Goal: Contribute content: Contribute content

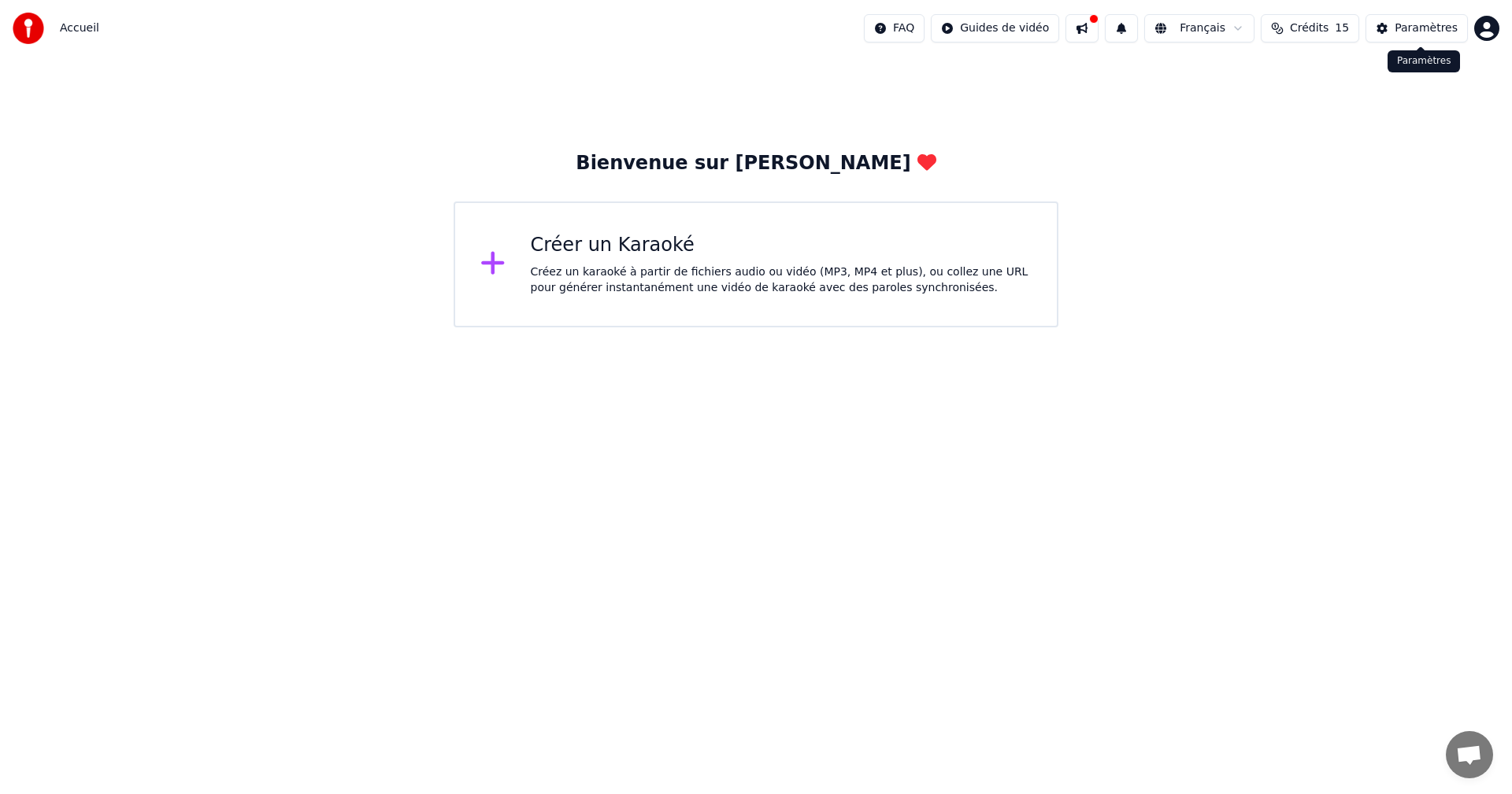
click at [1426, 30] on div "Paramètres" at bounding box center [1426, 29] width 63 height 16
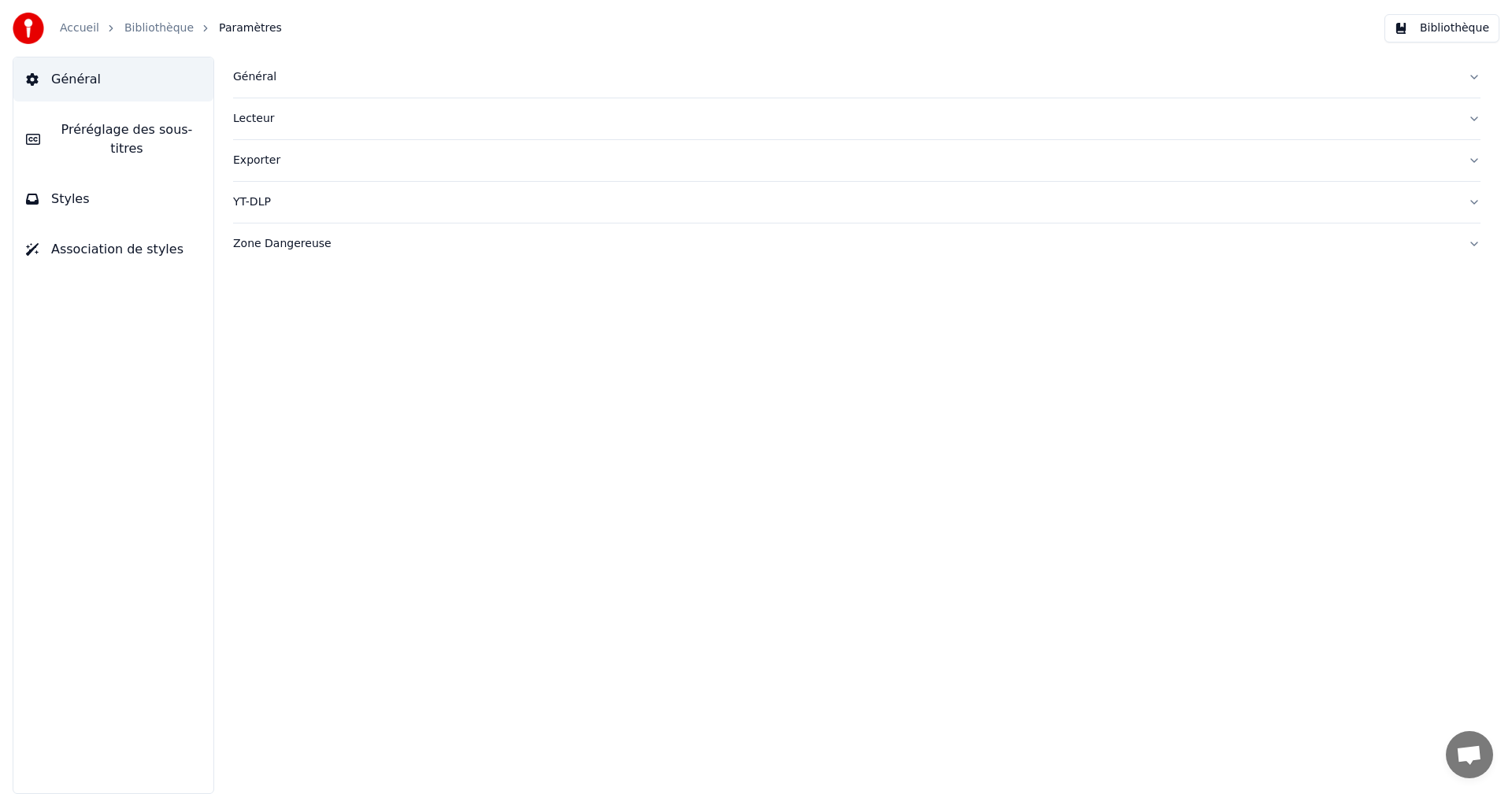
click at [113, 70] on button "Général" at bounding box center [114, 79] width 200 height 44
click at [250, 74] on div "Général" at bounding box center [844, 78] width 1222 height 16
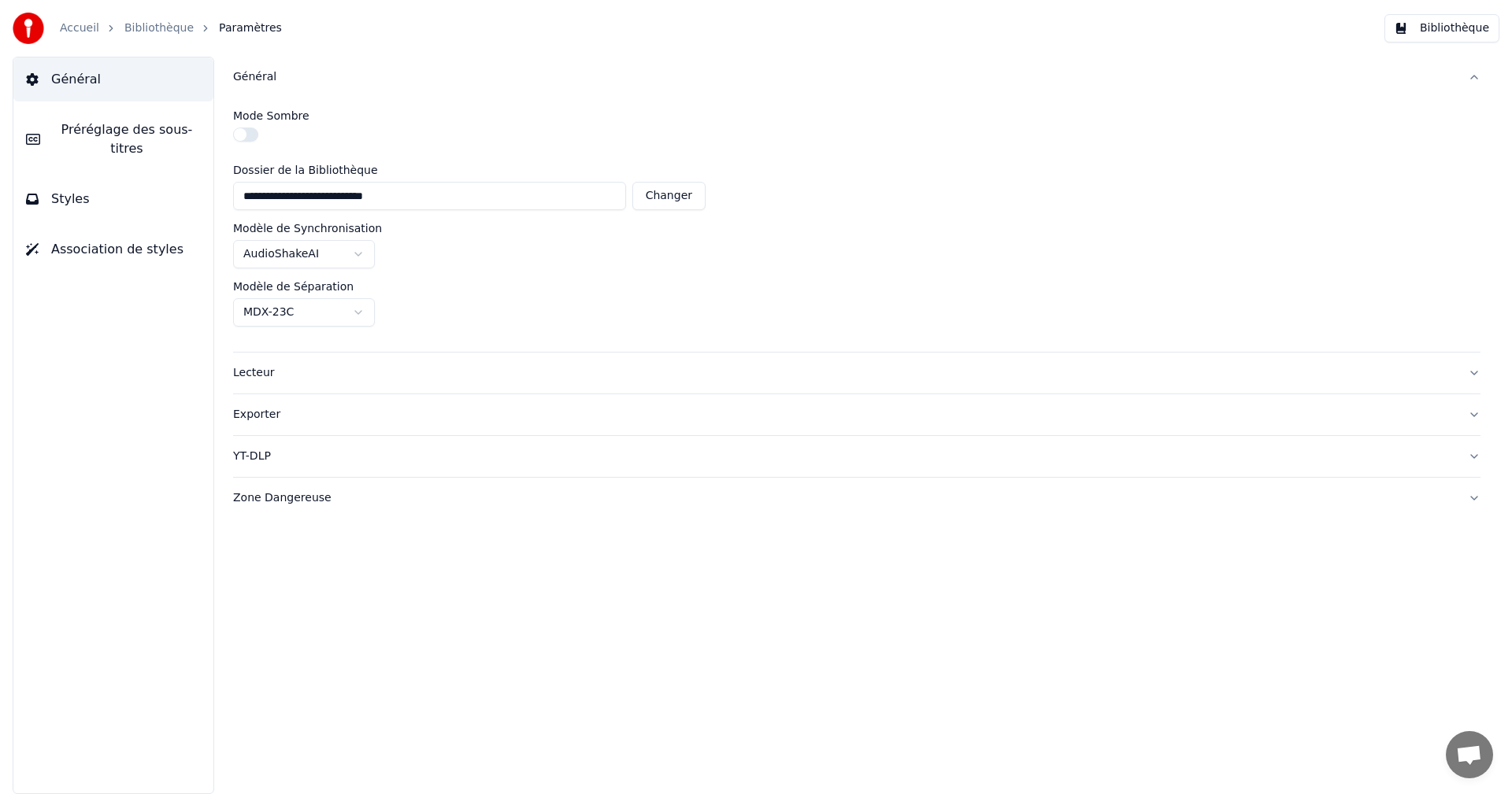
click at [251, 373] on div "Lecteur" at bounding box center [844, 373] width 1222 height 16
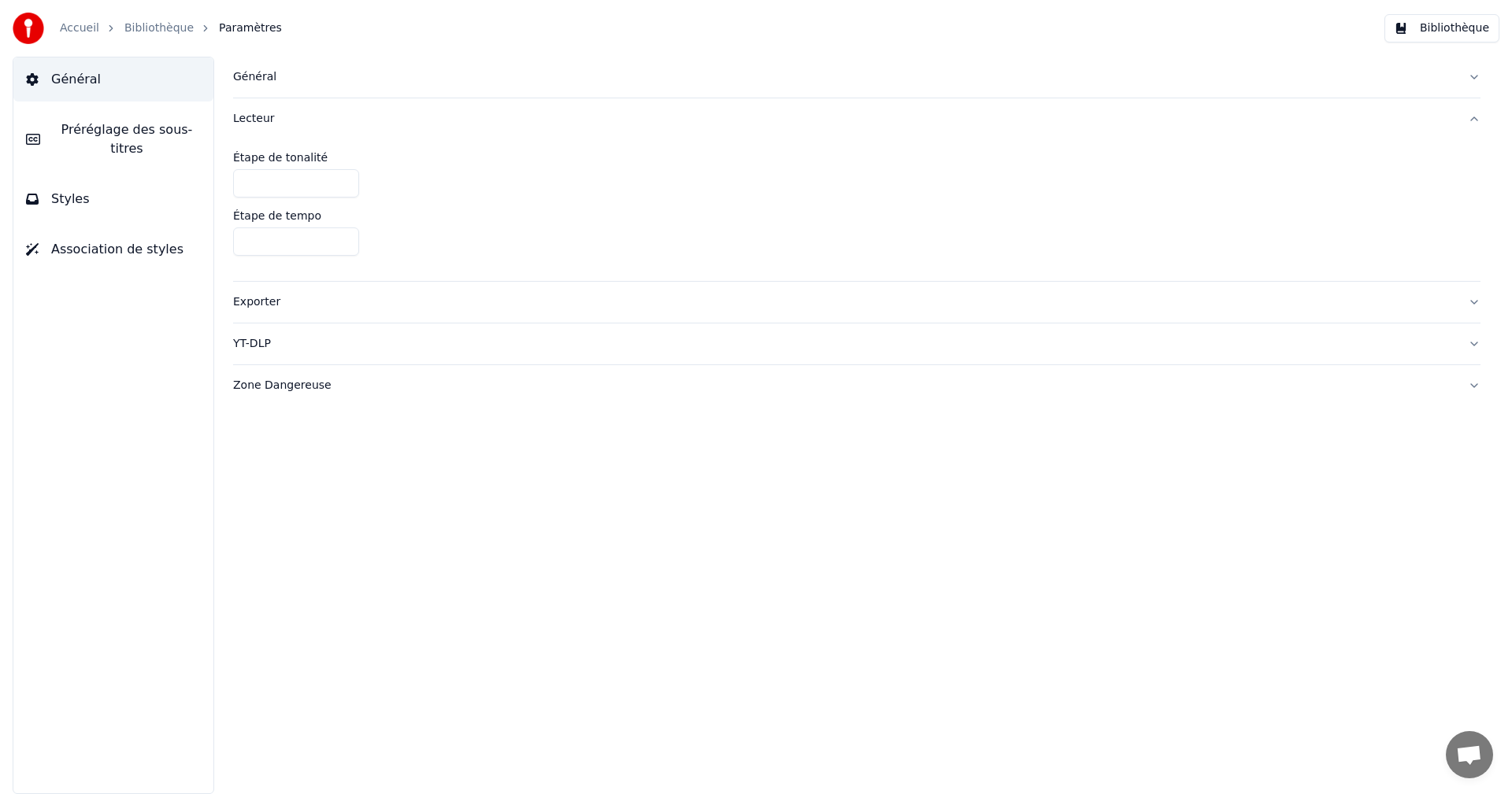
click at [131, 126] on span "Préréglage des sous-titres" at bounding box center [126, 139] width 148 height 38
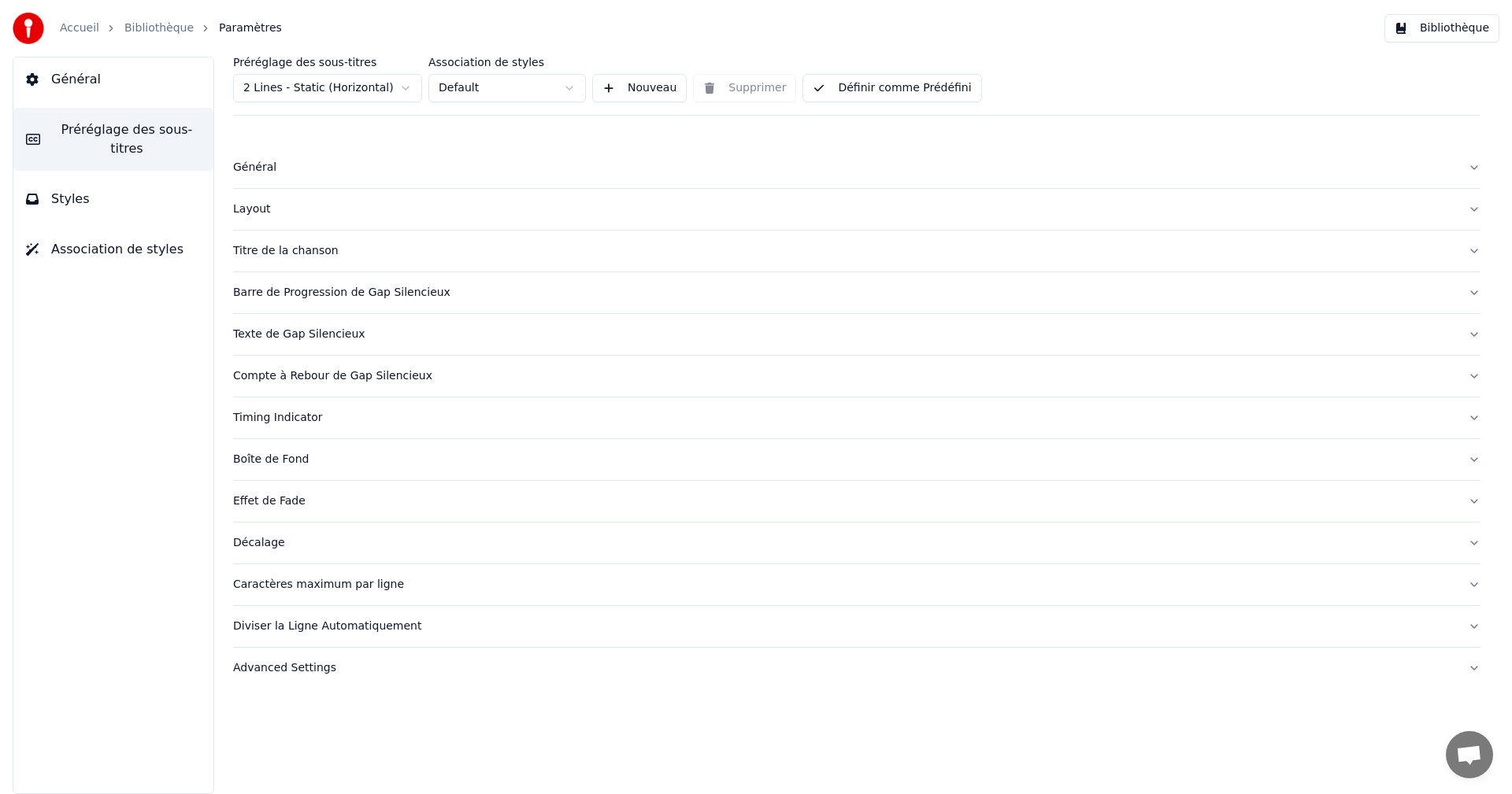
click at [76, 190] on span "Styles" at bounding box center [70, 199] width 38 height 19
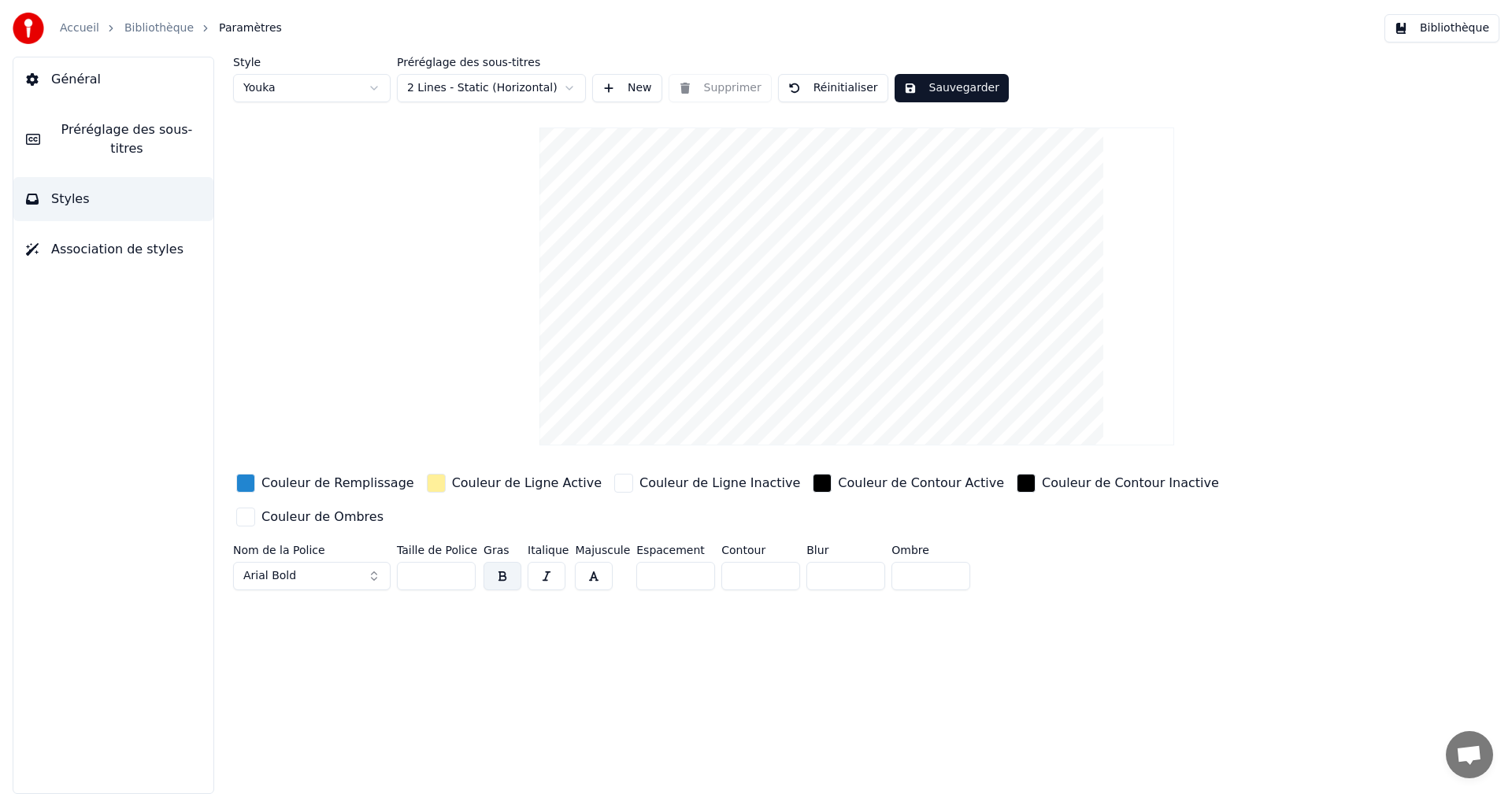
click at [95, 240] on span "Association de styles" at bounding box center [117, 249] width 132 height 19
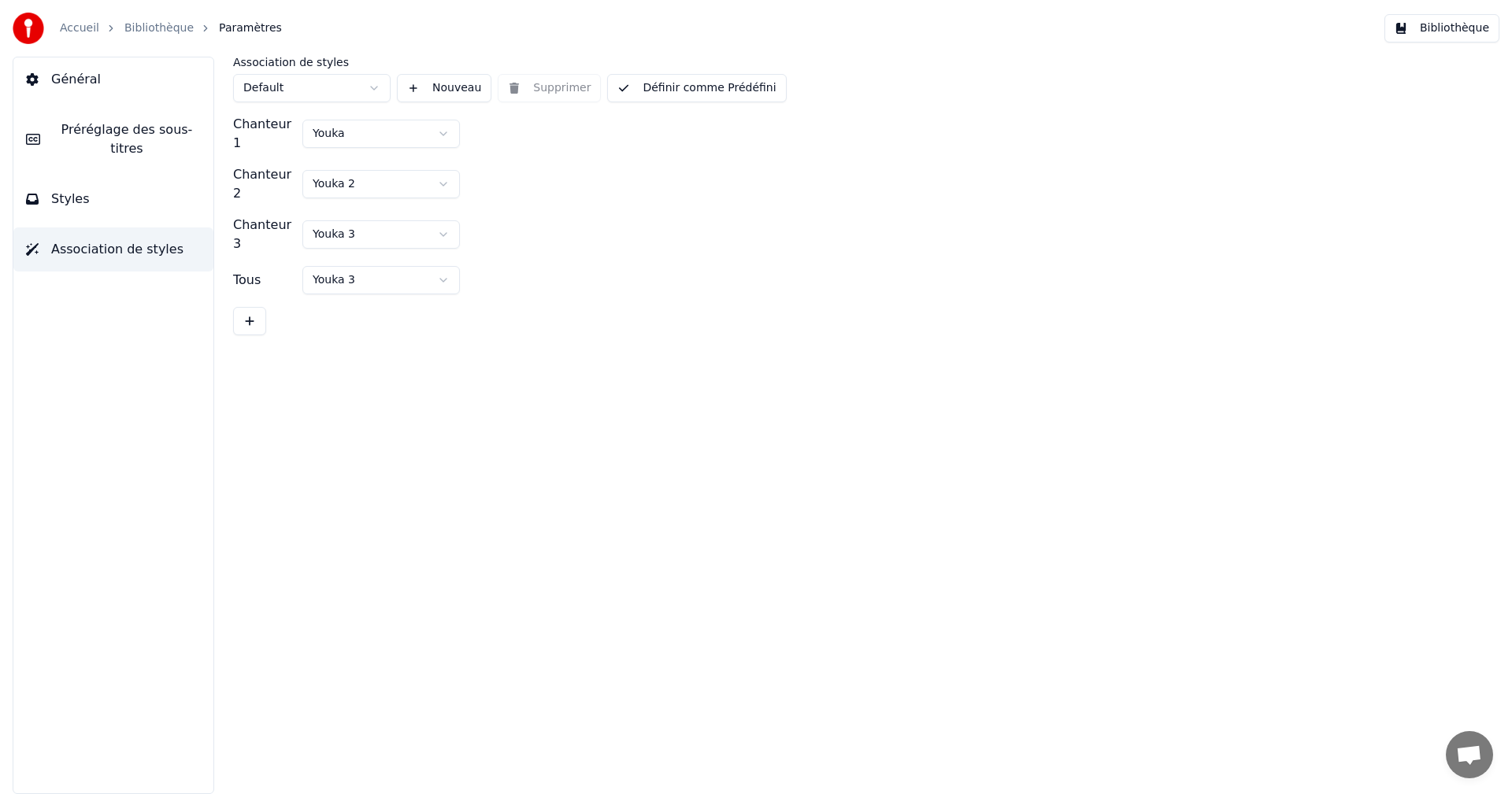
click at [75, 76] on span "Général" at bounding box center [76, 80] width 50 height 19
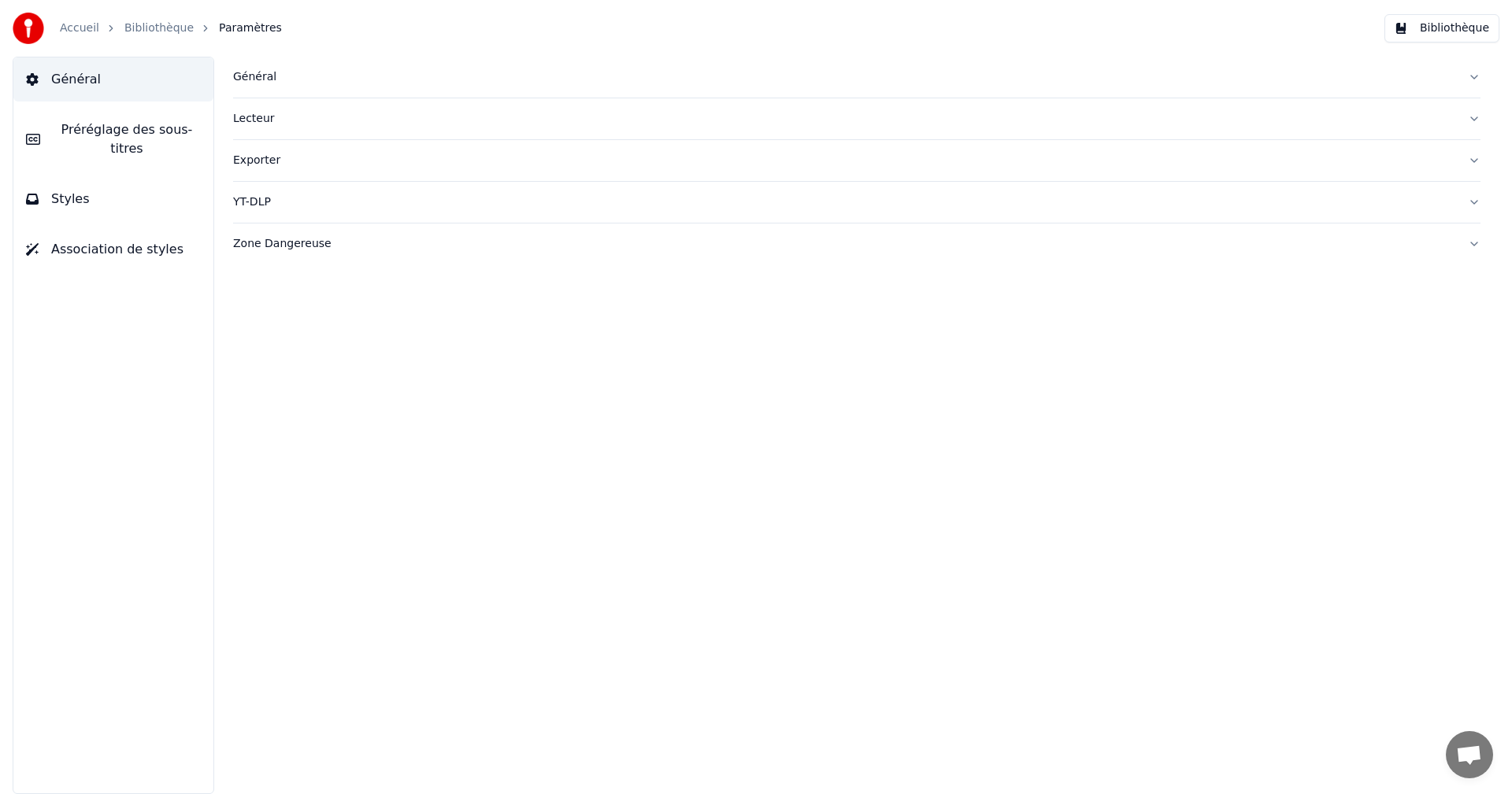
click at [1471, 753] on span "Ouvrir le chat" at bounding box center [1469, 756] width 26 height 22
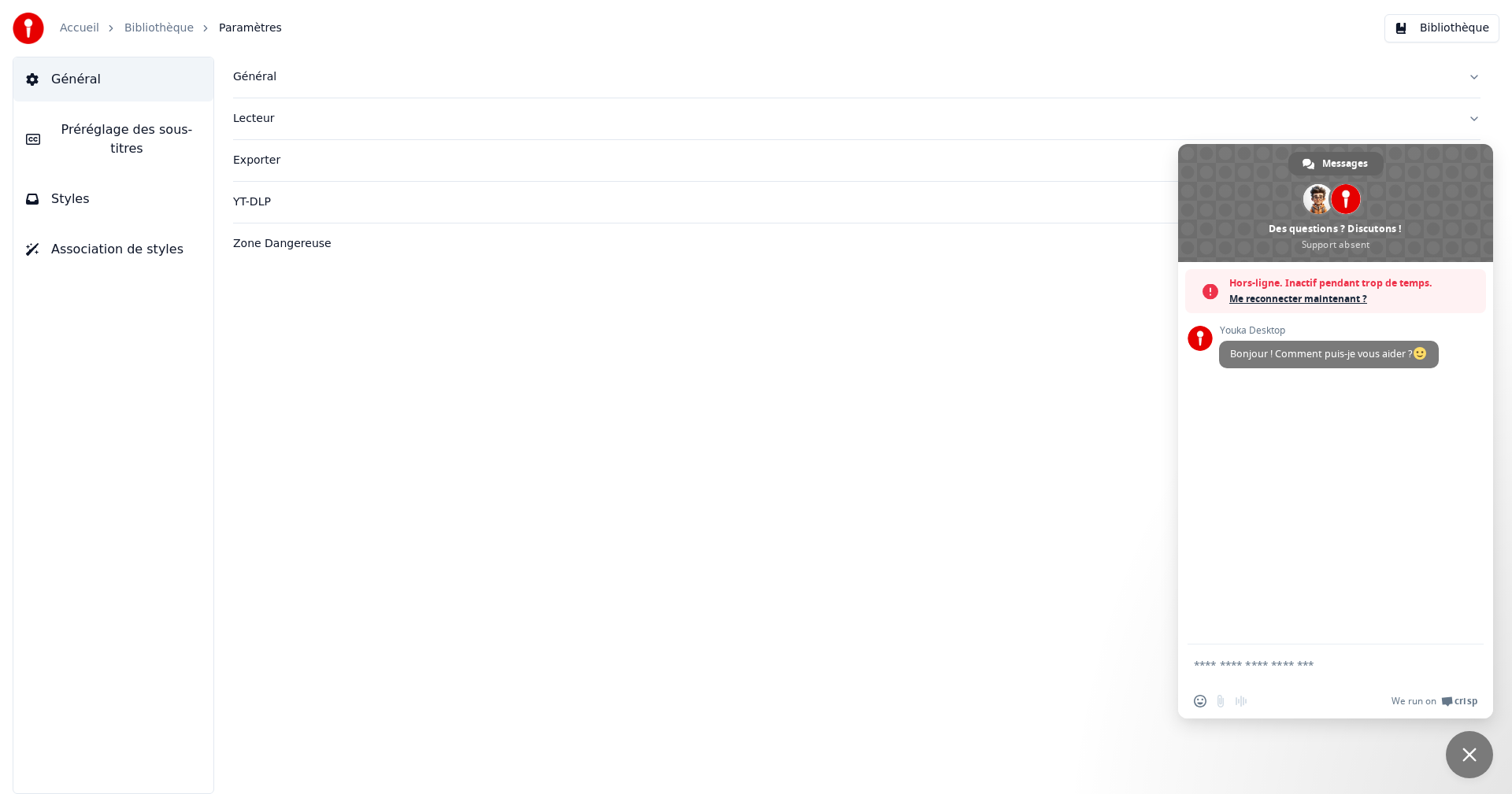
click at [1282, 668] on textarea "Entrez votre message..." at bounding box center [1318, 665] width 249 height 14
type textarea "**********"
click at [1466, 665] on span "Envoyer" at bounding box center [1466, 662] width 12 height 12
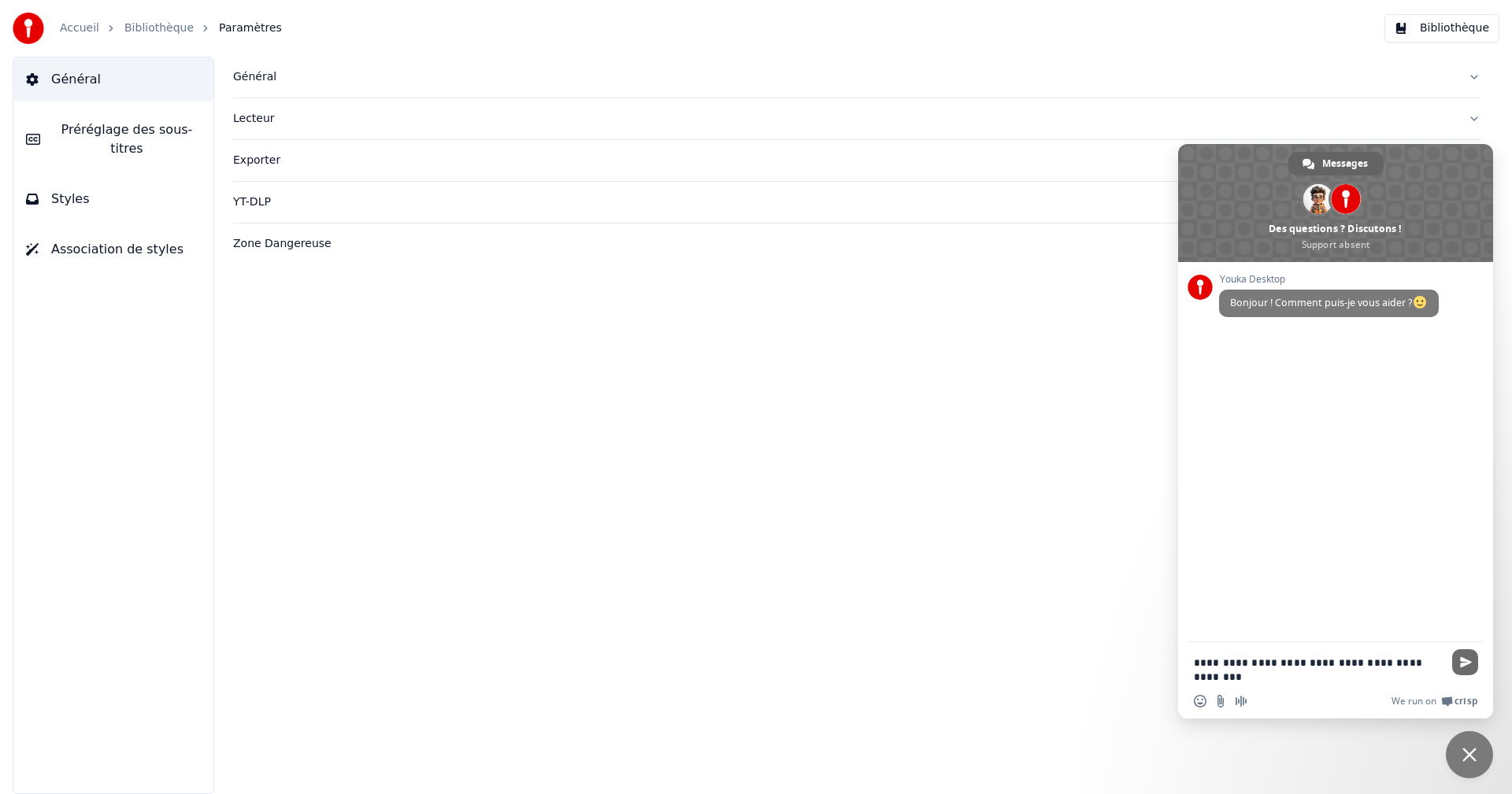
click at [1463, 665] on span "Envoyer" at bounding box center [1466, 662] width 12 height 12
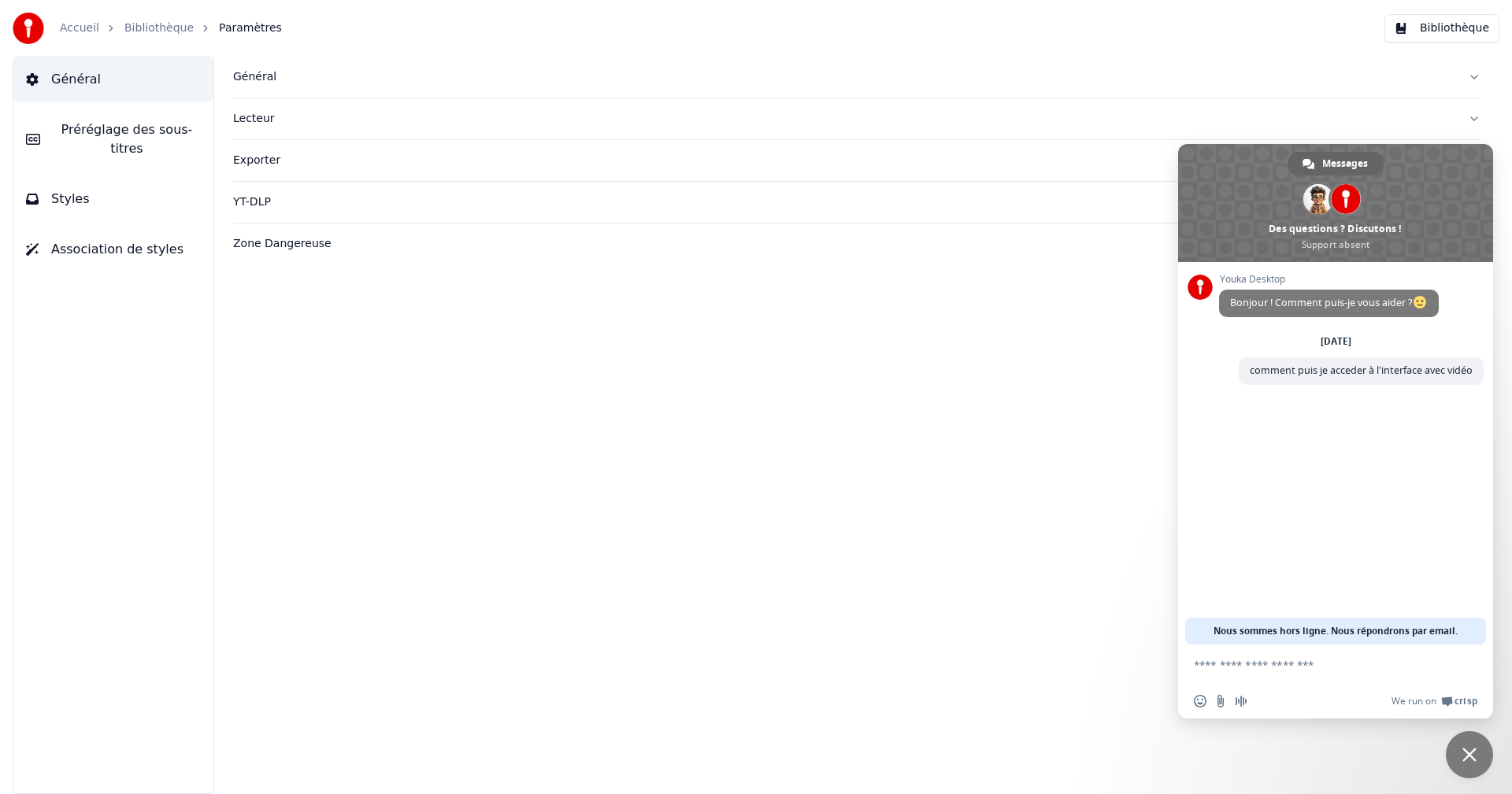
click at [1478, 752] on span "Fermer le chat" at bounding box center [1469, 754] width 47 height 47
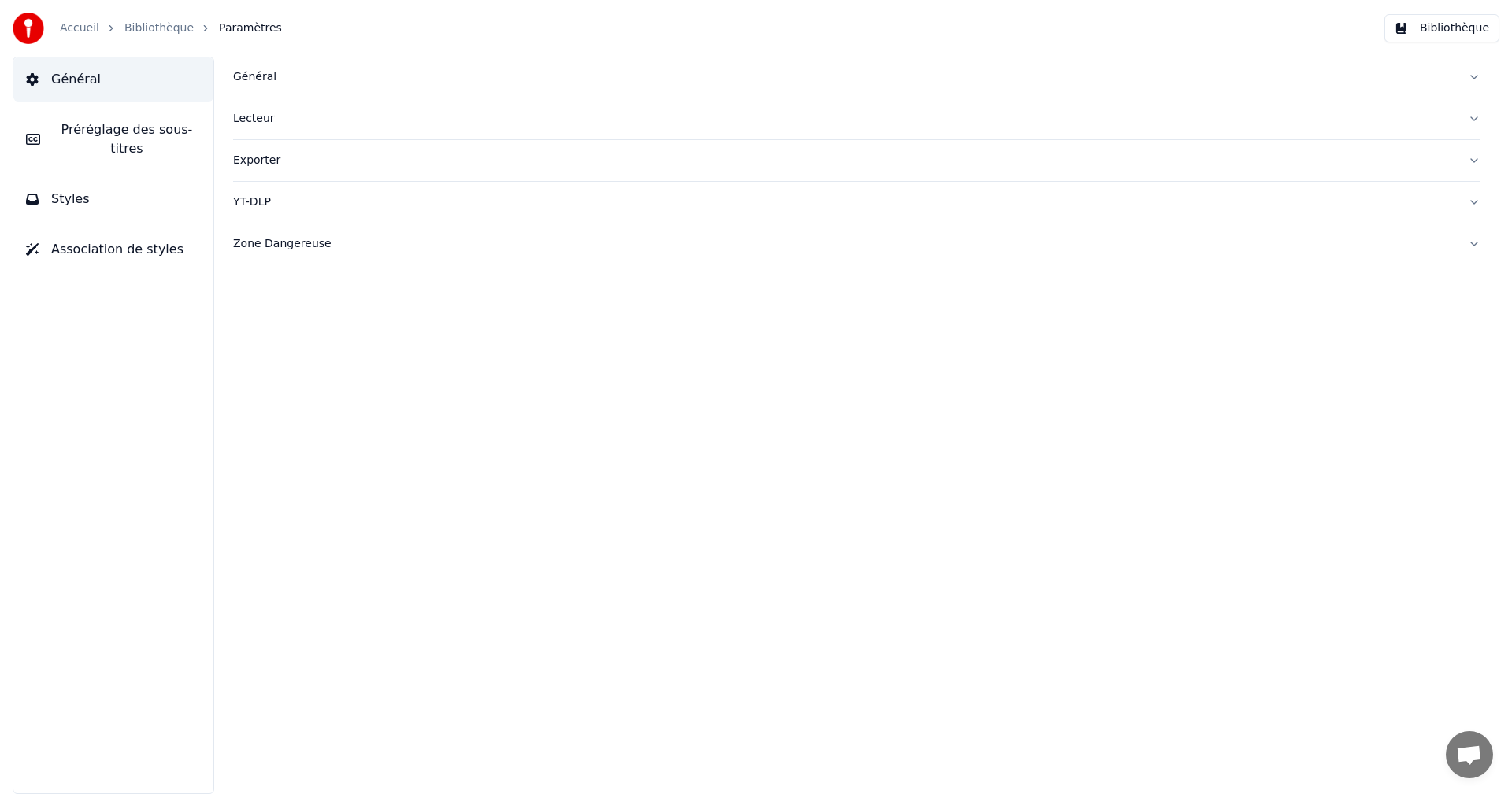
click at [62, 28] on div "Accueil Bibliothèque Paramètres" at bounding box center [147, 28] width 270 height 31
click at [72, 26] on link "Accueil" at bounding box center [79, 29] width 39 height 16
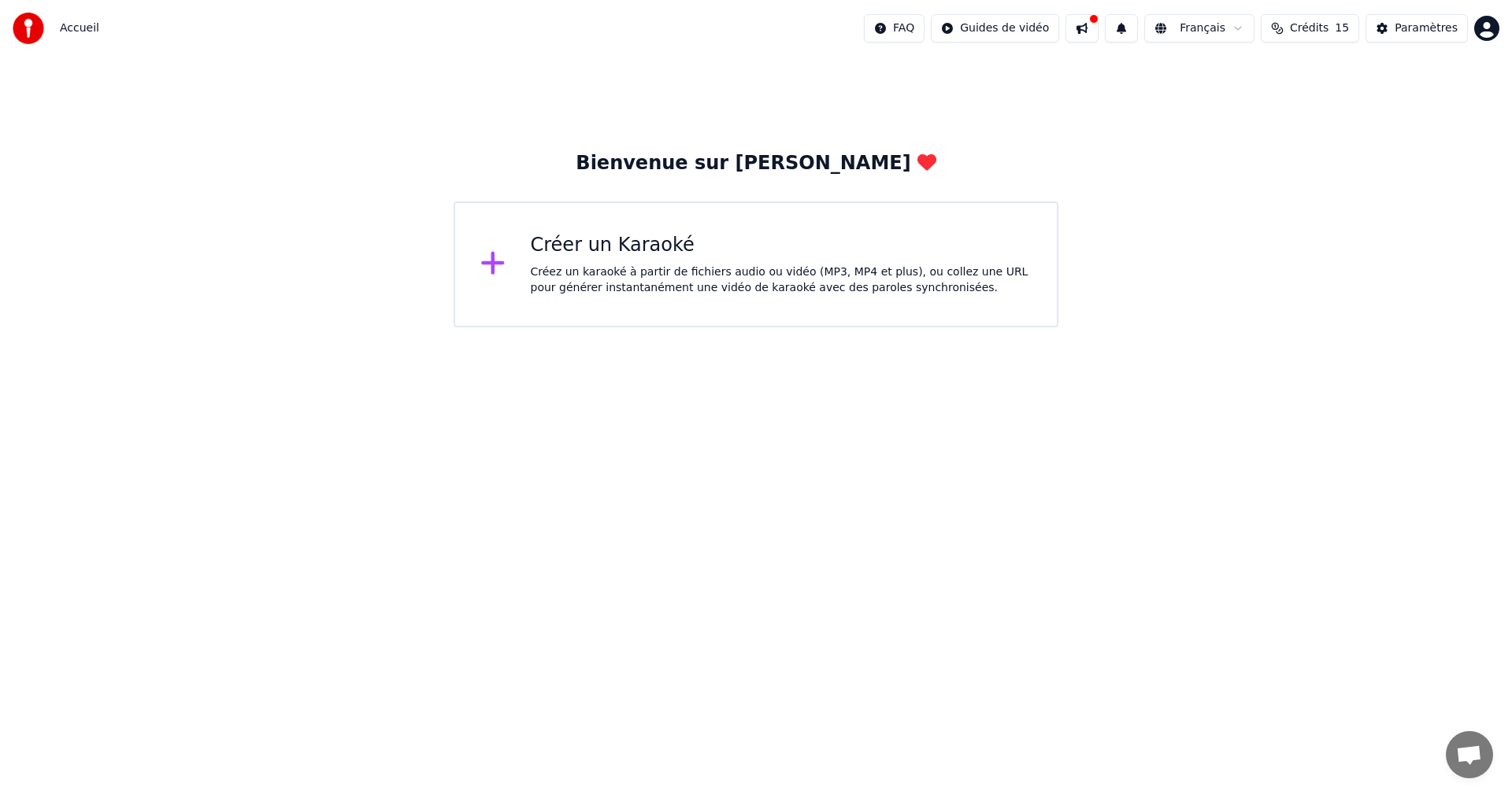
click at [664, 251] on div "Créer un Karaoké" at bounding box center [781, 245] width 502 height 25
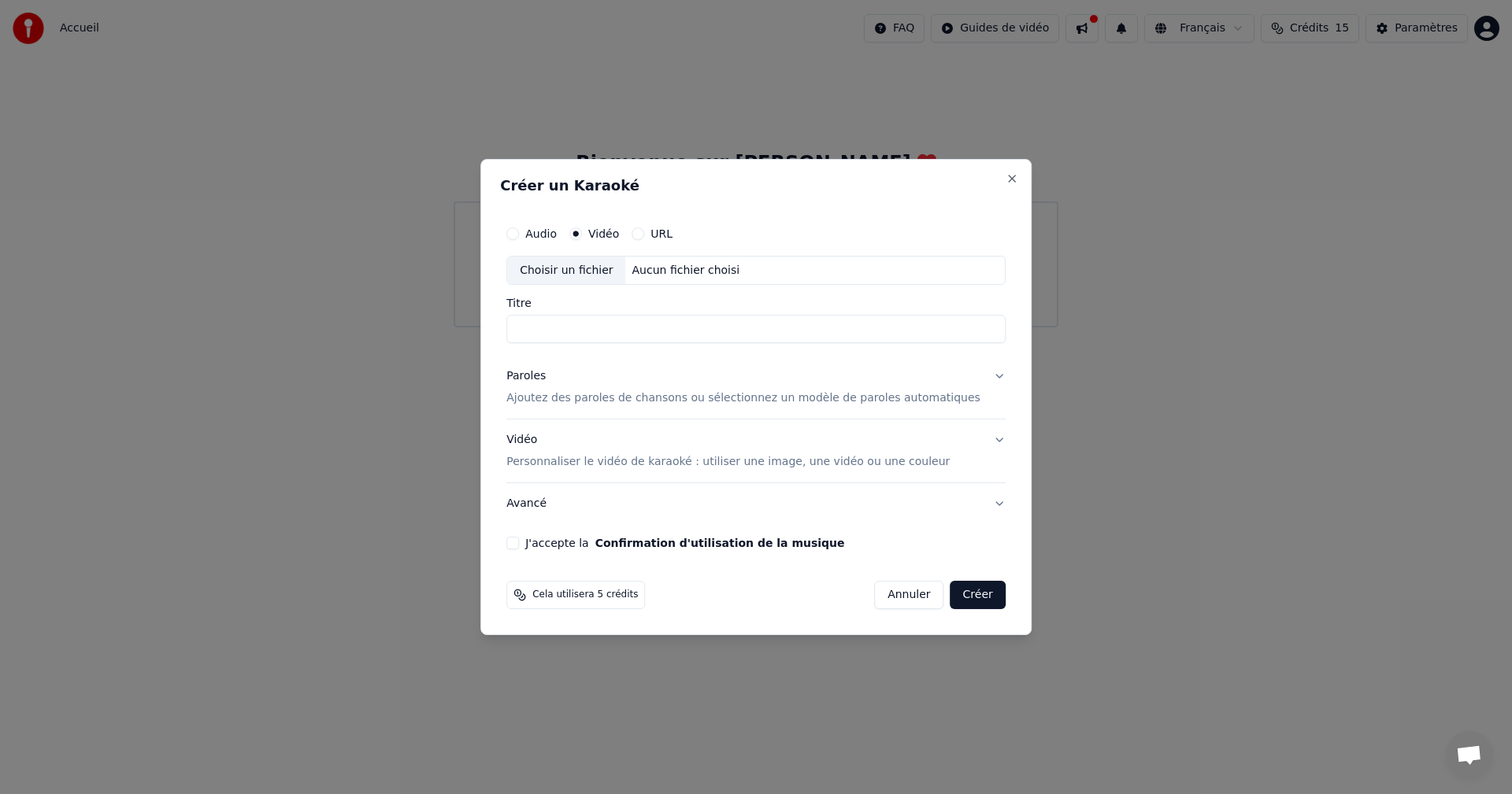
click at [644, 228] on button "URL" at bounding box center [638, 233] width 13 height 13
click at [638, 273] on input "text" at bounding box center [756, 270] width 499 height 31
click at [585, 271] on input "text" at bounding box center [756, 270] width 499 height 31
paste input "**********"
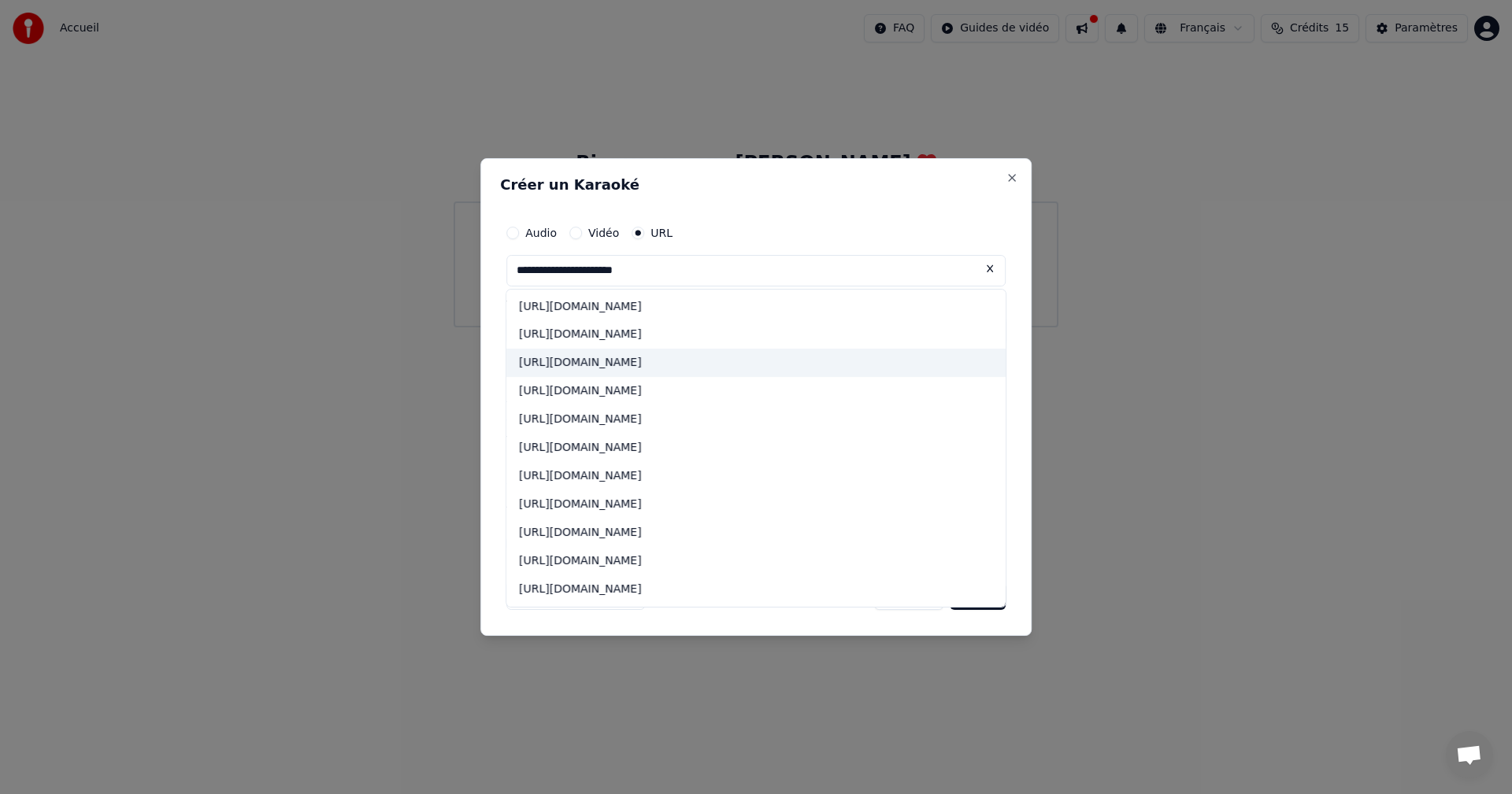
click at [675, 359] on div "[URL][DOMAIN_NAME]" at bounding box center [756, 363] width 499 height 28
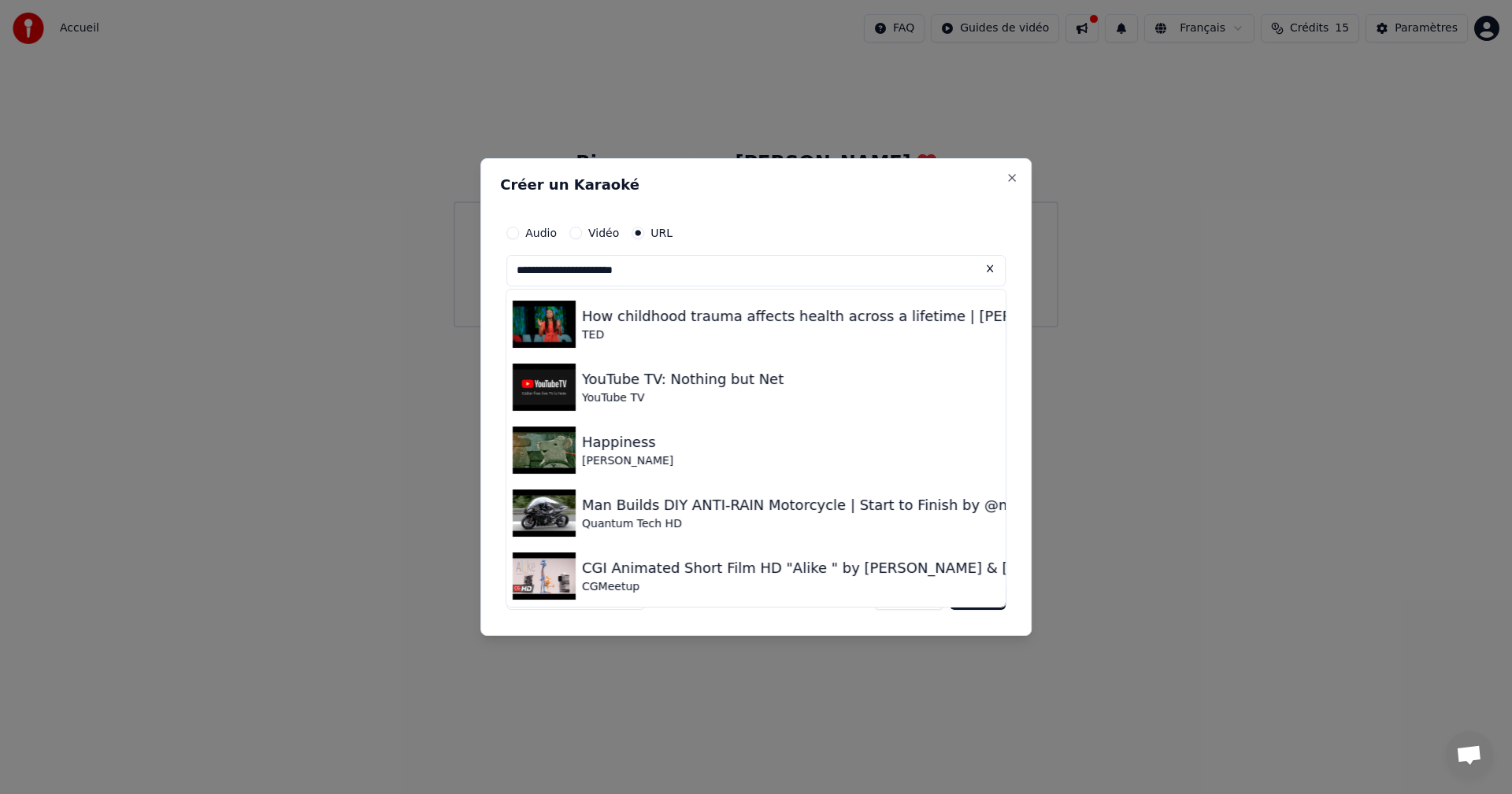
scroll to position [632, 0]
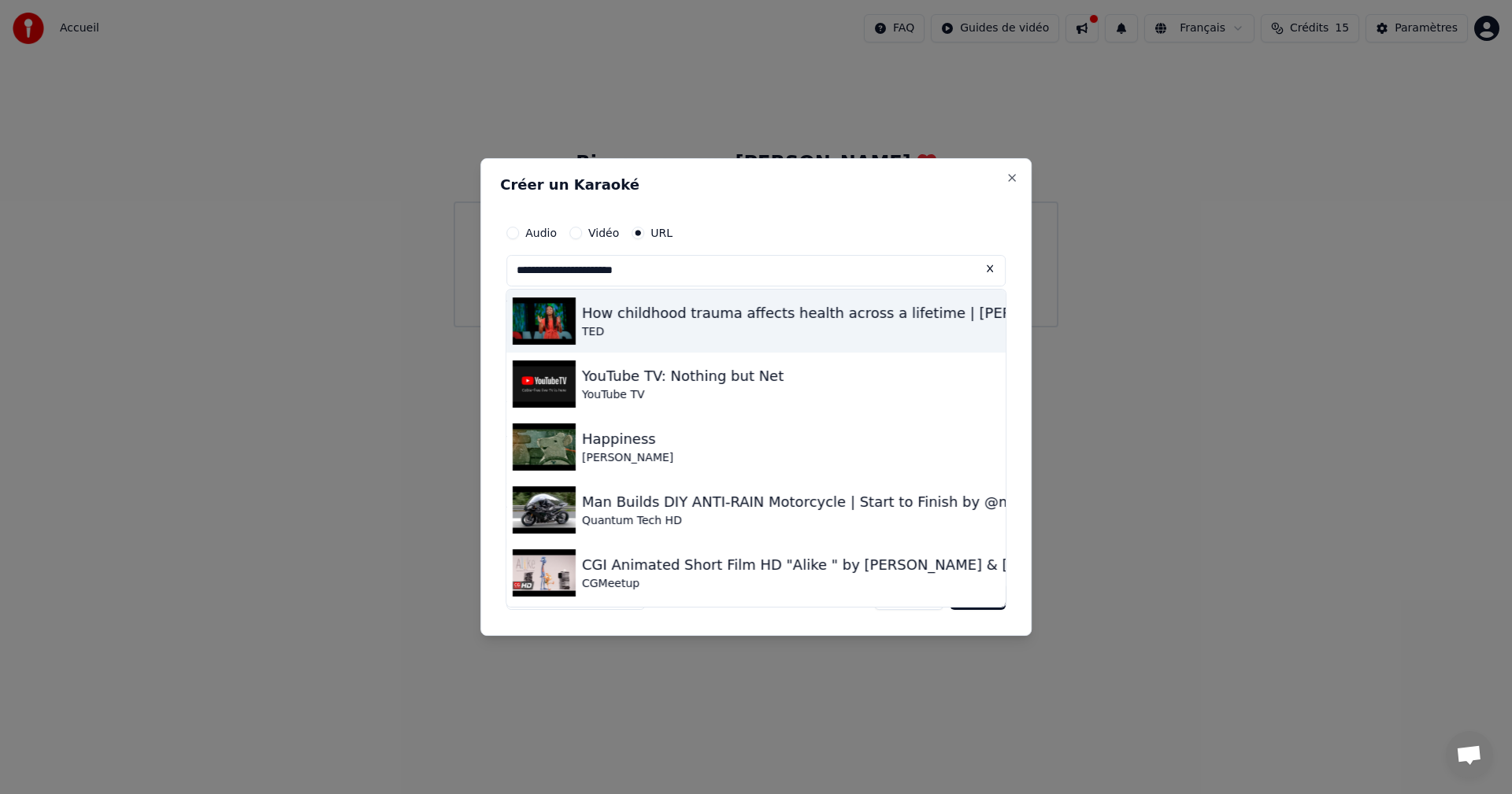
click at [673, 314] on div "How childhood trauma affects health across a lifetime | [PERSON_NAME] | [PERSON…" at bounding box center [905, 313] width 646 height 22
type input "**********"
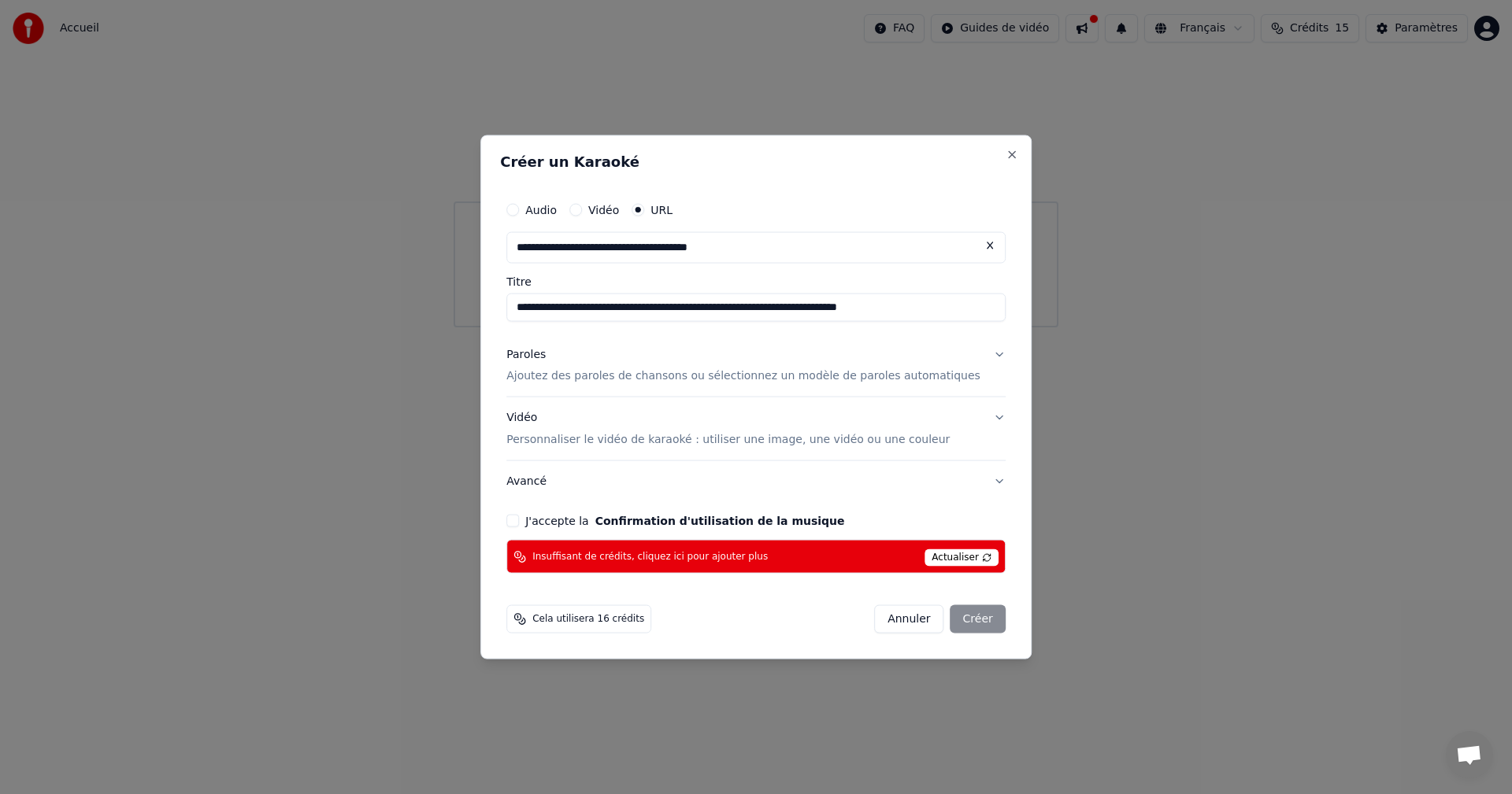
click at [964, 614] on div "Annuler Créer" at bounding box center [940, 619] width 131 height 28
click at [942, 552] on span "Actualiser" at bounding box center [962, 558] width 74 height 18
click at [947, 616] on div "Annuler Créer" at bounding box center [940, 619] width 131 height 28
click at [907, 627] on button "Annuler" at bounding box center [909, 619] width 70 height 28
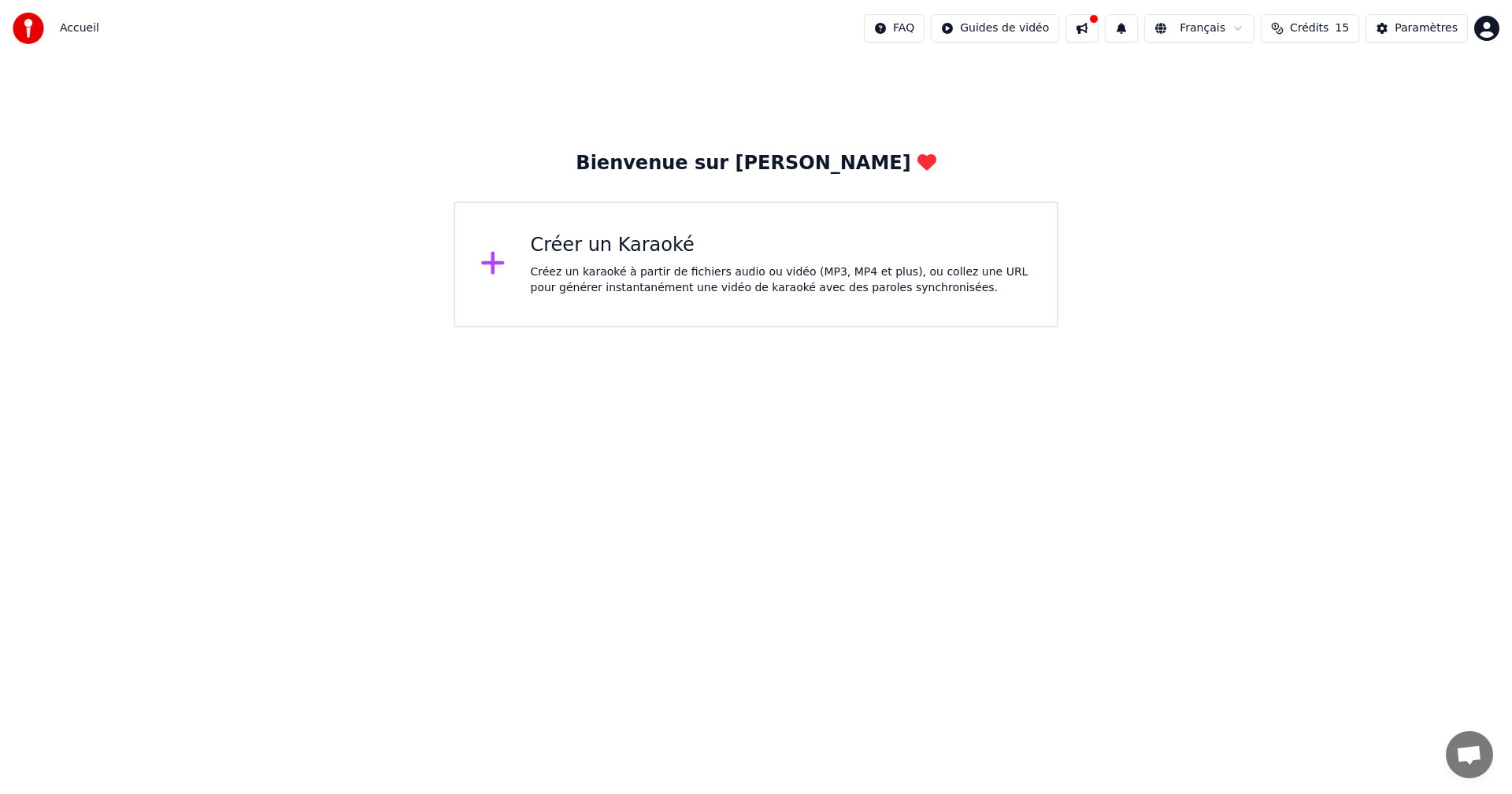
click at [725, 278] on div "Créez un karaoké à partir de fichiers audio ou vidéo (MP3, MP4 et plus), ou col…" at bounding box center [781, 280] width 502 height 31
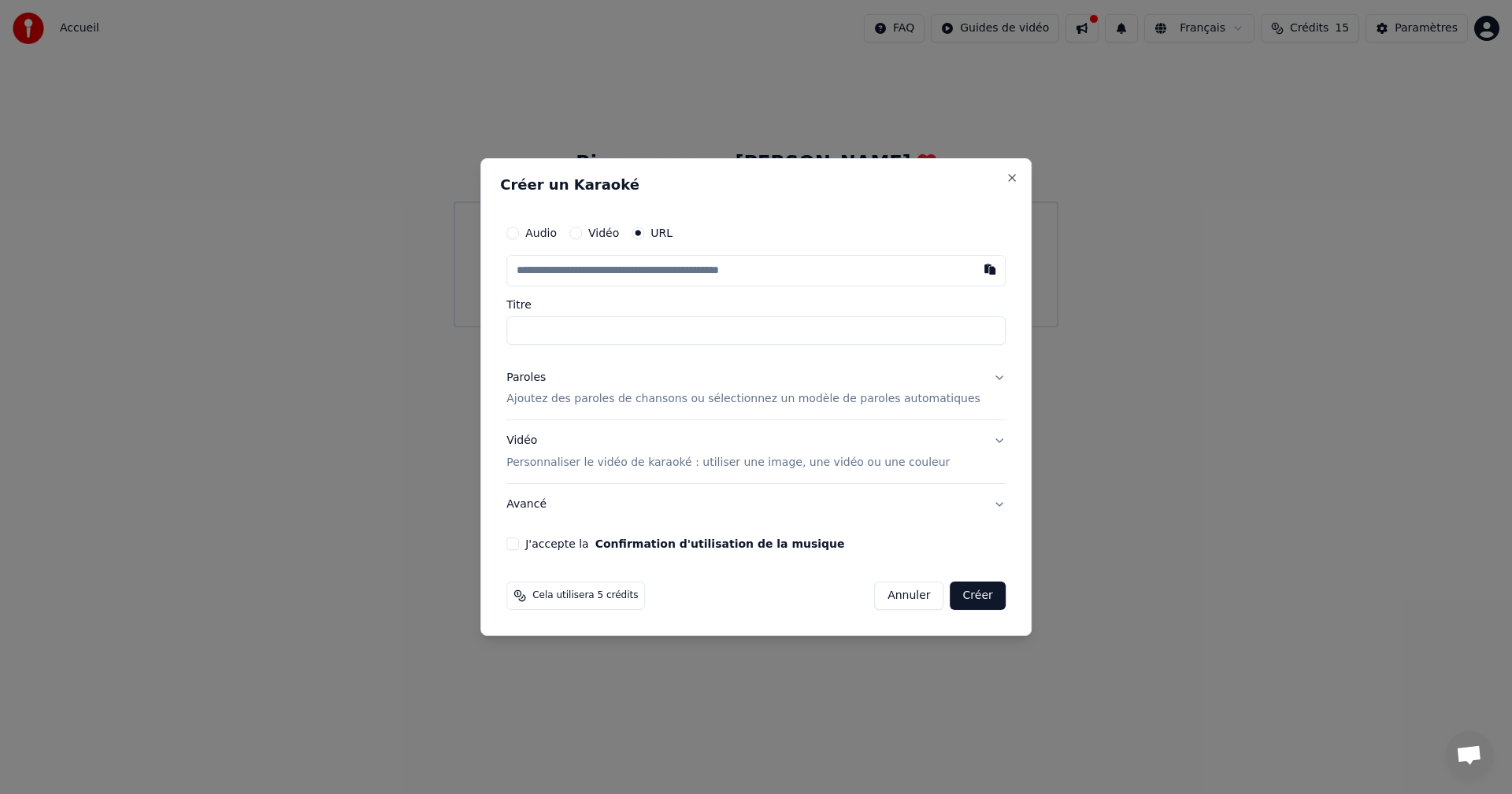
click at [519, 226] on button "Audio" at bounding box center [513, 233] width 13 height 13
click at [606, 232] on div "Vidéo" at bounding box center [594, 233] width 50 height 13
click at [582, 233] on button "Vidéo" at bounding box center [576, 233] width 13 height 13
click at [594, 273] on div "Choisir un fichier" at bounding box center [566, 270] width 118 height 28
type input "**********"
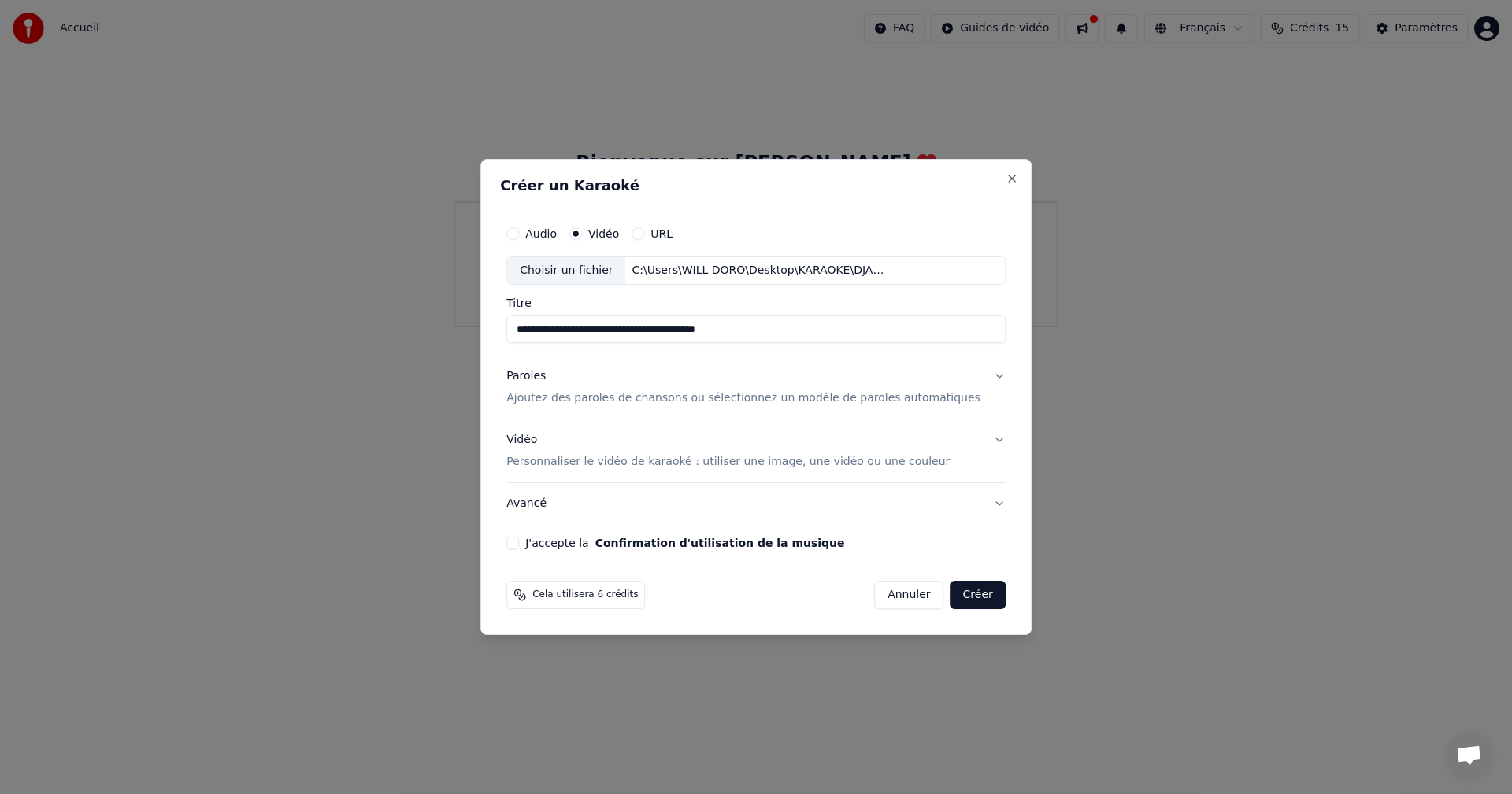
click at [958, 591] on button "Créer" at bounding box center [978, 594] width 55 height 28
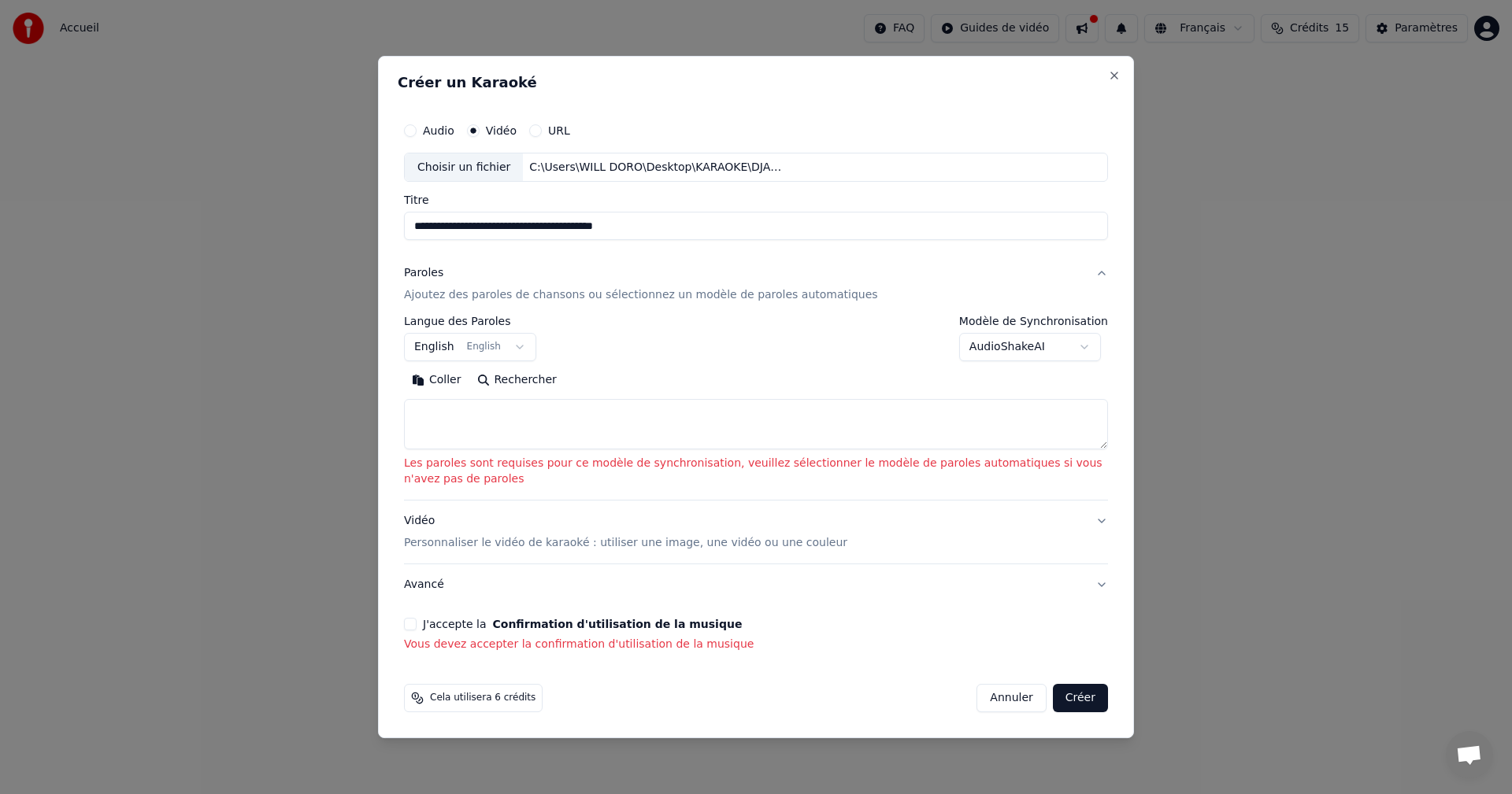
click at [434, 405] on textarea at bounding box center [756, 425] width 704 height 50
click at [514, 343] on button "English English" at bounding box center [470, 347] width 132 height 28
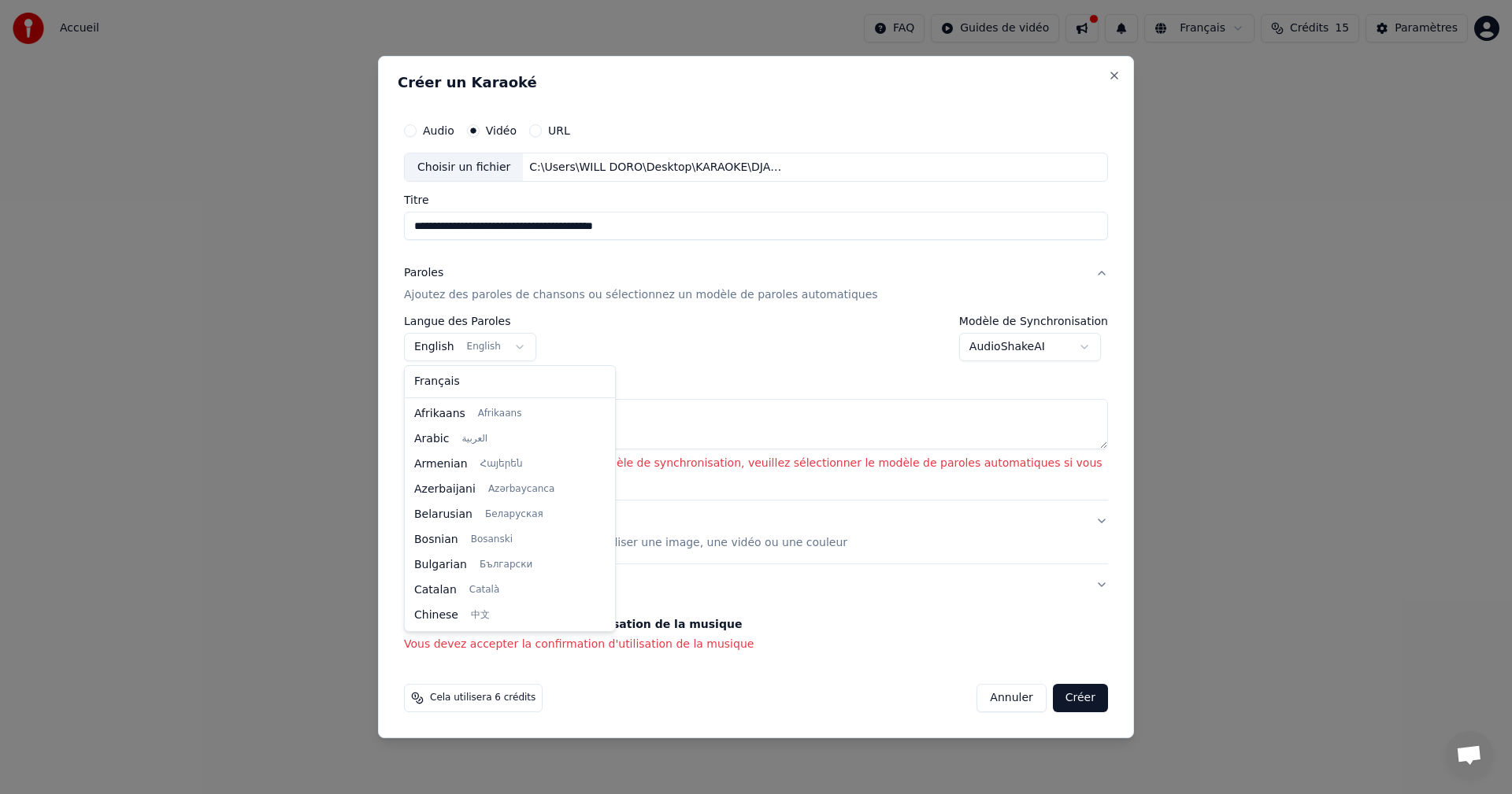
scroll to position [126, 0]
select select "**"
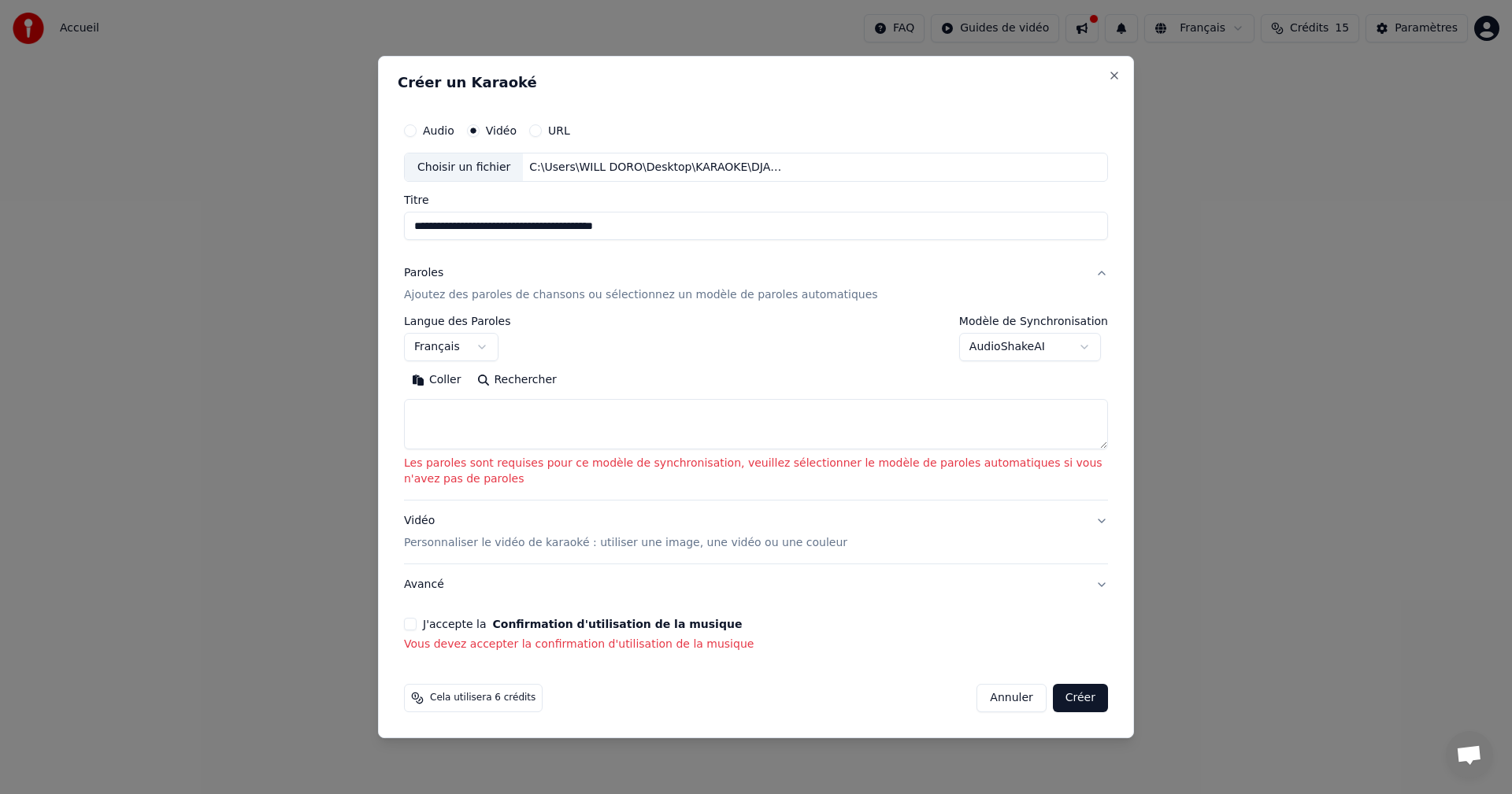
click at [422, 405] on textarea at bounding box center [756, 425] width 704 height 50
paste textarea "**********"
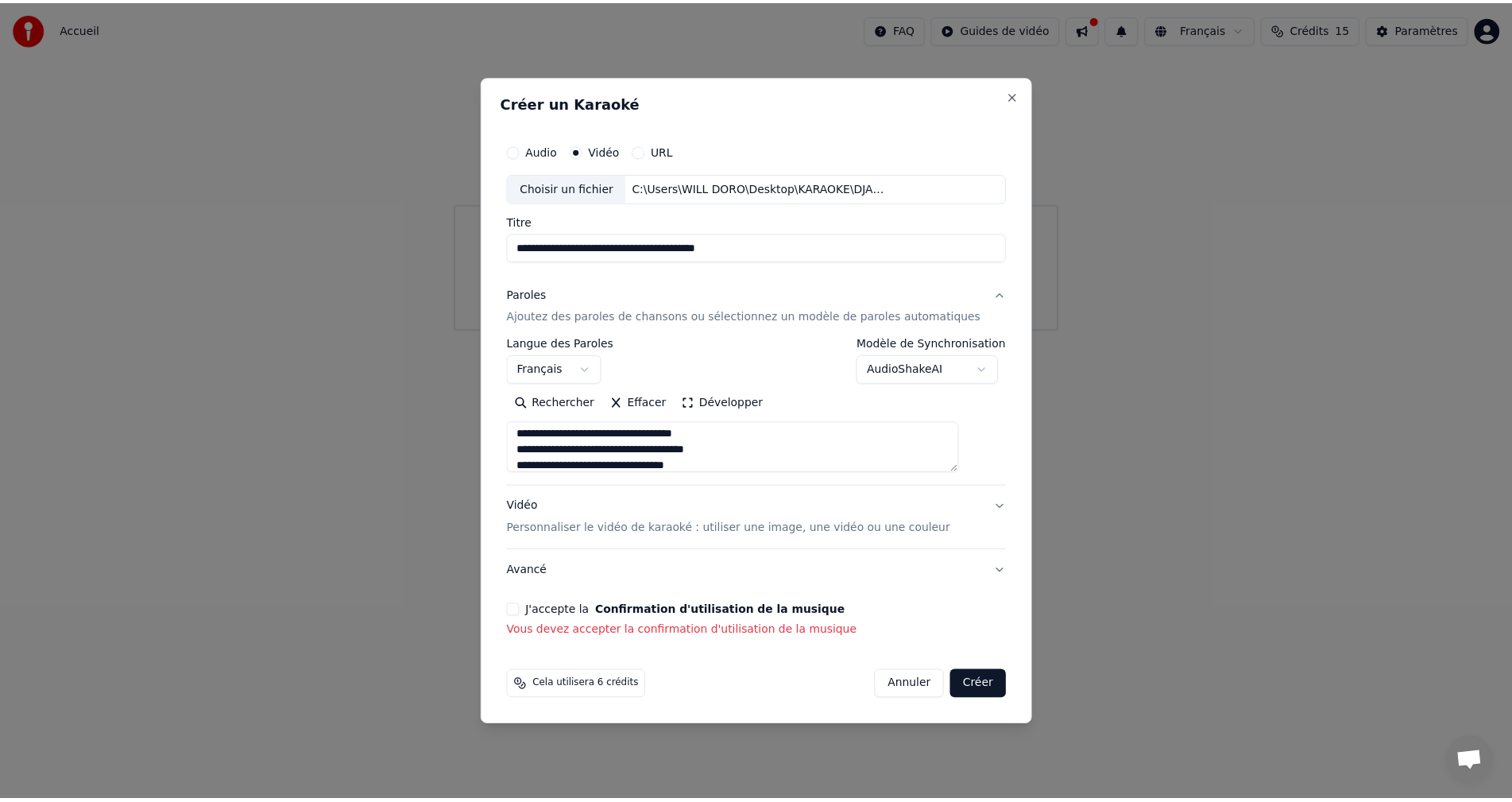
scroll to position [0, 0]
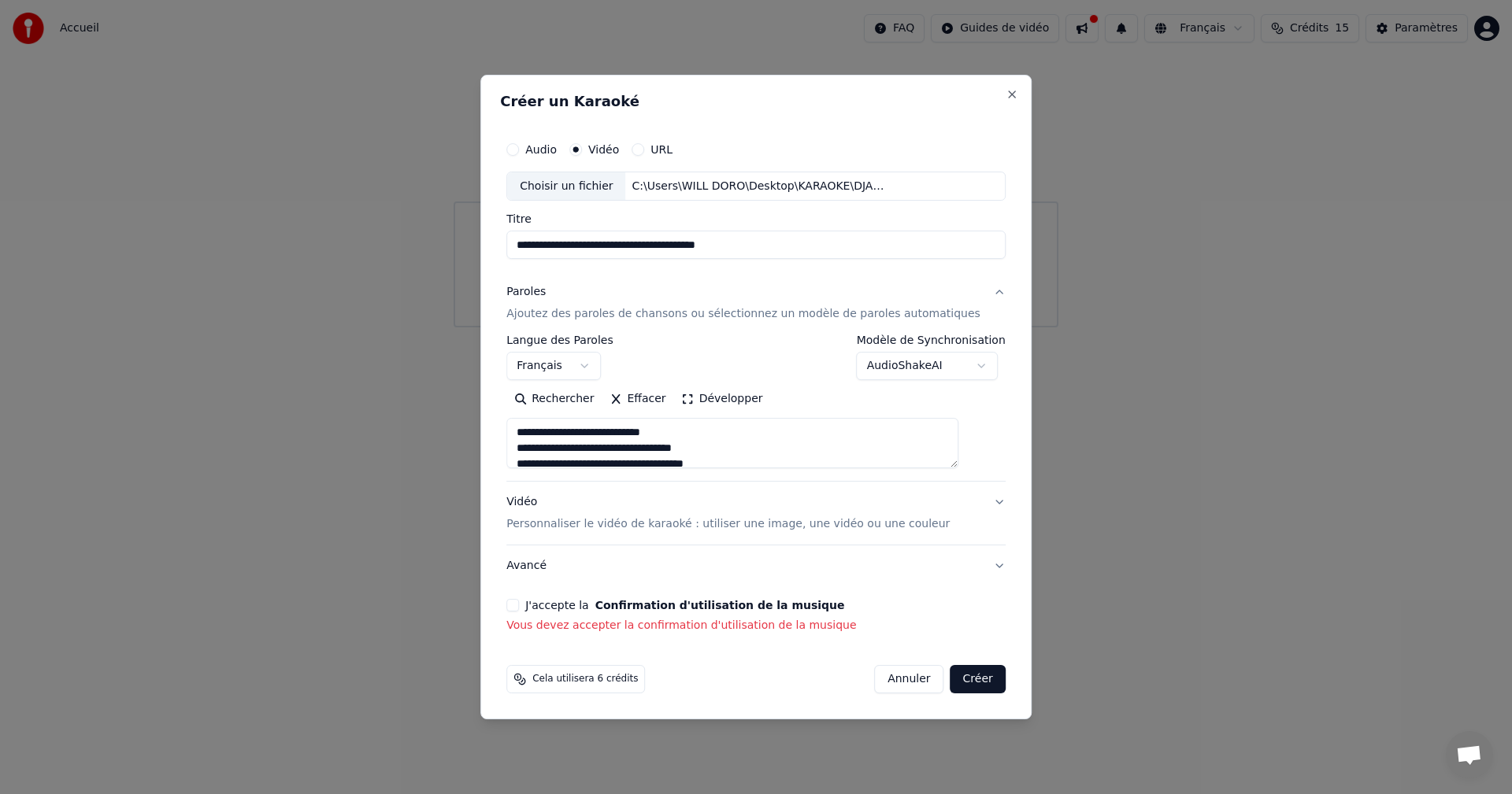
type textarea "**********"
click at [519, 607] on button "J'accepte la Confirmation d'utilisation de la musique" at bounding box center [513, 605] width 13 height 13
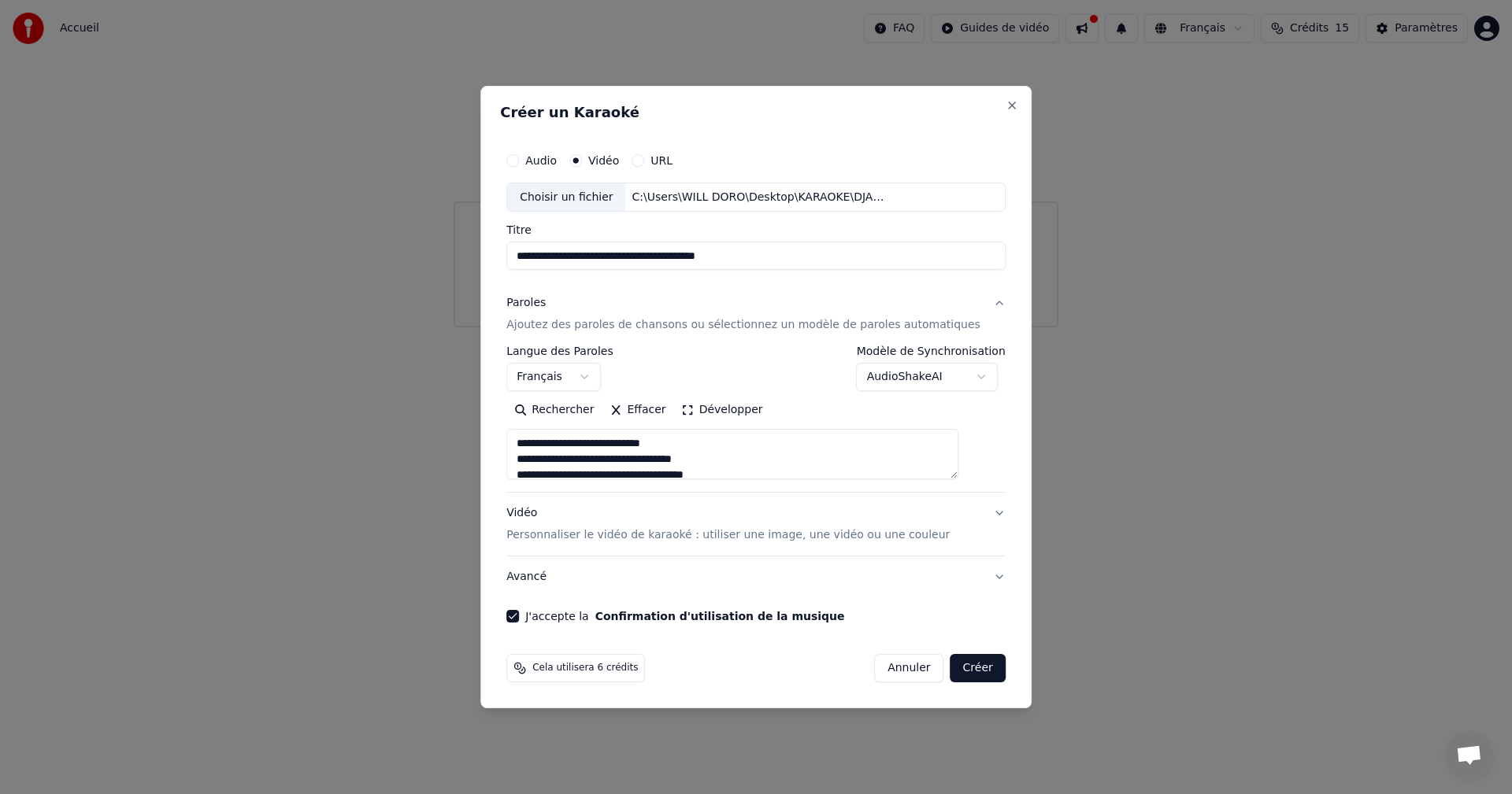
click at [952, 672] on button "Créer" at bounding box center [978, 668] width 55 height 28
select select
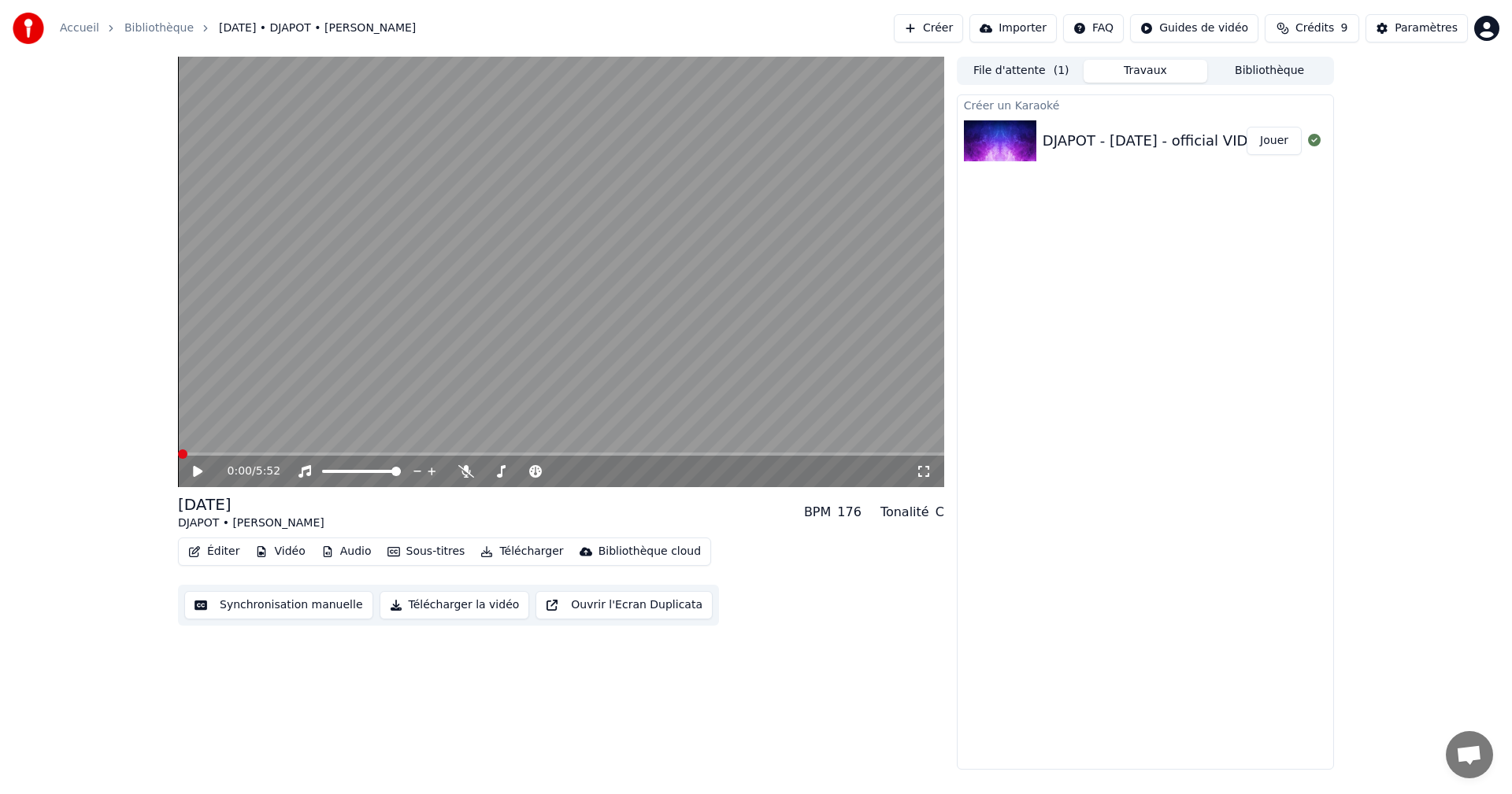
click at [178, 449] on span at bounding box center [182, 454] width 10 height 10
click at [1428, 27] on div "Paramètres" at bounding box center [1426, 29] width 63 height 16
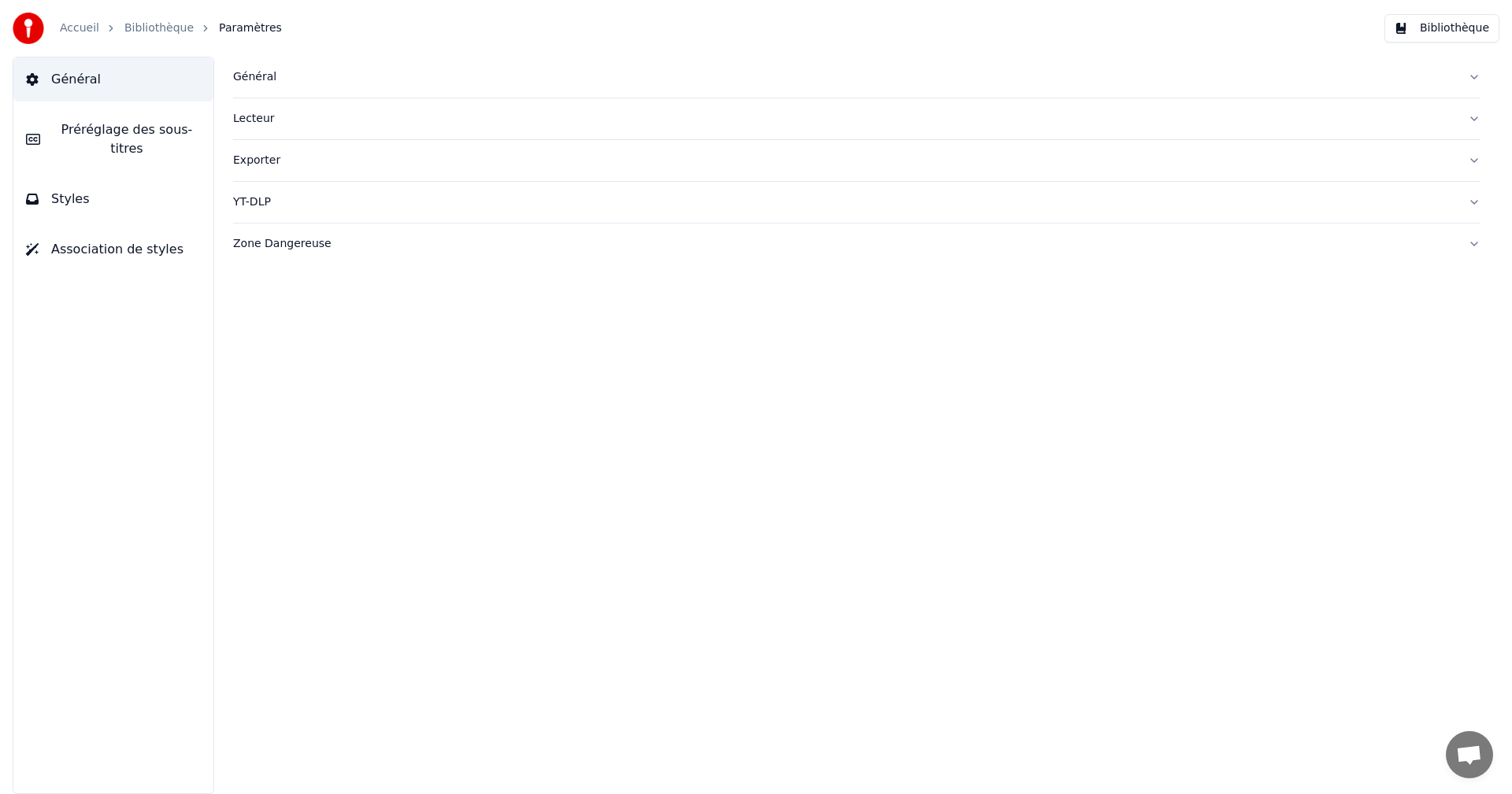
click at [253, 123] on div "Lecteur" at bounding box center [844, 119] width 1222 height 16
click at [258, 121] on div "Lecteur" at bounding box center [844, 119] width 1222 height 16
click at [75, 27] on link "Accueil" at bounding box center [79, 29] width 39 height 16
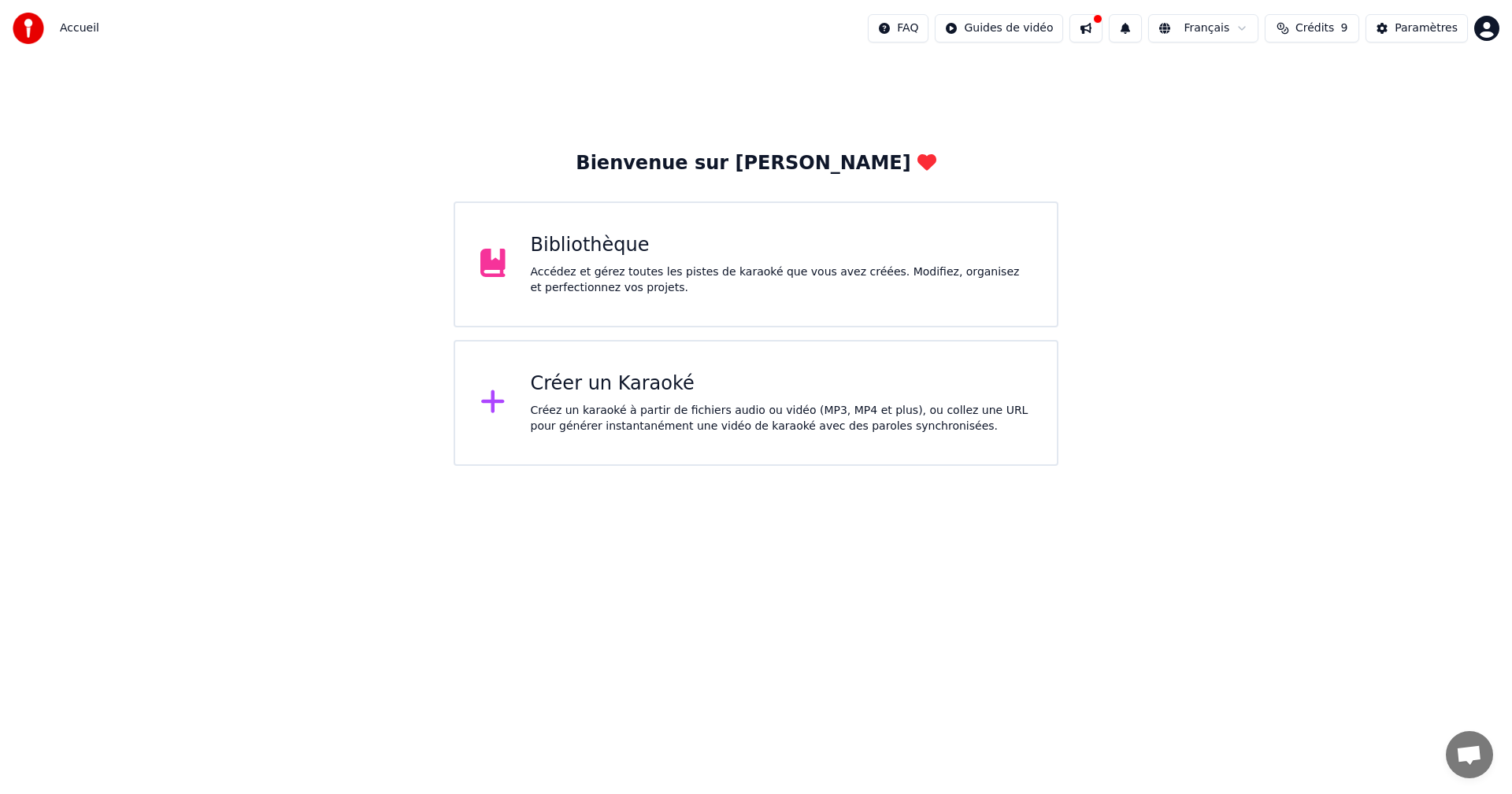
click at [77, 29] on span "Accueil" at bounding box center [79, 29] width 39 height 16
click at [627, 282] on div "Accédez et gérez toutes les pistes de karaoké que vous avez créées. Modifiez, o…" at bounding box center [781, 280] width 502 height 31
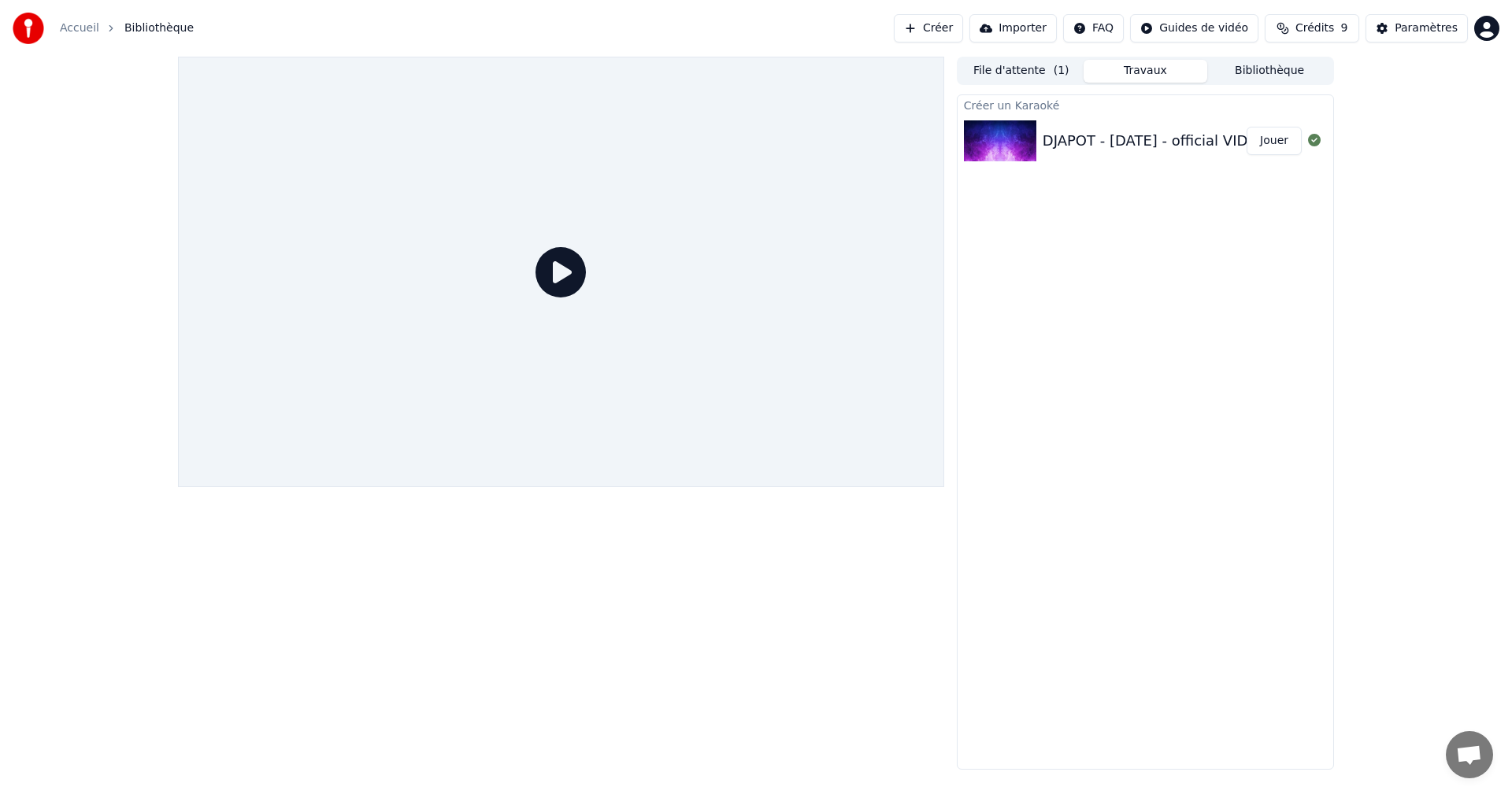
click at [561, 278] on icon at bounding box center [560, 272] width 50 height 50
click at [562, 277] on icon at bounding box center [560, 272] width 50 height 50
click at [1057, 132] on div "DJAPOT - [DATE] - official VIDEO! [PERSON_NAME]" at bounding box center [1218, 141] width 353 height 22
click at [1266, 139] on button "Jouer" at bounding box center [1274, 140] width 55 height 28
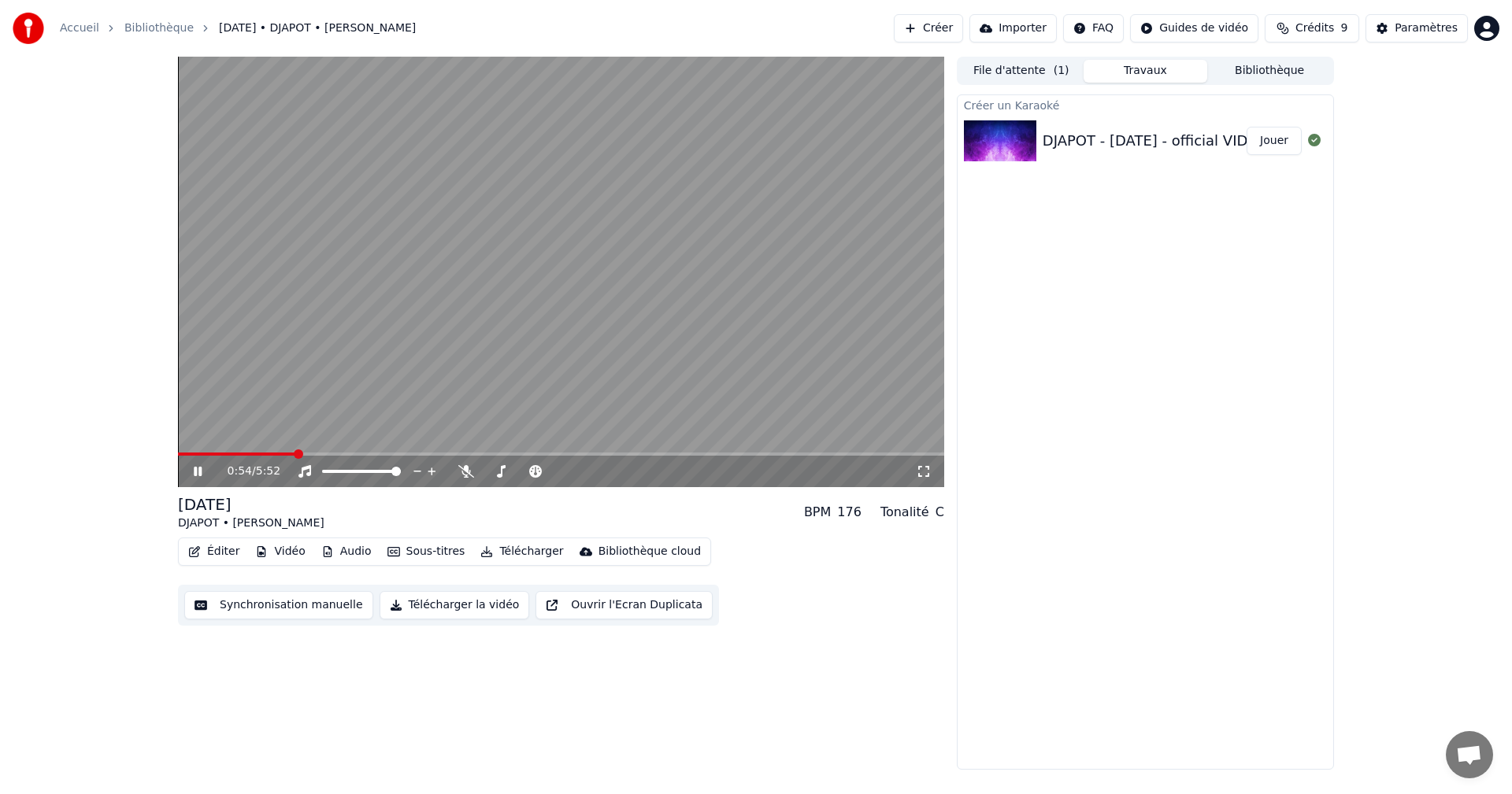
click at [295, 456] on span at bounding box center [298, 454] width 10 height 10
click at [259, 451] on span at bounding box center [262, 454] width 10 height 10
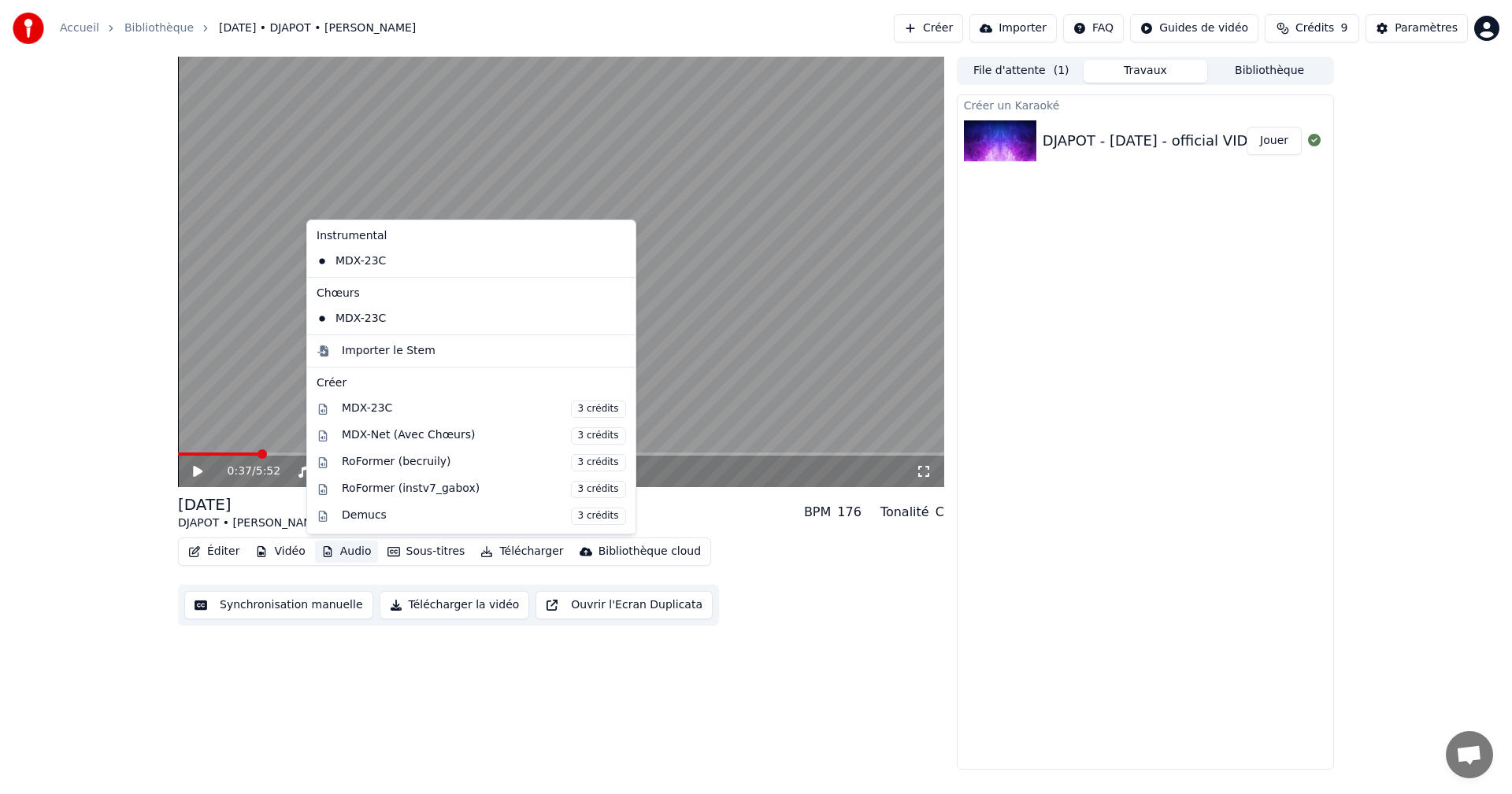
click at [330, 550] on button "Audio" at bounding box center [346, 552] width 63 height 22
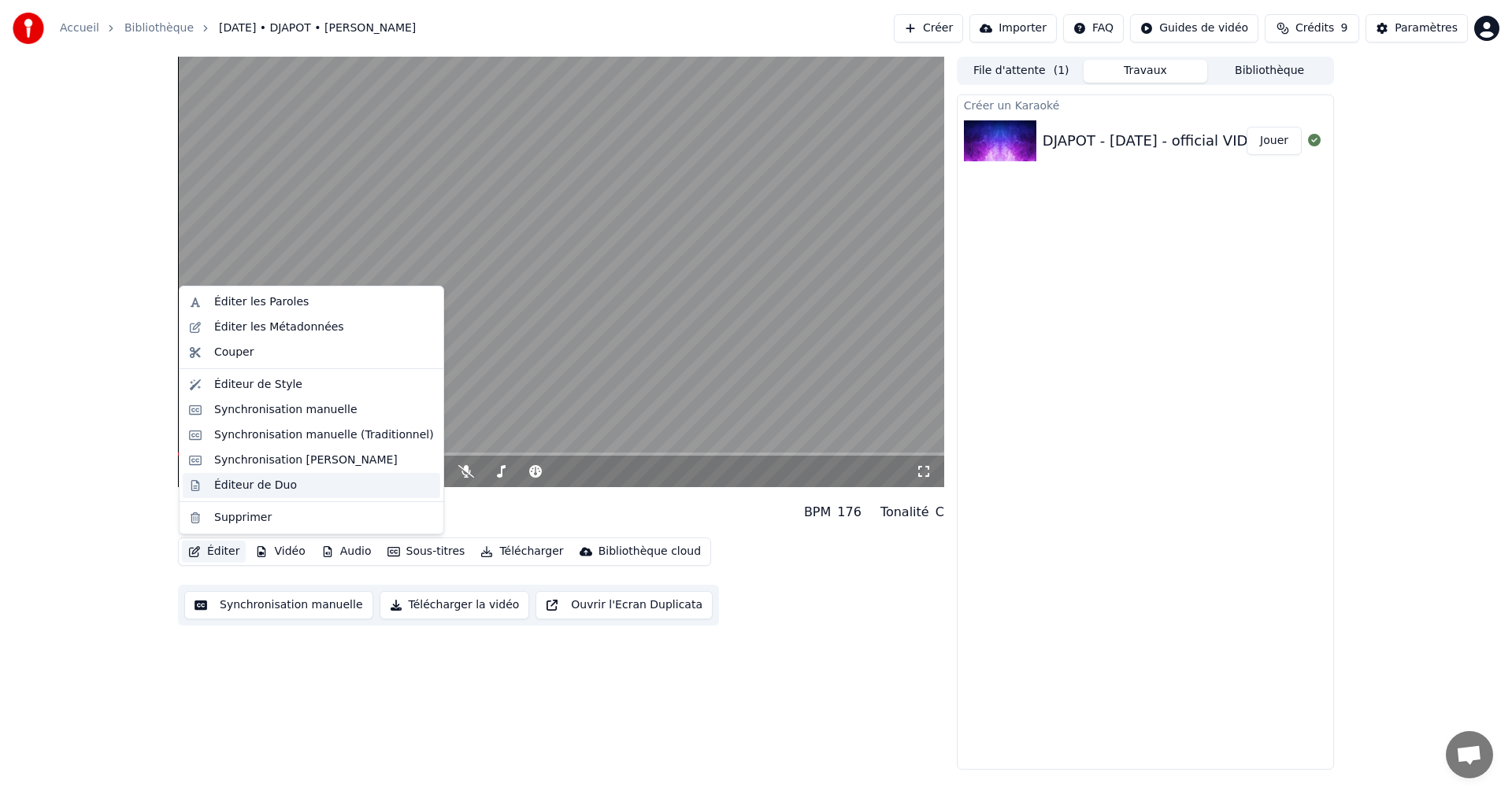
click at [248, 487] on div "Éditeur de Duo" at bounding box center [255, 485] width 82 height 16
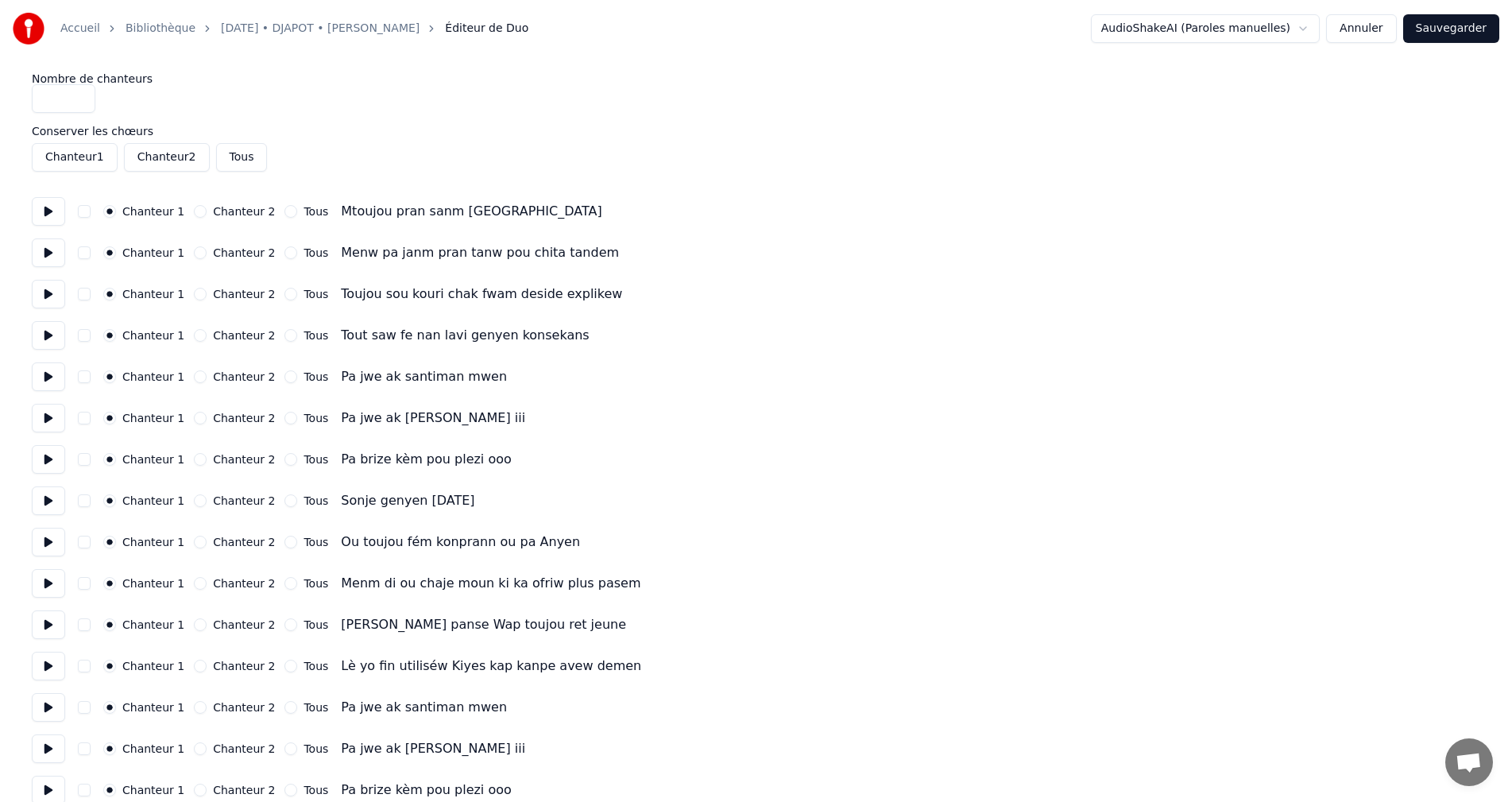
click at [49, 213] on button at bounding box center [48, 211] width 33 height 28
click at [86, 212] on button "button" at bounding box center [84, 212] width 13 height 13
drag, startPoint x: 1437, startPoint y: 24, endPoint x: 1435, endPoint y: 45, distance: 21.1
click at [1437, 23] on button "Sauvegarder" at bounding box center [1451, 28] width 96 height 28
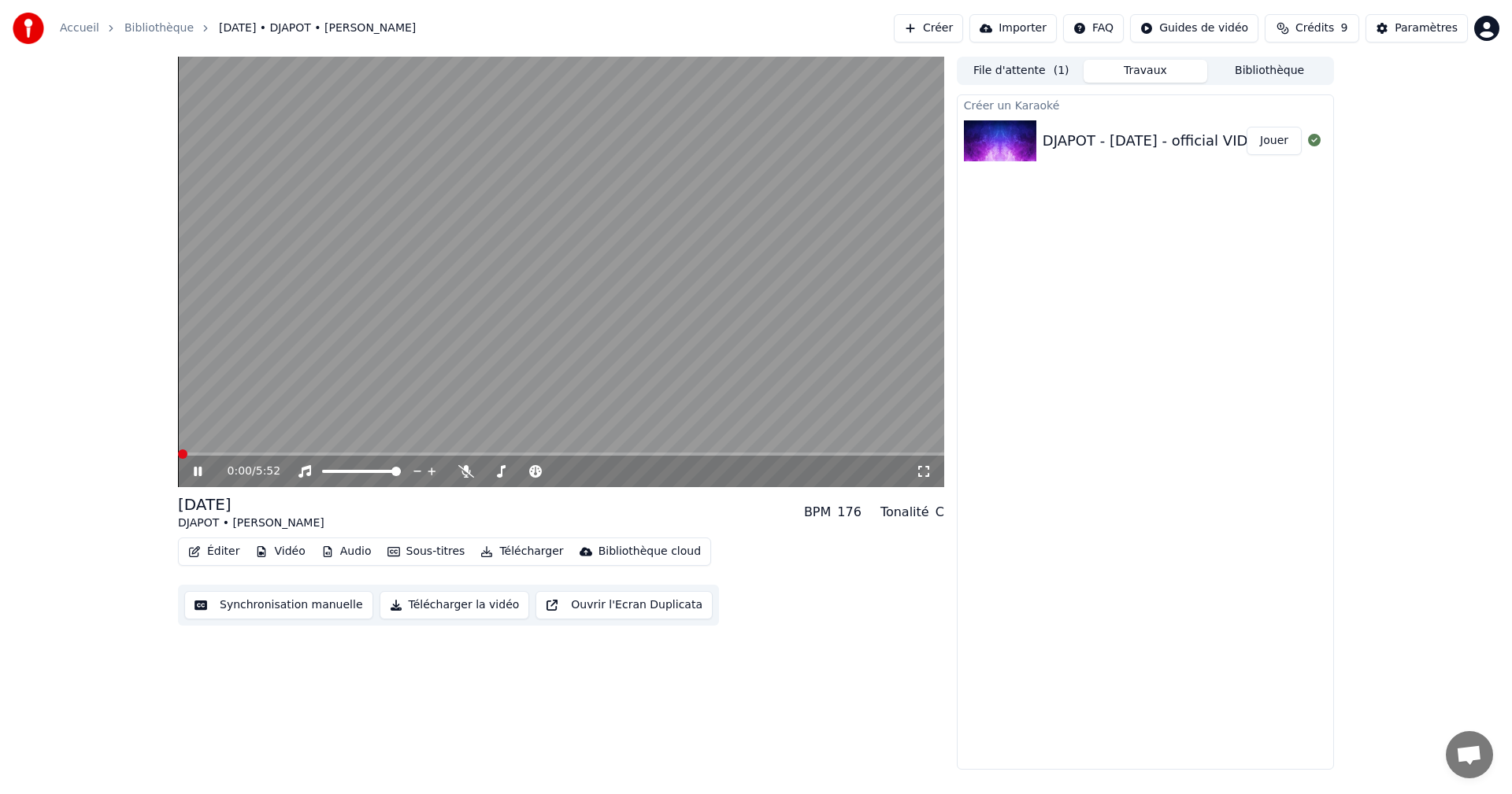
click at [186, 454] on span at bounding box center [182, 454] width 10 height 10
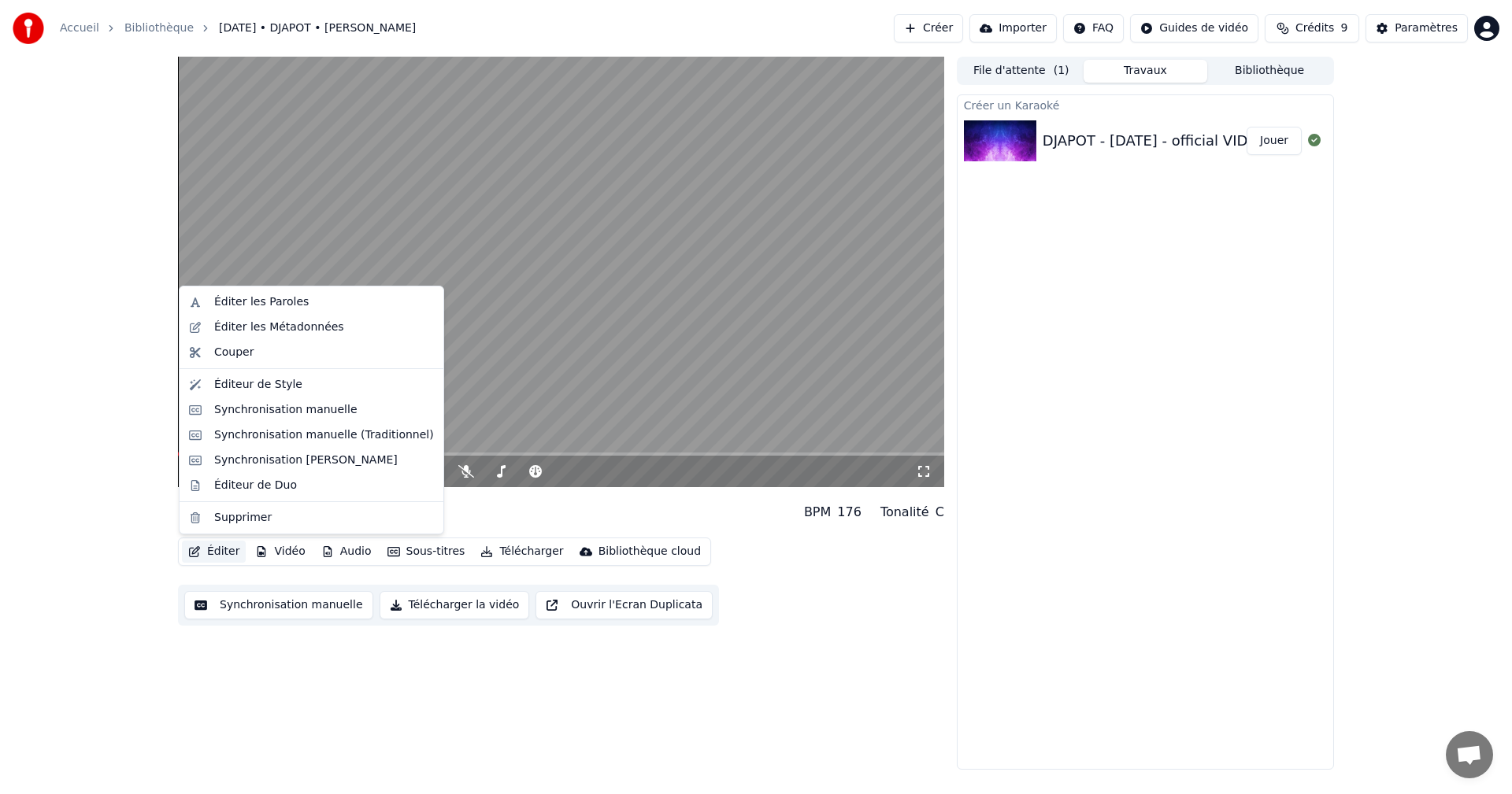
click at [195, 549] on icon "button" at bounding box center [194, 552] width 13 height 11
click at [239, 486] on div "Éditeur de Duo" at bounding box center [255, 485] width 82 height 16
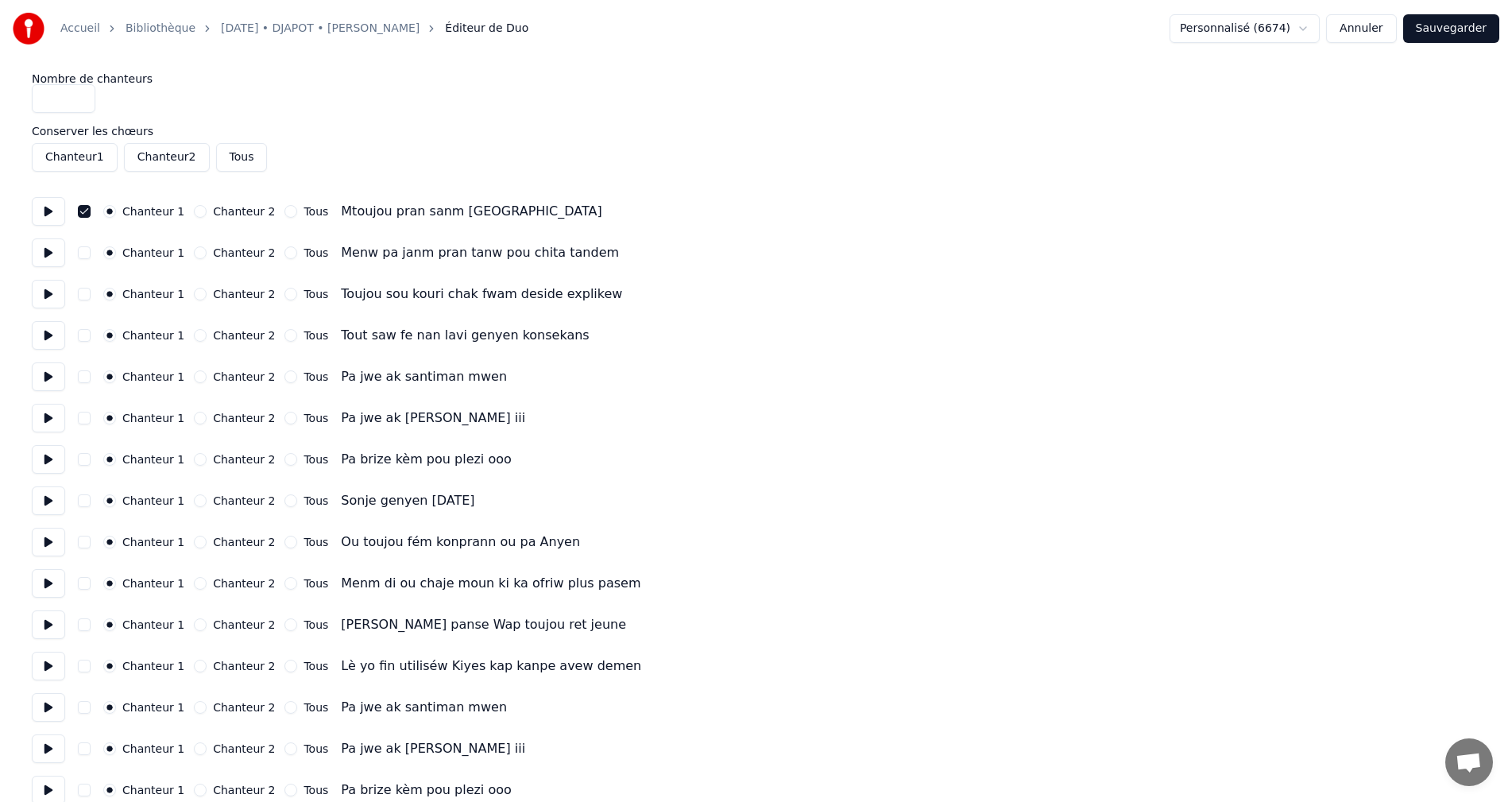
click at [82, 255] on button "button" at bounding box center [84, 253] width 13 height 13
click at [85, 293] on button "button" at bounding box center [84, 294] width 13 height 13
drag, startPoint x: 84, startPoint y: 332, endPoint x: 82, endPoint y: 346, distance: 14.1
click at [83, 334] on button "button" at bounding box center [84, 335] width 13 height 13
click at [86, 372] on div "Chanteur 1 Chanteur 2 Tous Pa jwe ak santiman mwen" at bounding box center [756, 376] width 1448 height 28
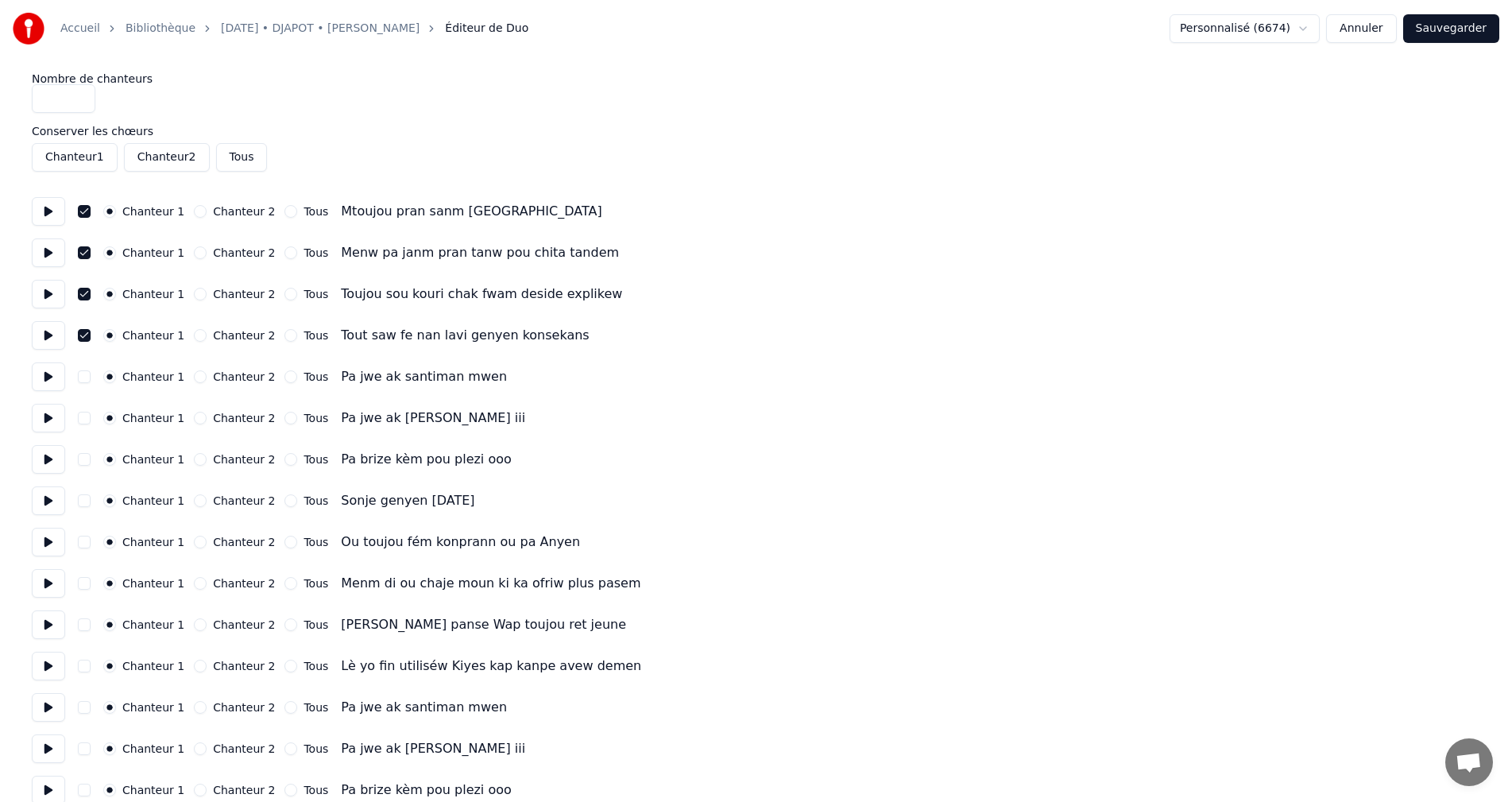
click at [82, 377] on button "button" at bounding box center [84, 377] width 13 height 13
drag, startPoint x: 84, startPoint y: 414, endPoint x: 79, endPoint y: 430, distance: 16.8
click at [83, 416] on button "button" at bounding box center [84, 418] width 13 height 13
click at [86, 460] on button "button" at bounding box center [84, 460] width 13 height 13
drag, startPoint x: 84, startPoint y: 499, endPoint x: 78, endPoint y: 516, distance: 18.0
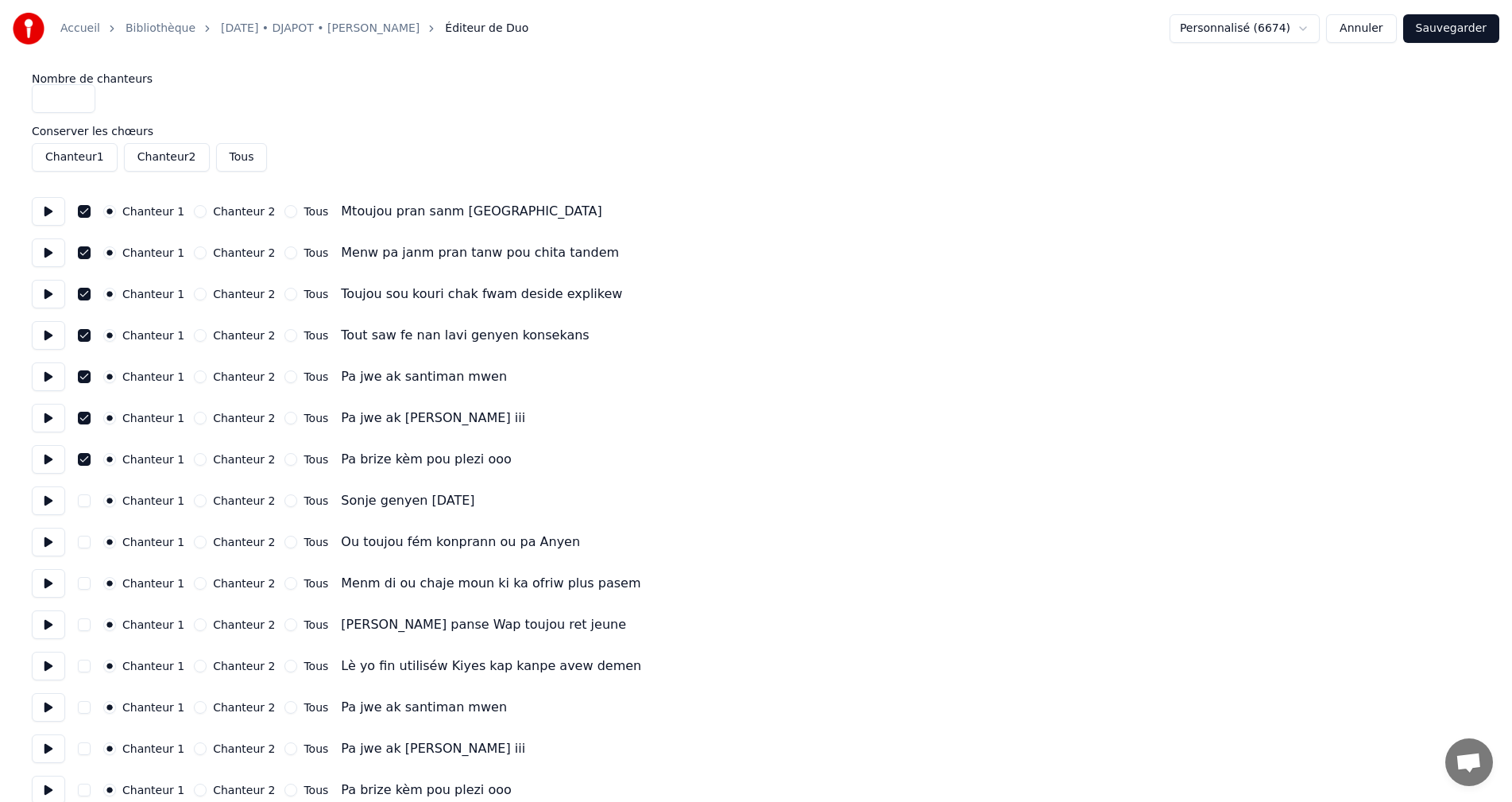
click at [82, 502] on button "button" at bounding box center [84, 501] width 13 height 13
click at [84, 542] on button "button" at bounding box center [84, 542] width 13 height 13
click at [84, 586] on button "button" at bounding box center [84, 584] width 13 height 13
click at [82, 628] on button "button" at bounding box center [84, 625] width 13 height 13
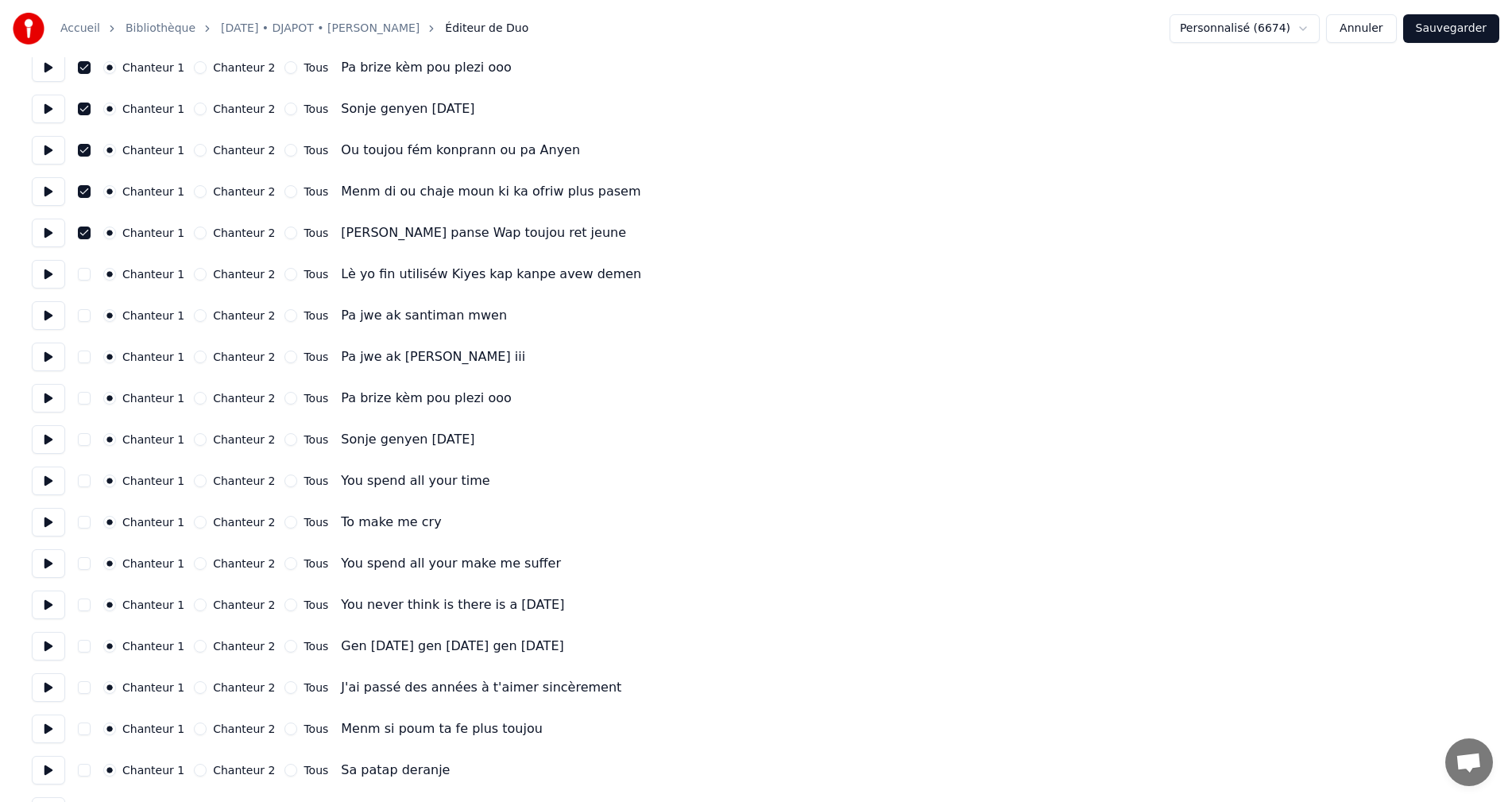
scroll to position [397, 0]
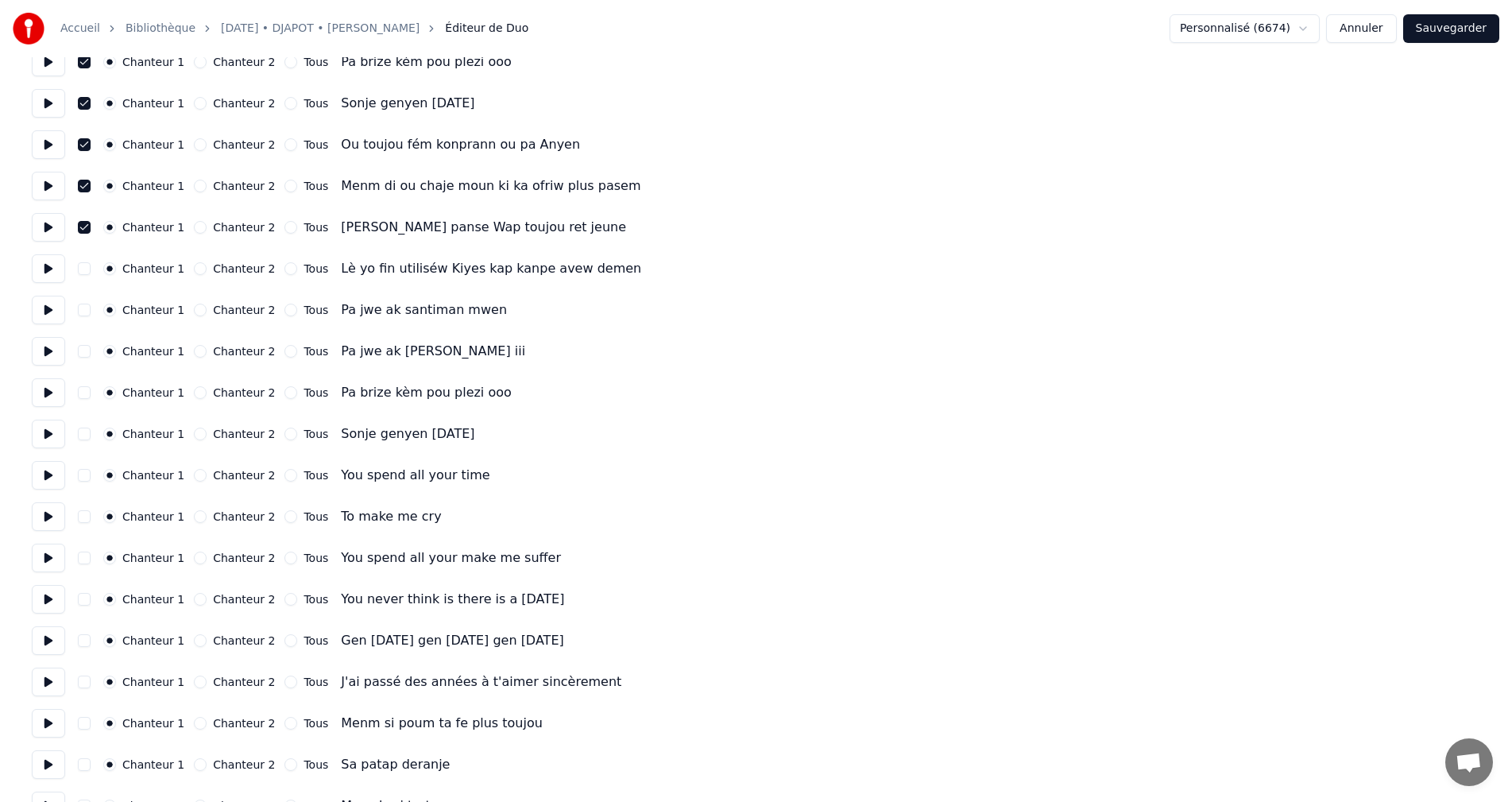
click at [86, 271] on button "button" at bounding box center [84, 269] width 13 height 13
click at [83, 314] on button "button" at bounding box center [84, 310] width 13 height 13
click at [79, 359] on div "Chanteur 1 Chanteur 2 Tous Pa jwe ak [PERSON_NAME] iii" at bounding box center [756, 351] width 1448 height 28
click at [82, 352] on button "button" at bounding box center [84, 351] width 13 height 13
click at [85, 396] on button "button" at bounding box center [84, 393] width 13 height 13
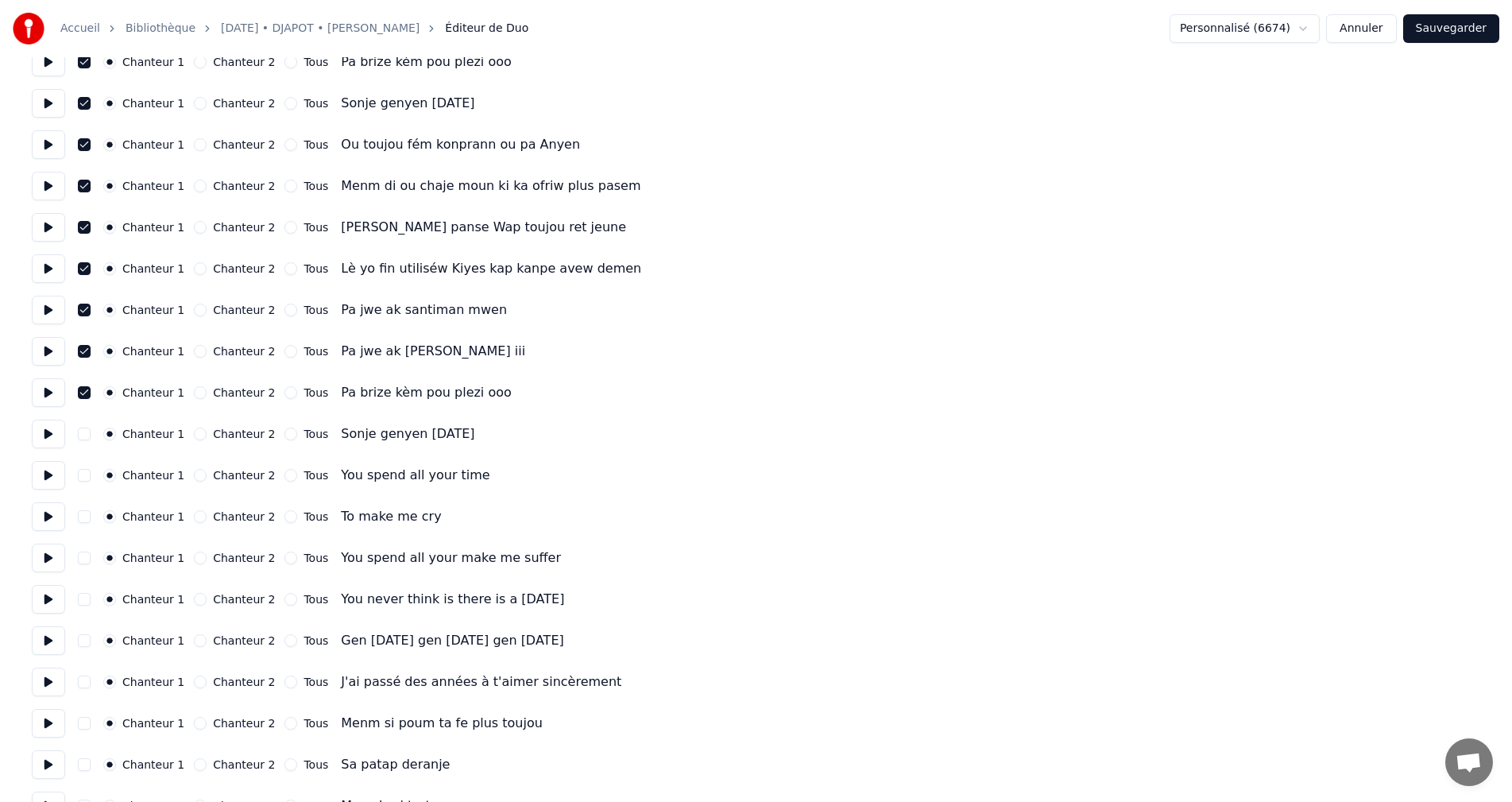
click at [85, 435] on button "button" at bounding box center [84, 435] width 13 height 13
click at [83, 479] on button "button" at bounding box center [84, 476] width 13 height 13
click at [80, 519] on button "button" at bounding box center [84, 517] width 13 height 13
drag, startPoint x: 83, startPoint y: 554, endPoint x: 82, endPoint y: 562, distance: 8.1
click at [83, 555] on button "button" at bounding box center [84, 558] width 13 height 13
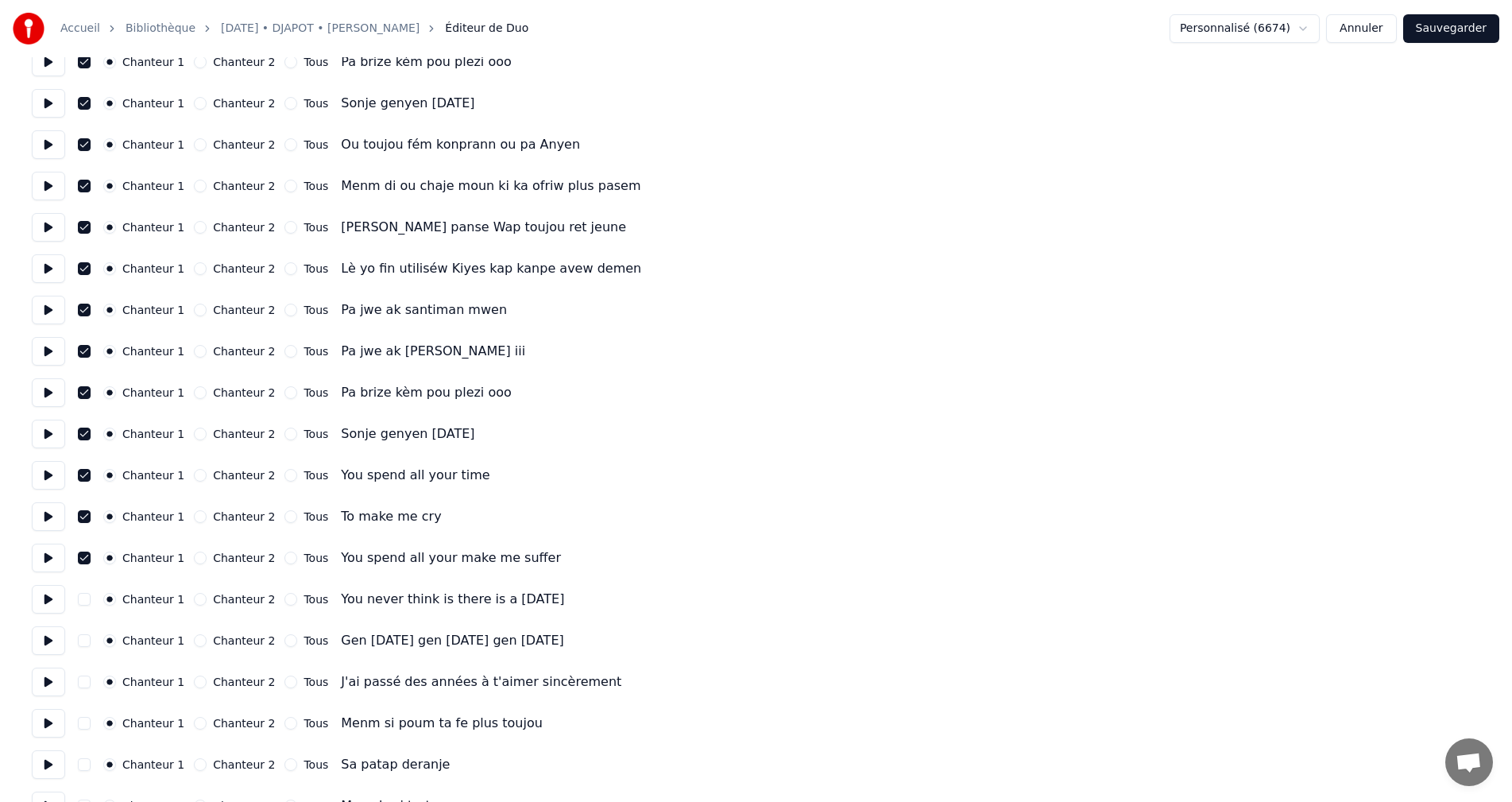
click at [83, 602] on button "button" at bounding box center [84, 599] width 13 height 13
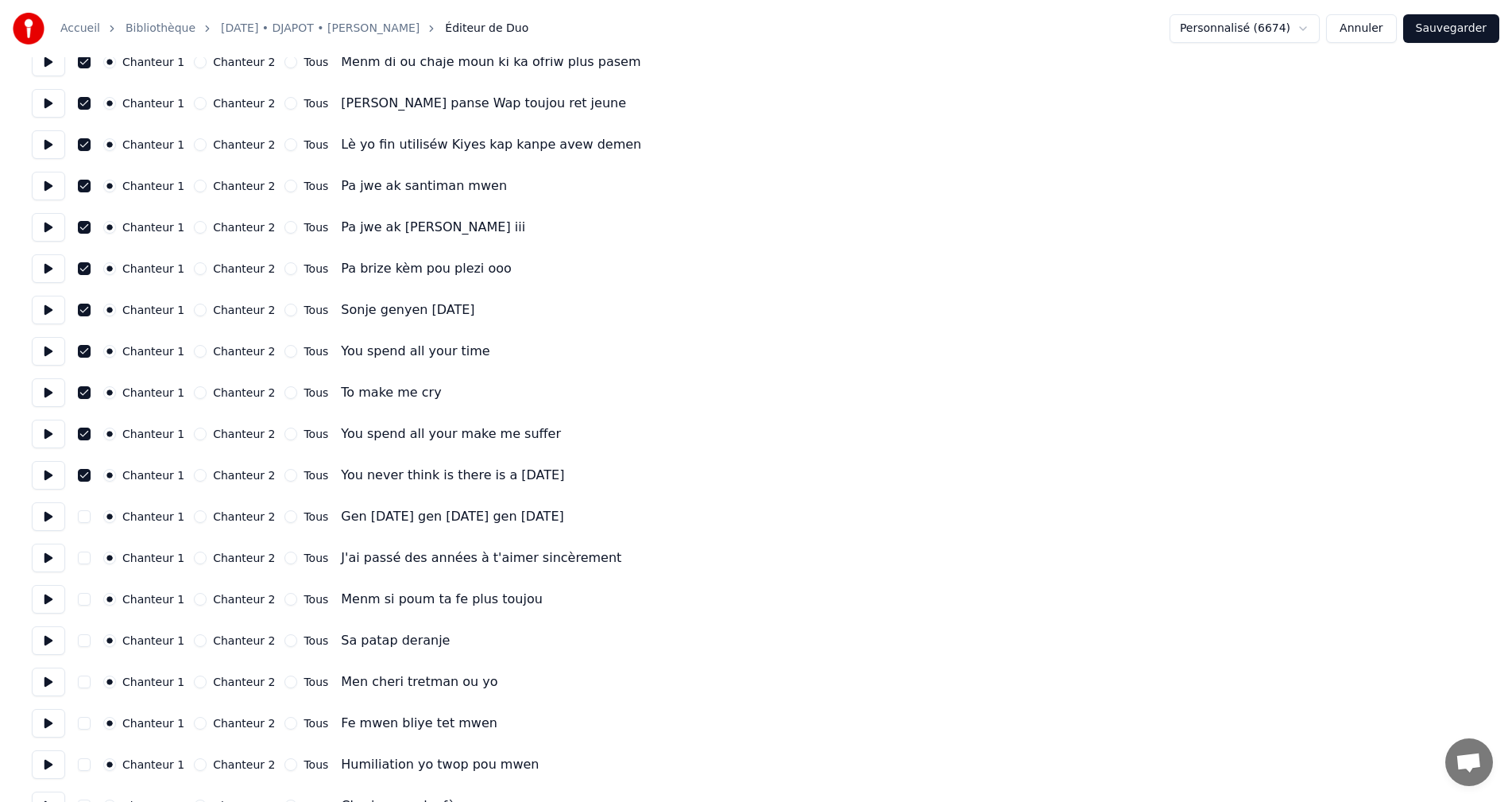
scroll to position [636, 0]
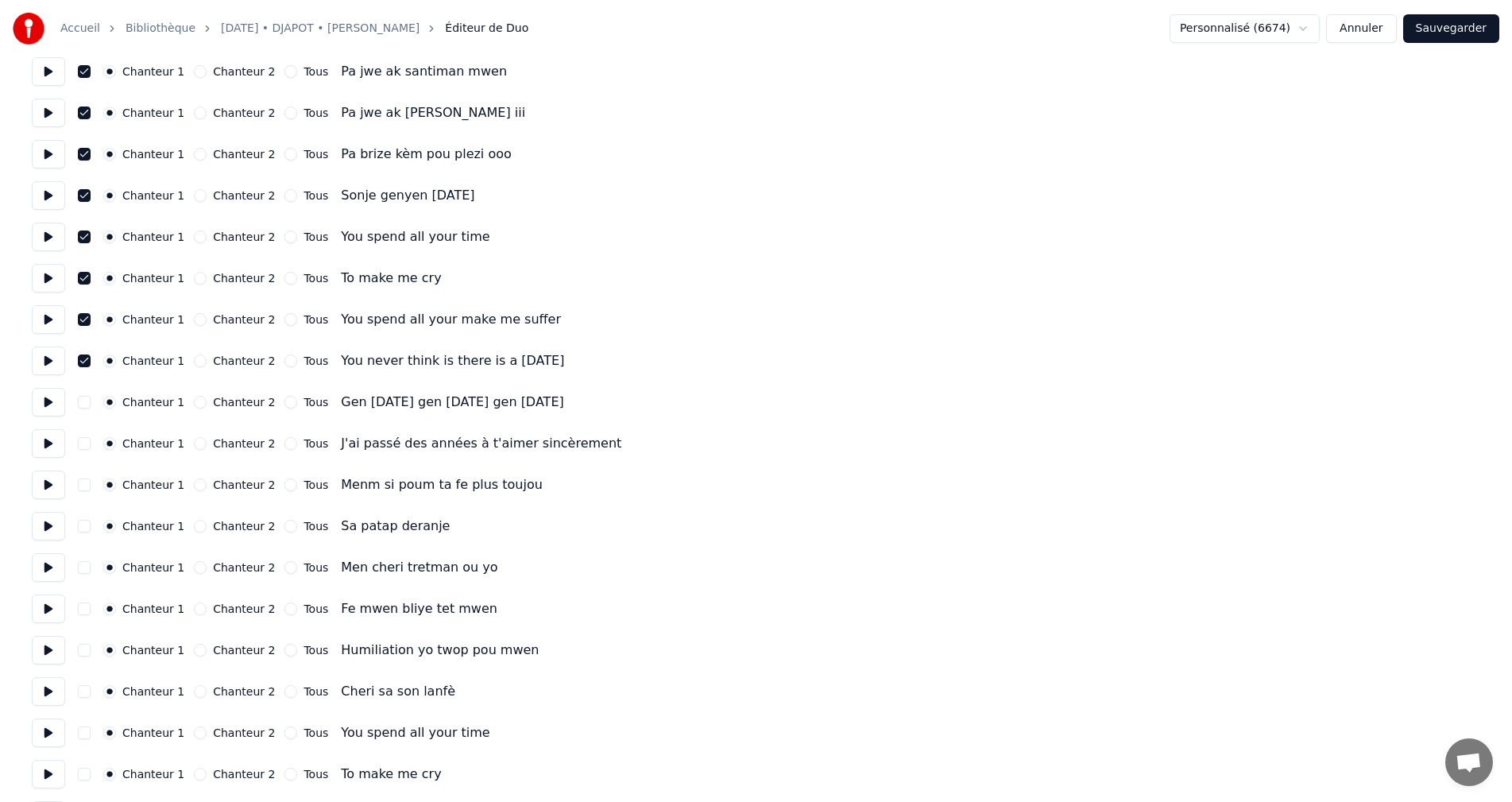
click at [84, 405] on button "button" at bounding box center [84, 402] width 13 height 13
drag, startPoint x: 83, startPoint y: 442, endPoint x: 83, endPoint y: 453, distance: 11.0
click at [83, 443] on button "button" at bounding box center [84, 443] width 13 height 13
click at [86, 490] on button "button" at bounding box center [84, 485] width 13 height 13
click at [83, 527] on button "button" at bounding box center [84, 527] width 13 height 13
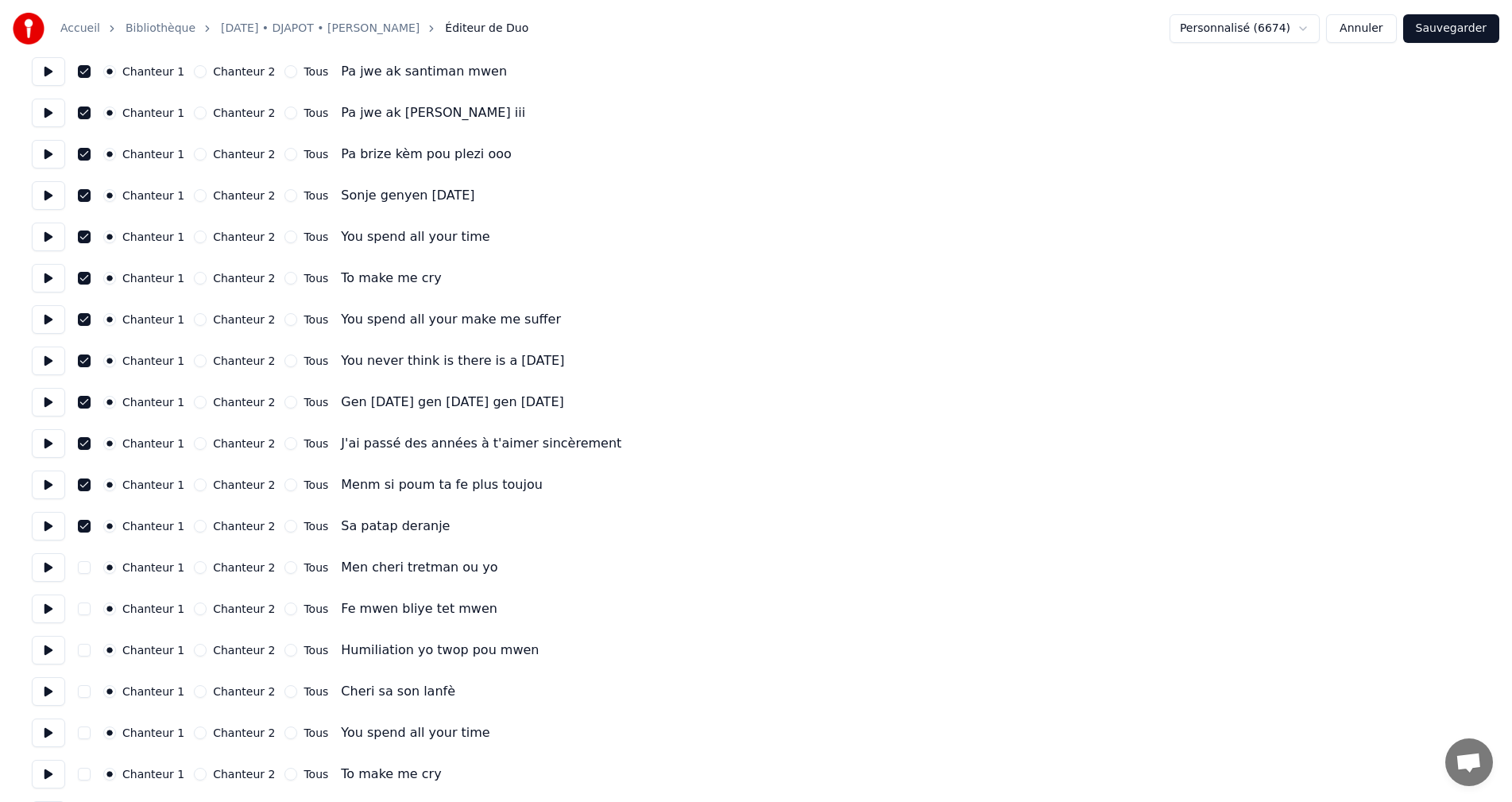
click at [82, 572] on button "button" at bounding box center [84, 568] width 13 height 13
click at [79, 609] on button "button" at bounding box center [84, 609] width 13 height 13
click at [86, 651] on button "button" at bounding box center [84, 650] width 13 height 13
click at [82, 688] on button "button" at bounding box center [84, 691] width 13 height 13
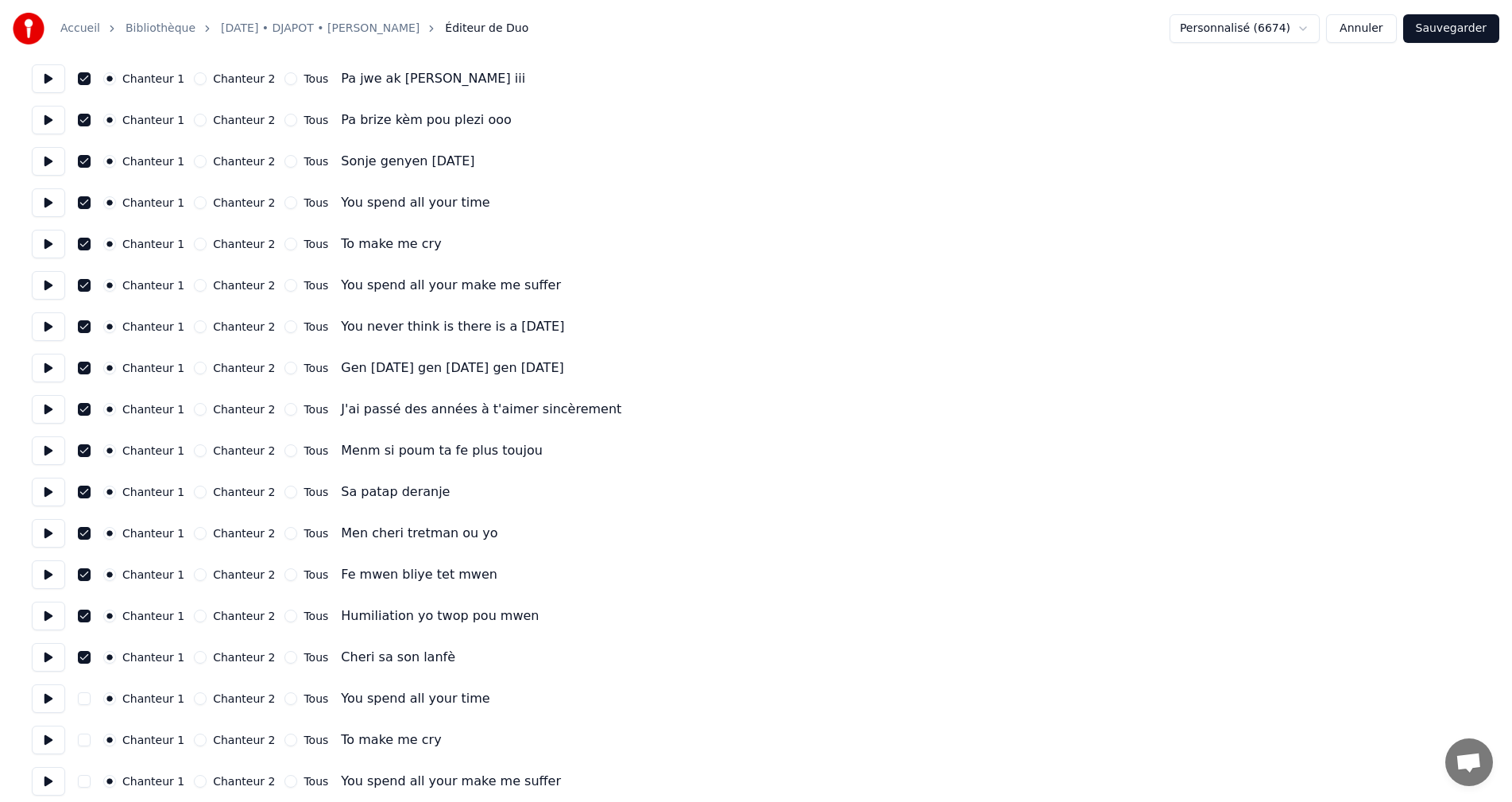
scroll to position [795, 0]
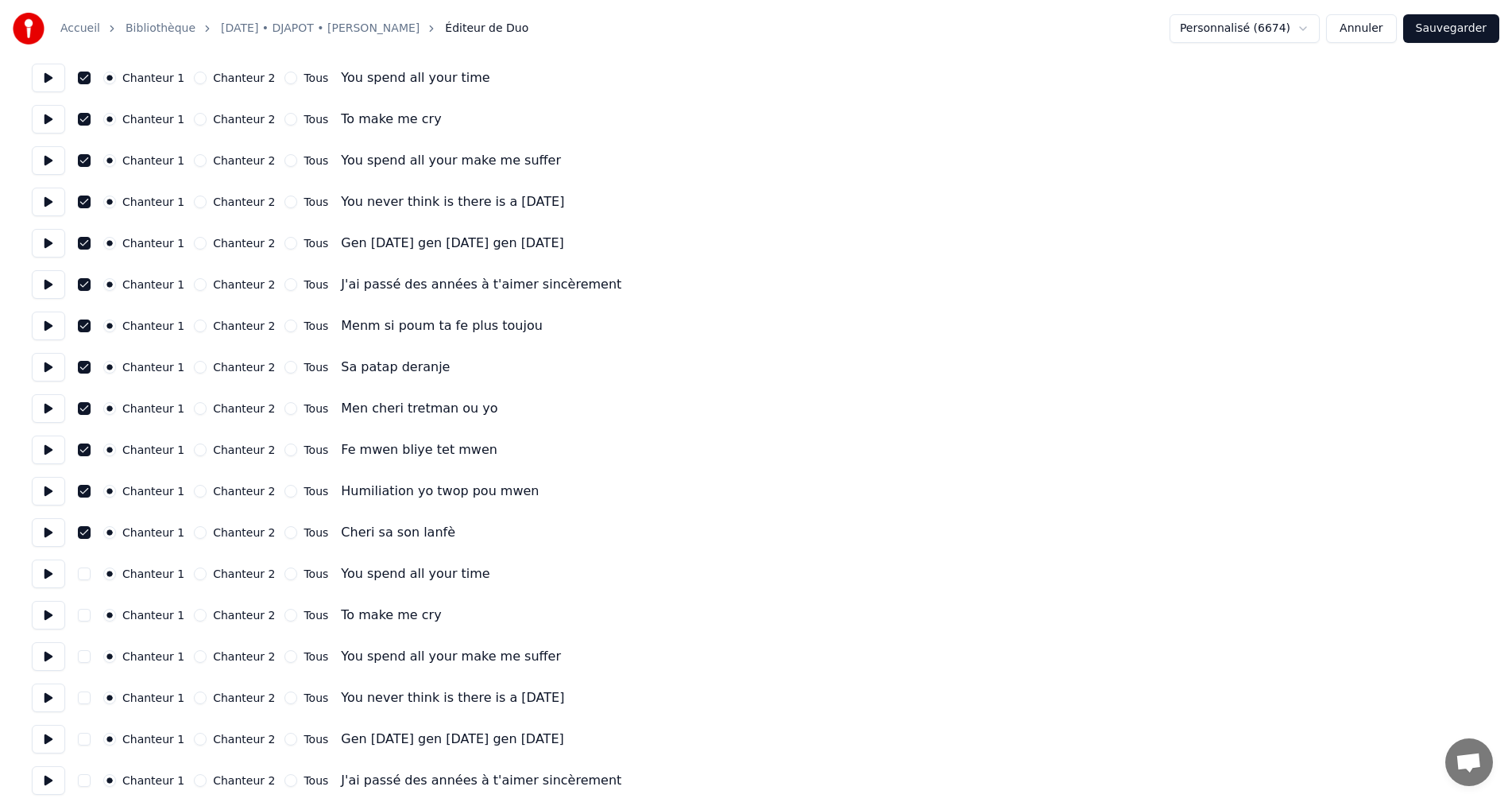
drag, startPoint x: 81, startPoint y: 573, endPoint x: 77, endPoint y: 594, distance: 21.4
click at [80, 573] on button "button" at bounding box center [84, 574] width 13 height 13
click at [82, 616] on button "button" at bounding box center [84, 615] width 13 height 13
click at [82, 659] on button "button" at bounding box center [84, 657] width 13 height 13
click at [80, 703] on button "button" at bounding box center [84, 698] width 13 height 13
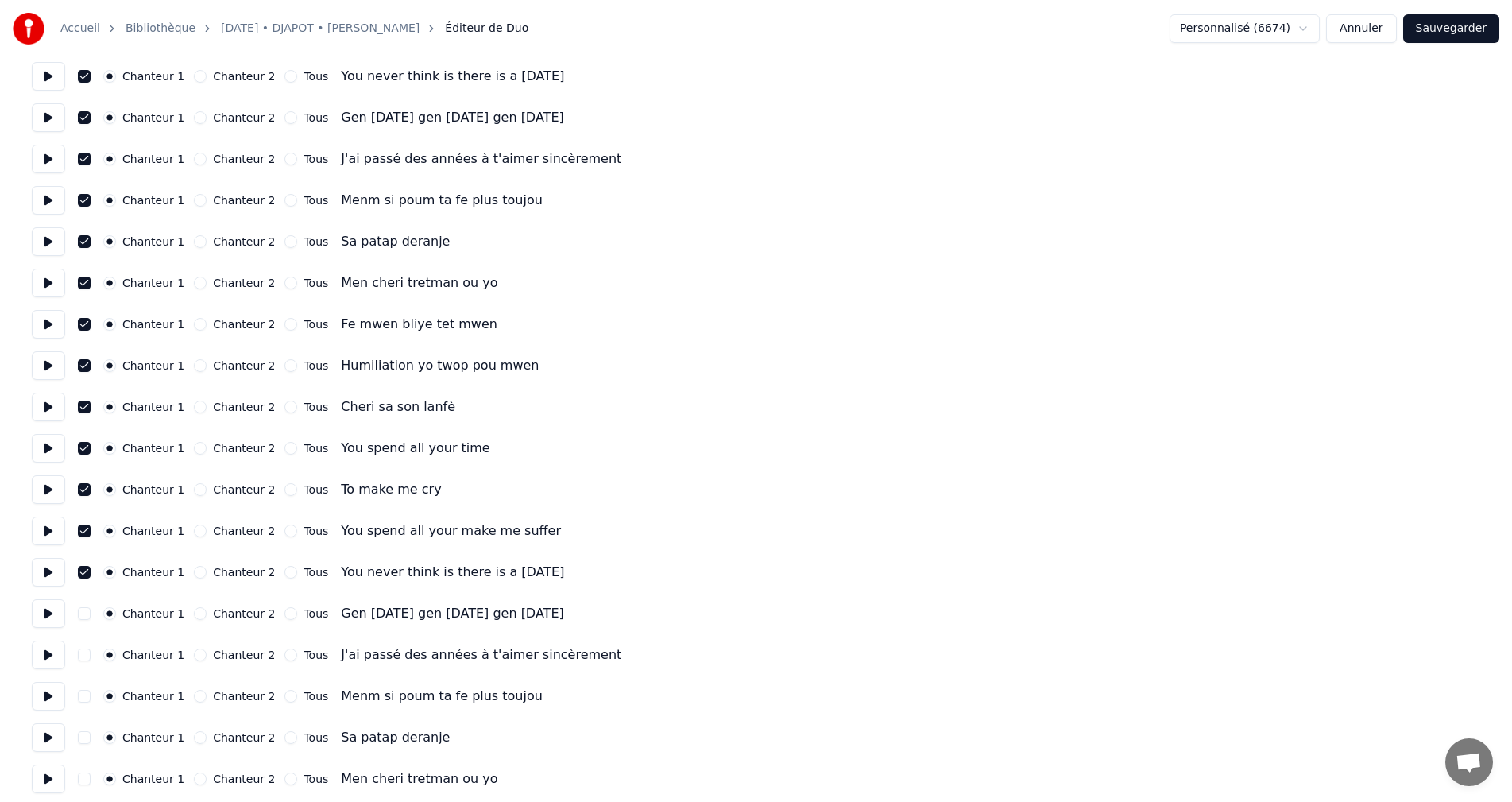
scroll to position [954, 0]
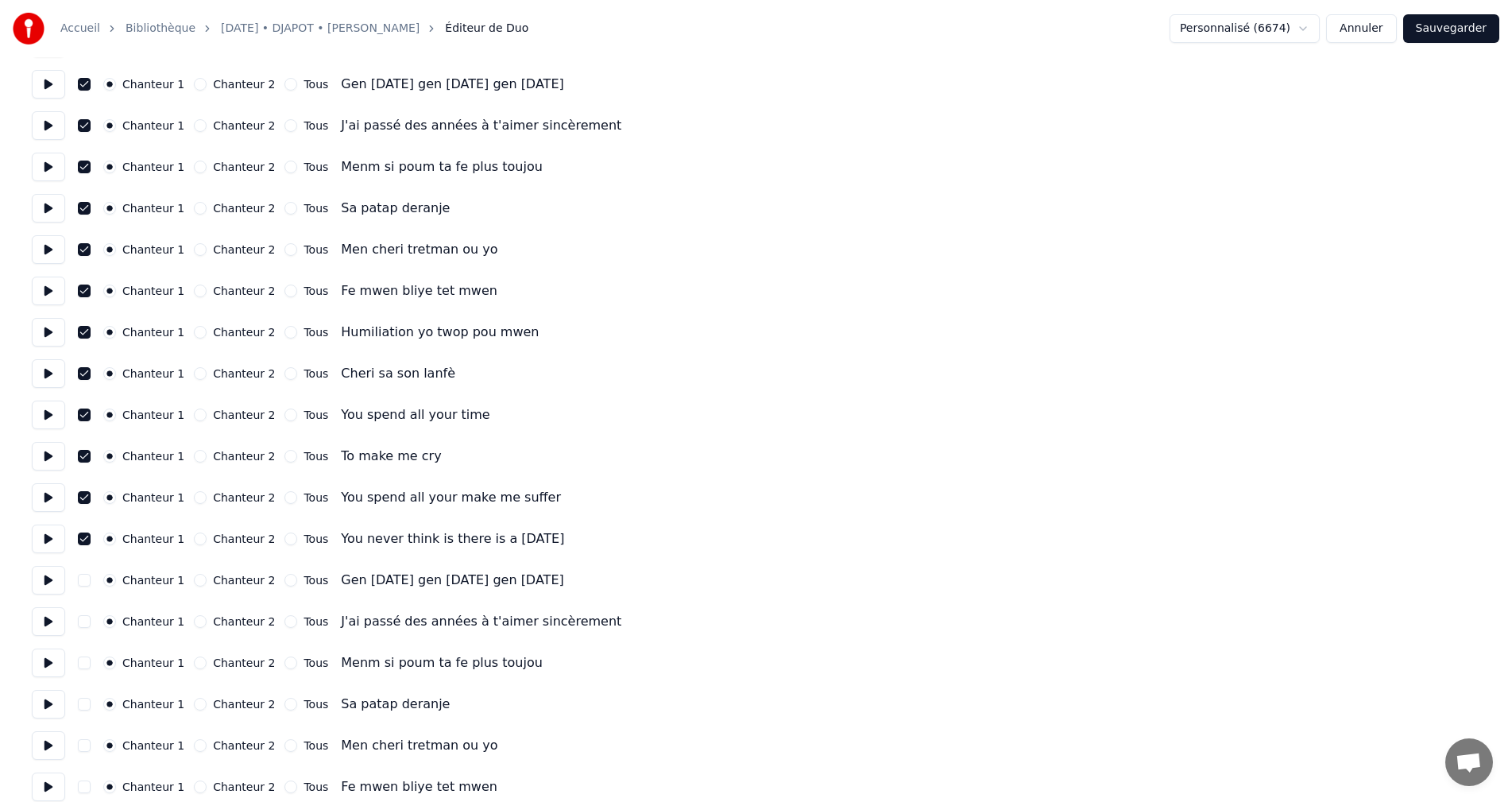
drag, startPoint x: 87, startPoint y: 576, endPoint x: 89, endPoint y: 593, distance: 17.1
click at [86, 577] on button "button" at bounding box center [84, 581] width 13 height 13
click at [86, 625] on button "button" at bounding box center [84, 622] width 13 height 13
click at [85, 656] on div "Chanteur 1 Chanteur 2 Tous Menm si poum ta fe plus toujou" at bounding box center [756, 662] width 1448 height 28
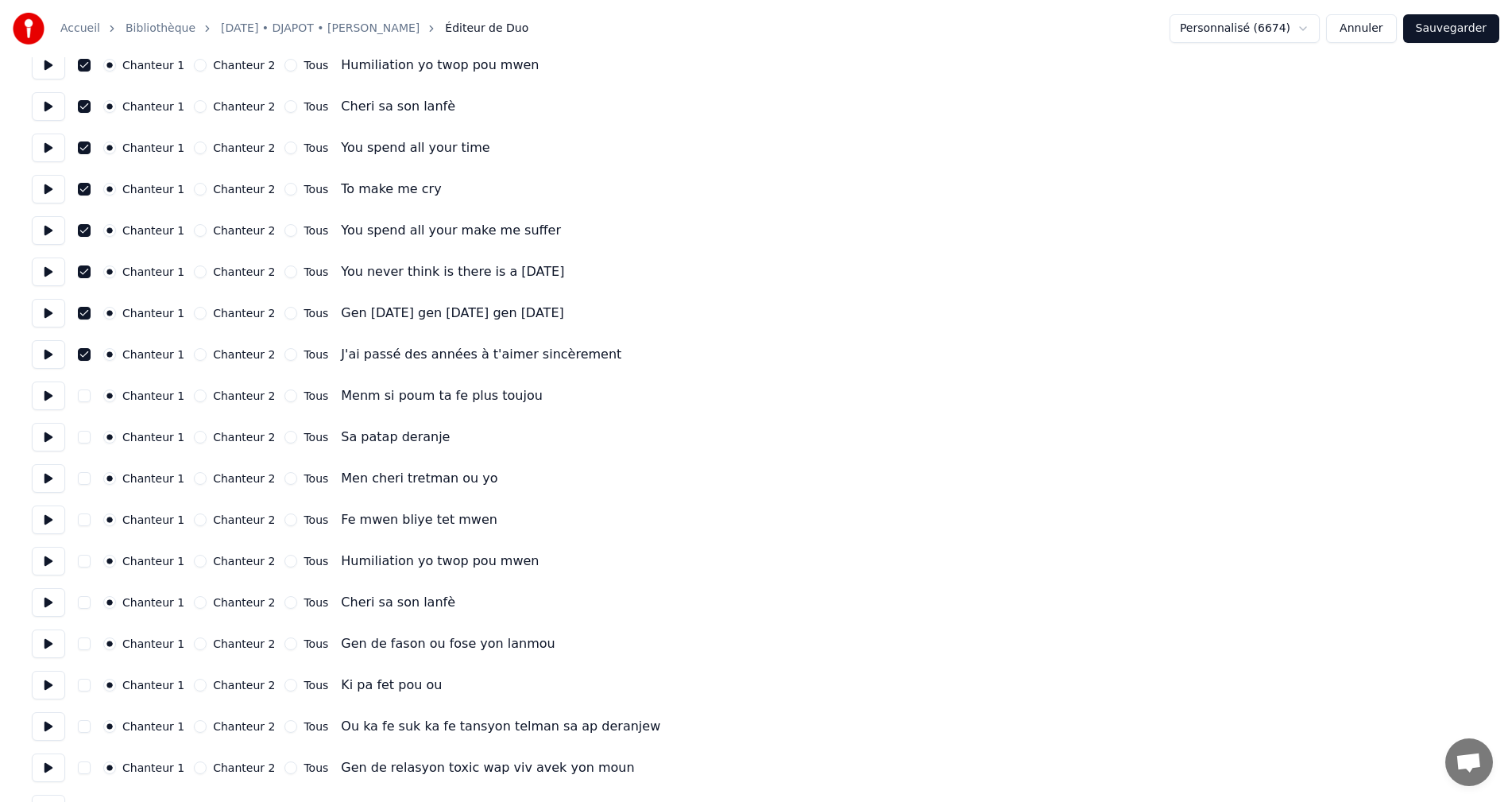
scroll to position [1272, 0]
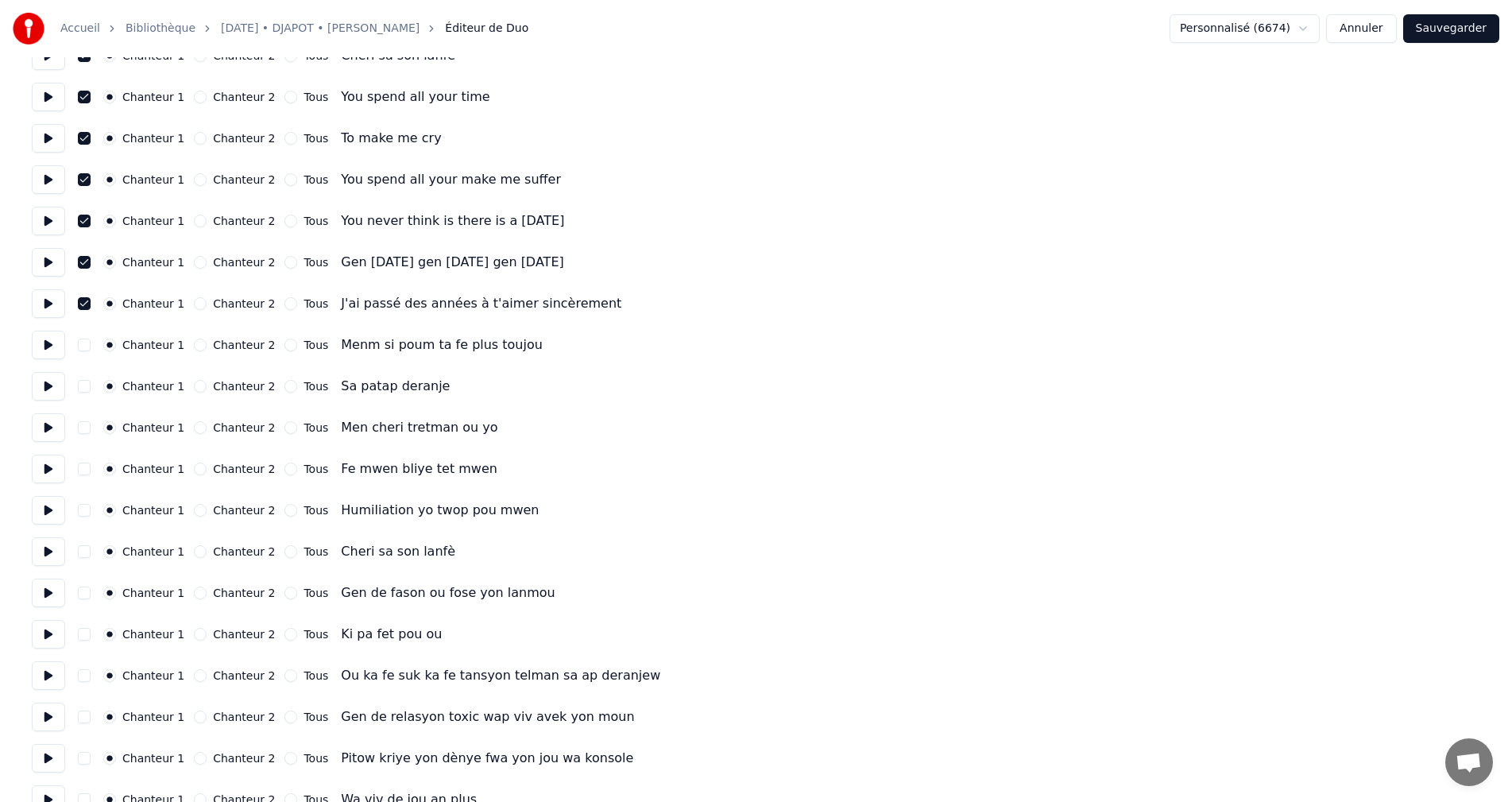
click at [78, 343] on button "button" at bounding box center [84, 345] width 13 height 13
drag, startPoint x: 84, startPoint y: 383, endPoint x: 81, endPoint y: 392, distance: 9.5
click at [83, 384] on button "button" at bounding box center [84, 386] width 13 height 13
drag, startPoint x: 82, startPoint y: 423, endPoint x: 86, endPoint y: 432, distance: 9.8
click at [83, 425] on button "button" at bounding box center [84, 428] width 13 height 13
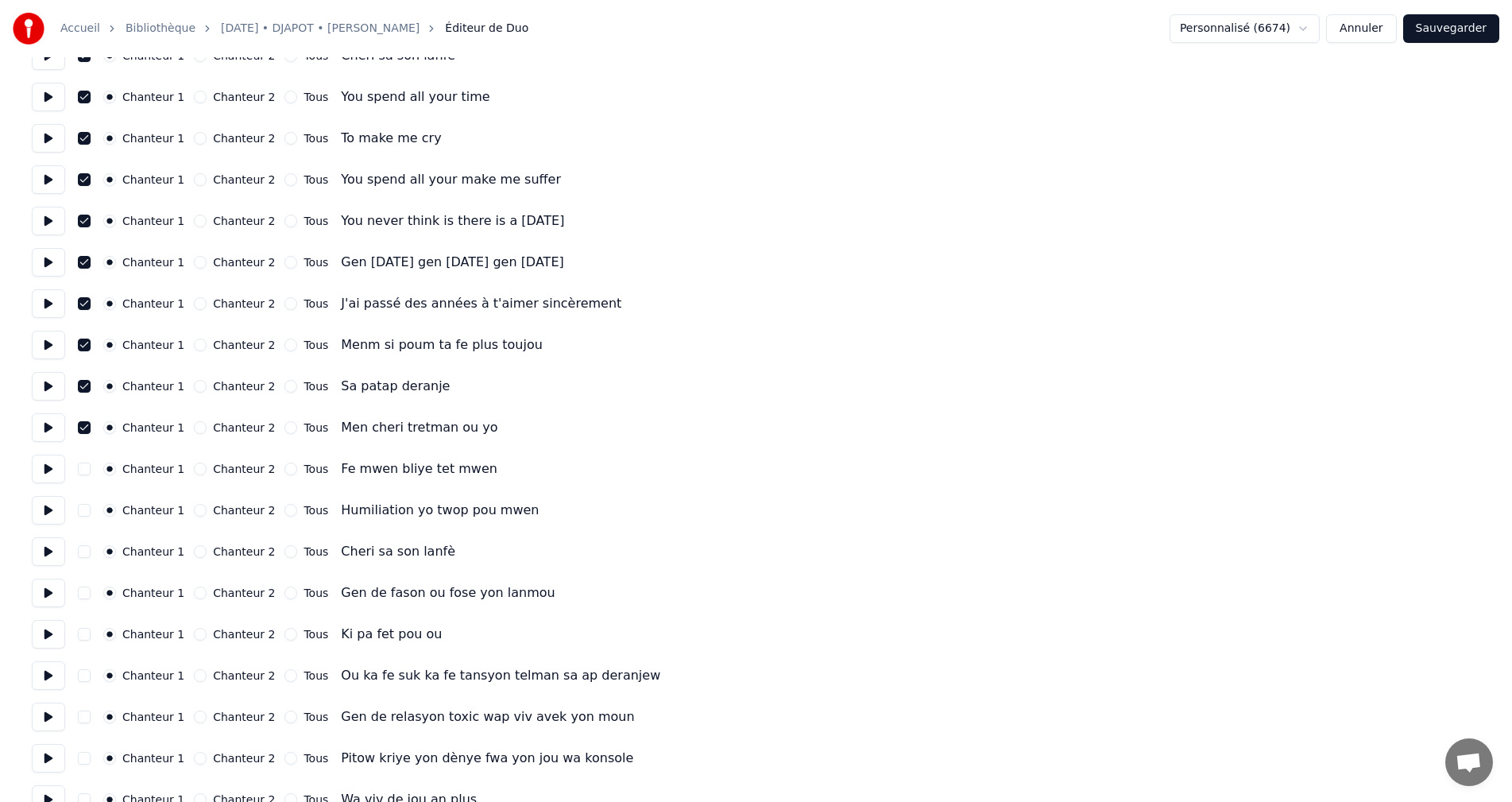
click at [86, 465] on button "button" at bounding box center [84, 469] width 13 height 13
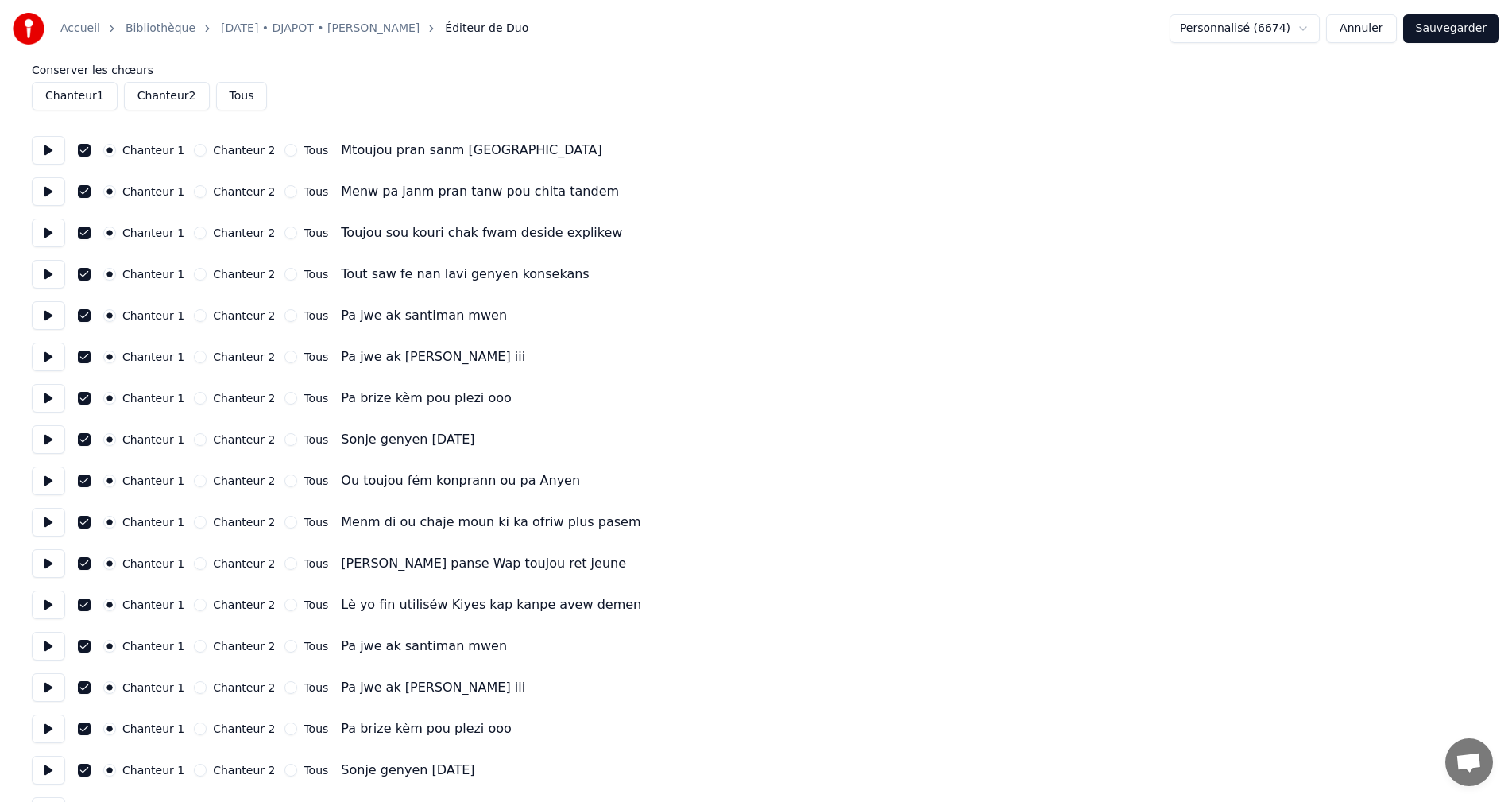
scroll to position [0, 0]
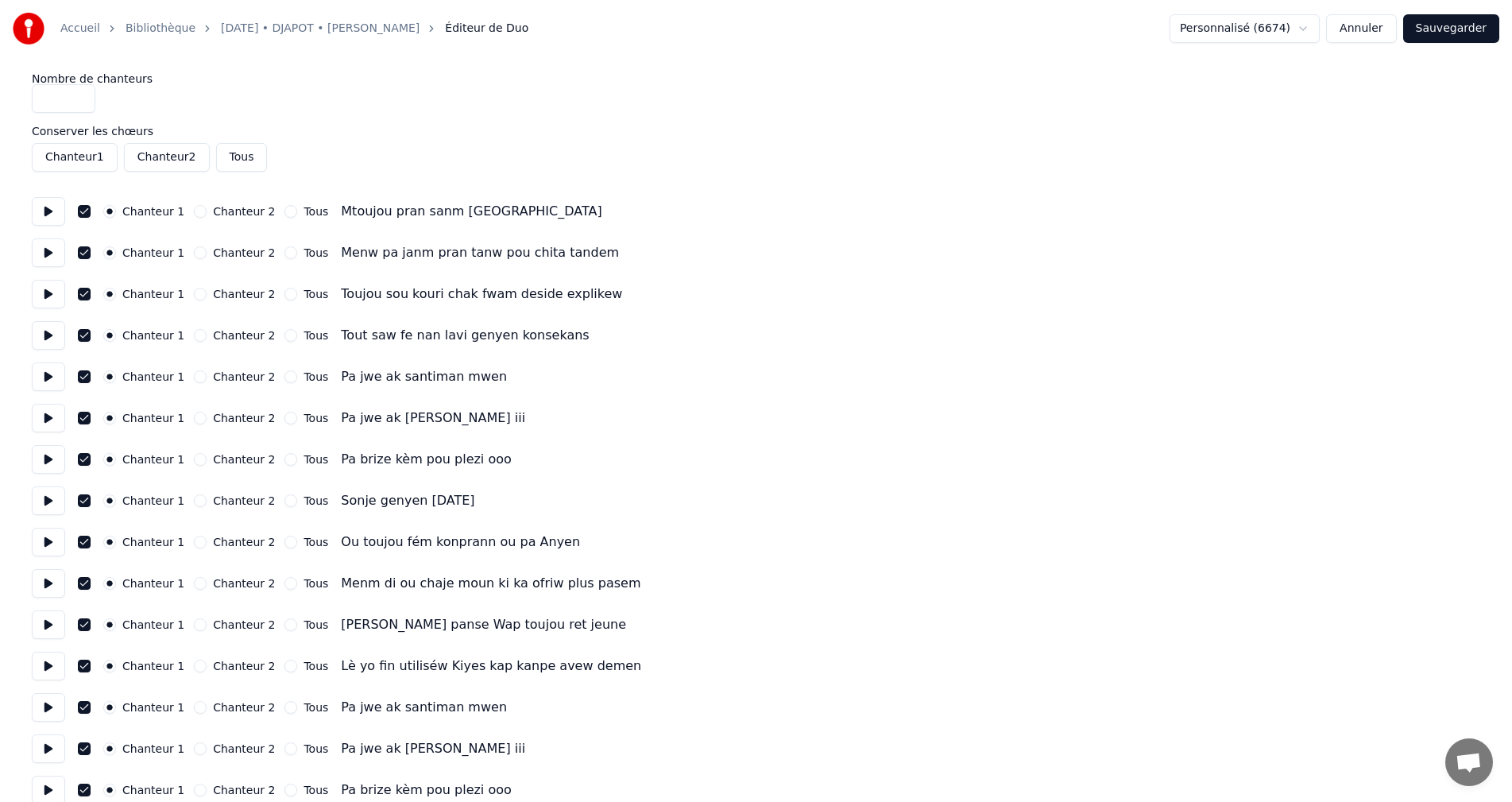
click at [238, 153] on button "Tous" at bounding box center [242, 157] width 52 height 28
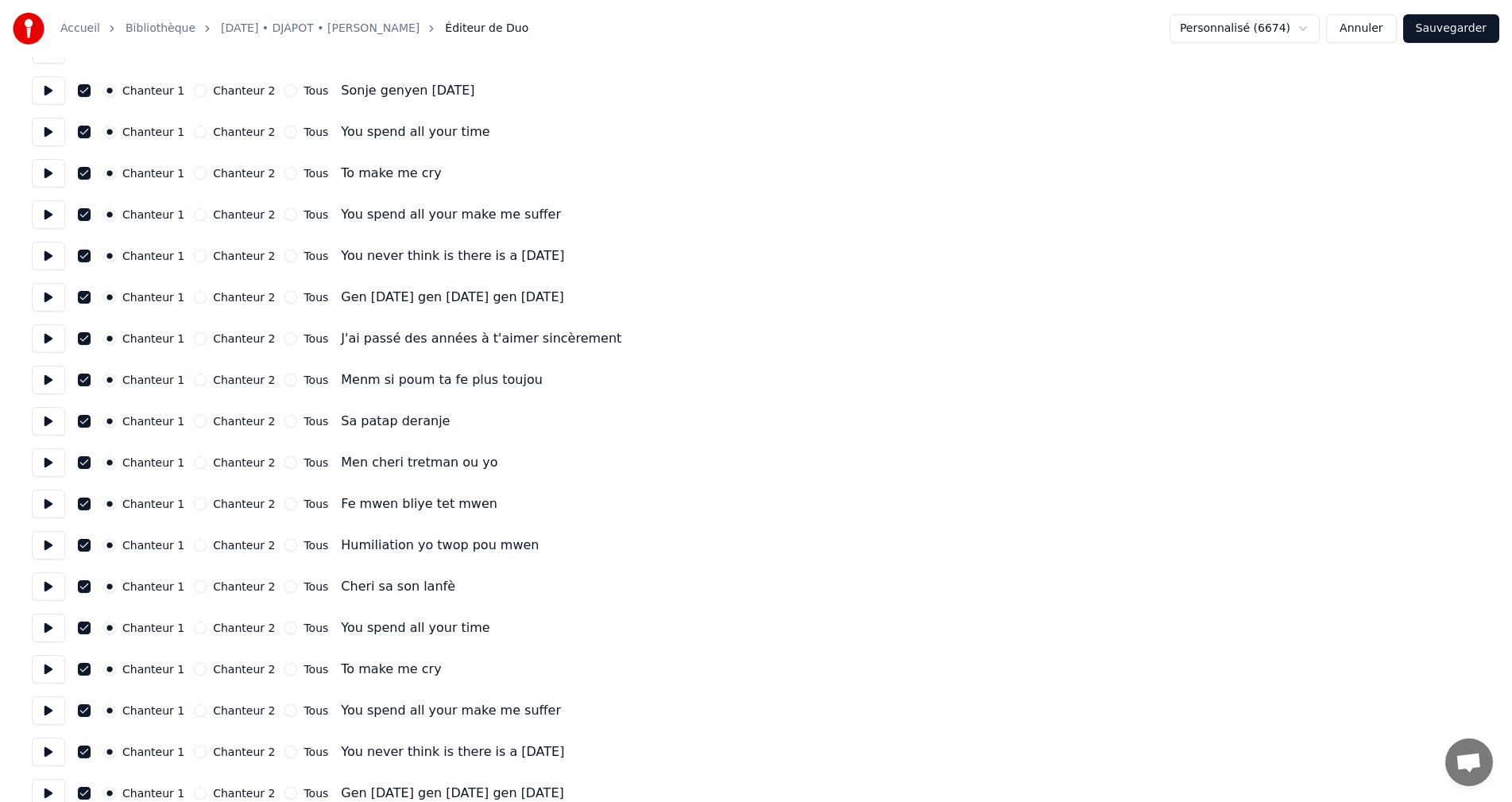
scroll to position [686, 0]
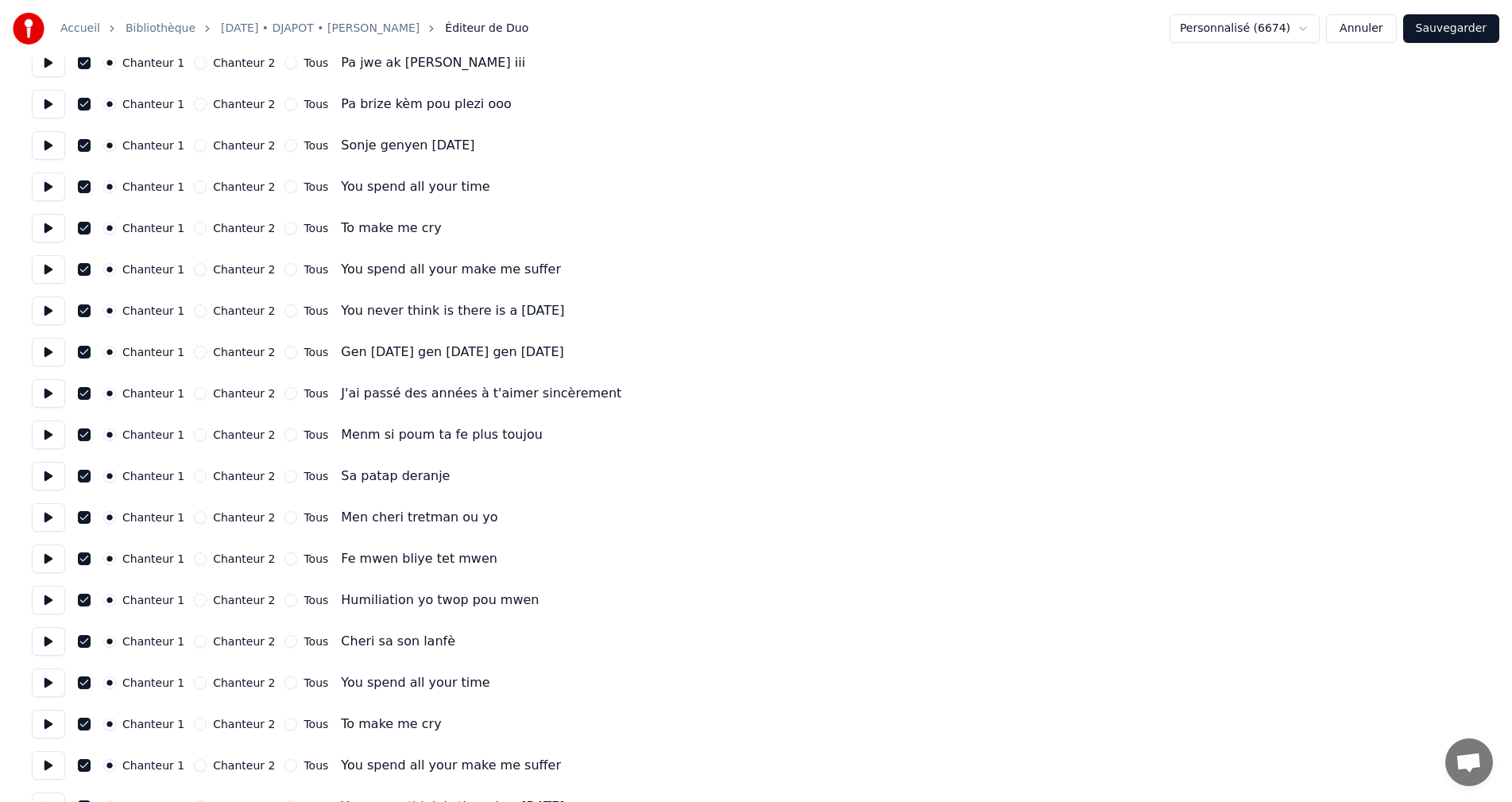
drag, startPoint x: 1437, startPoint y: 26, endPoint x: 1428, endPoint y: 52, distance: 27.5
click at [1437, 27] on button "Sauvegarder" at bounding box center [1451, 28] width 96 height 28
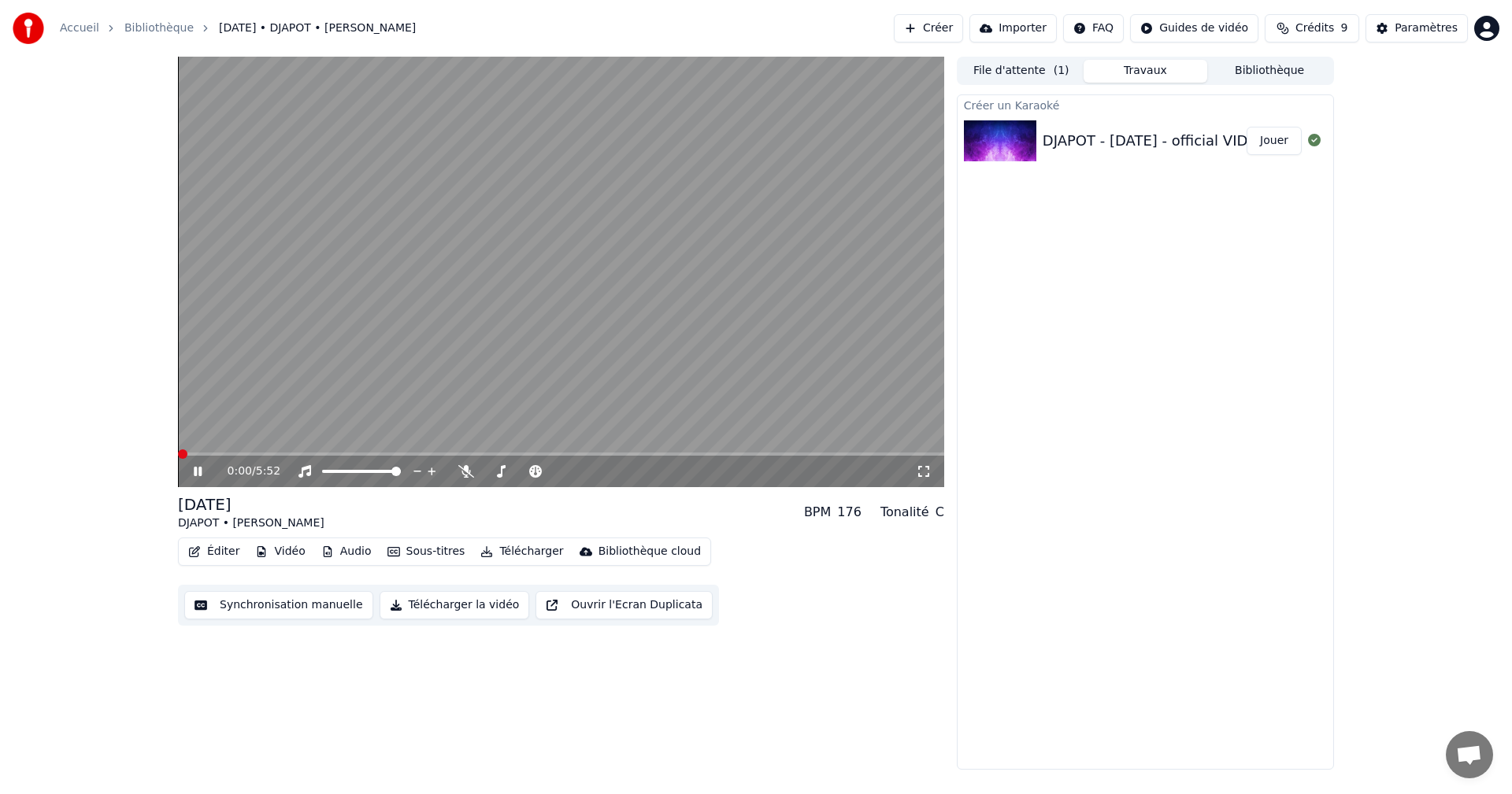
click at [195, 473] on icon at bounding box center [198, 472] width 8 height 10
